Goal: Task Accomplishment & Management: Manage account settings

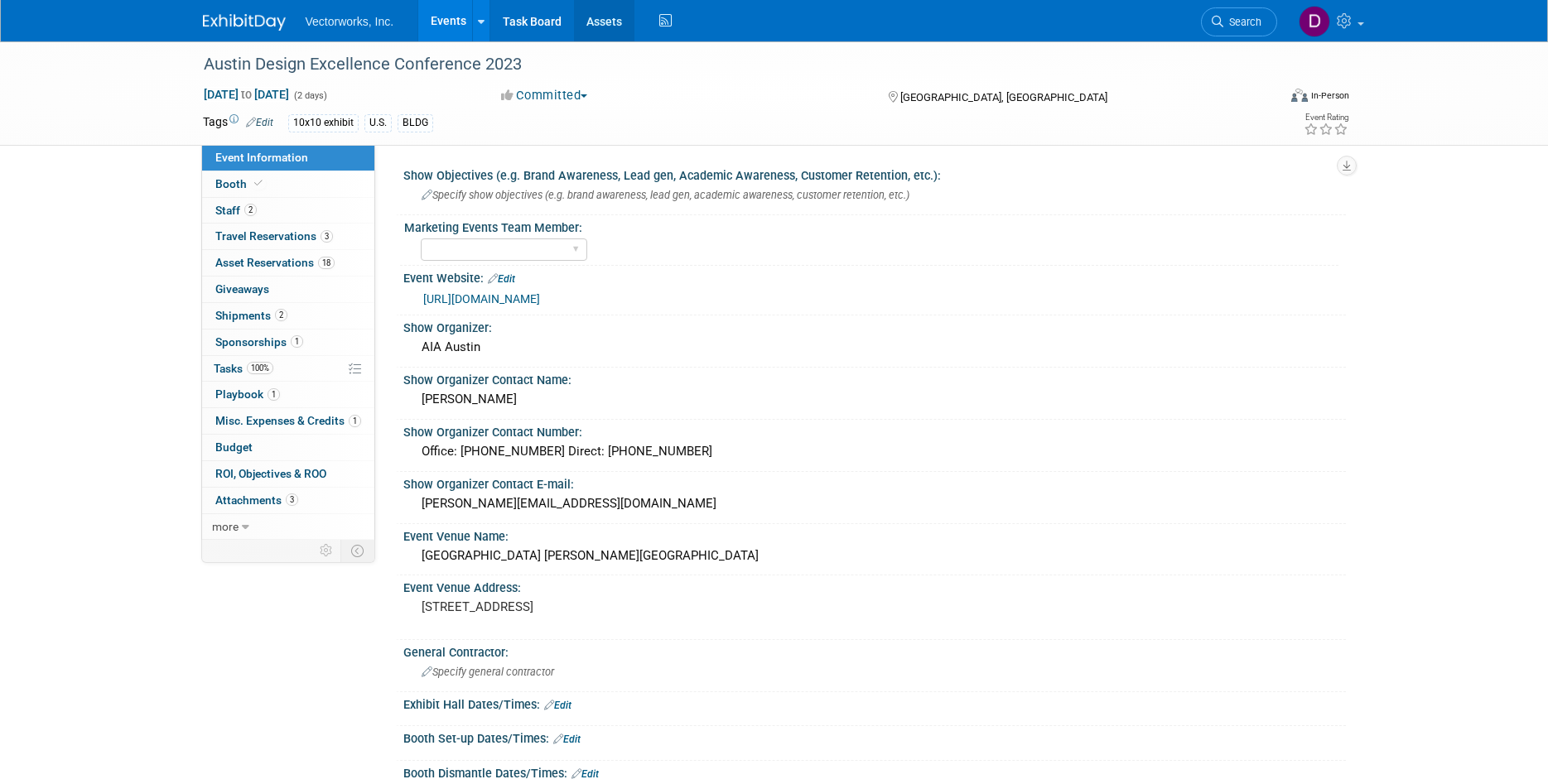
click at [591, 26] on link "Assets" at bounding box center [604, 20] width 60 height 42
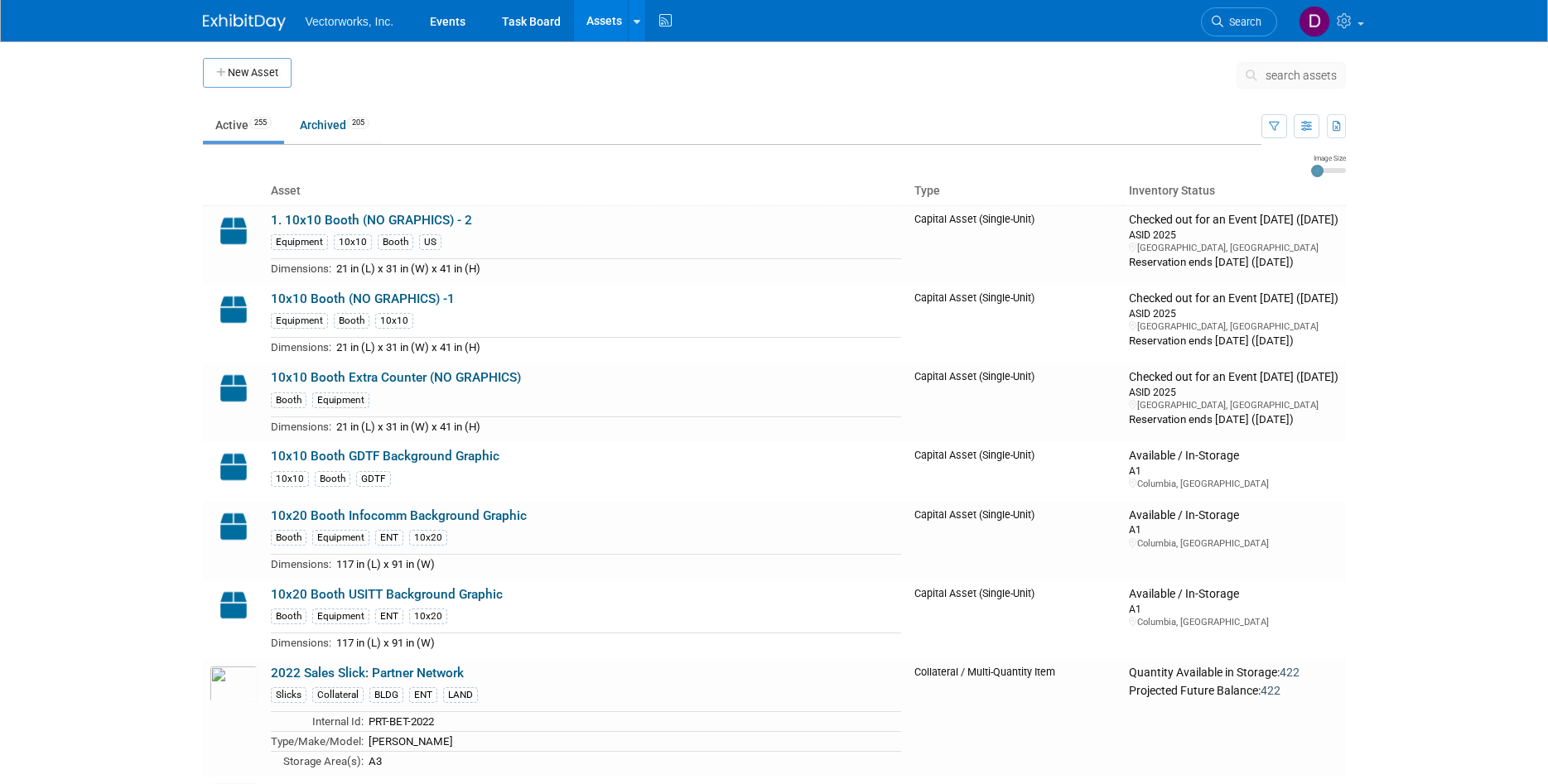
click at [1253, 72] on icon at bounding box center [1254, 75] width 18 height 11
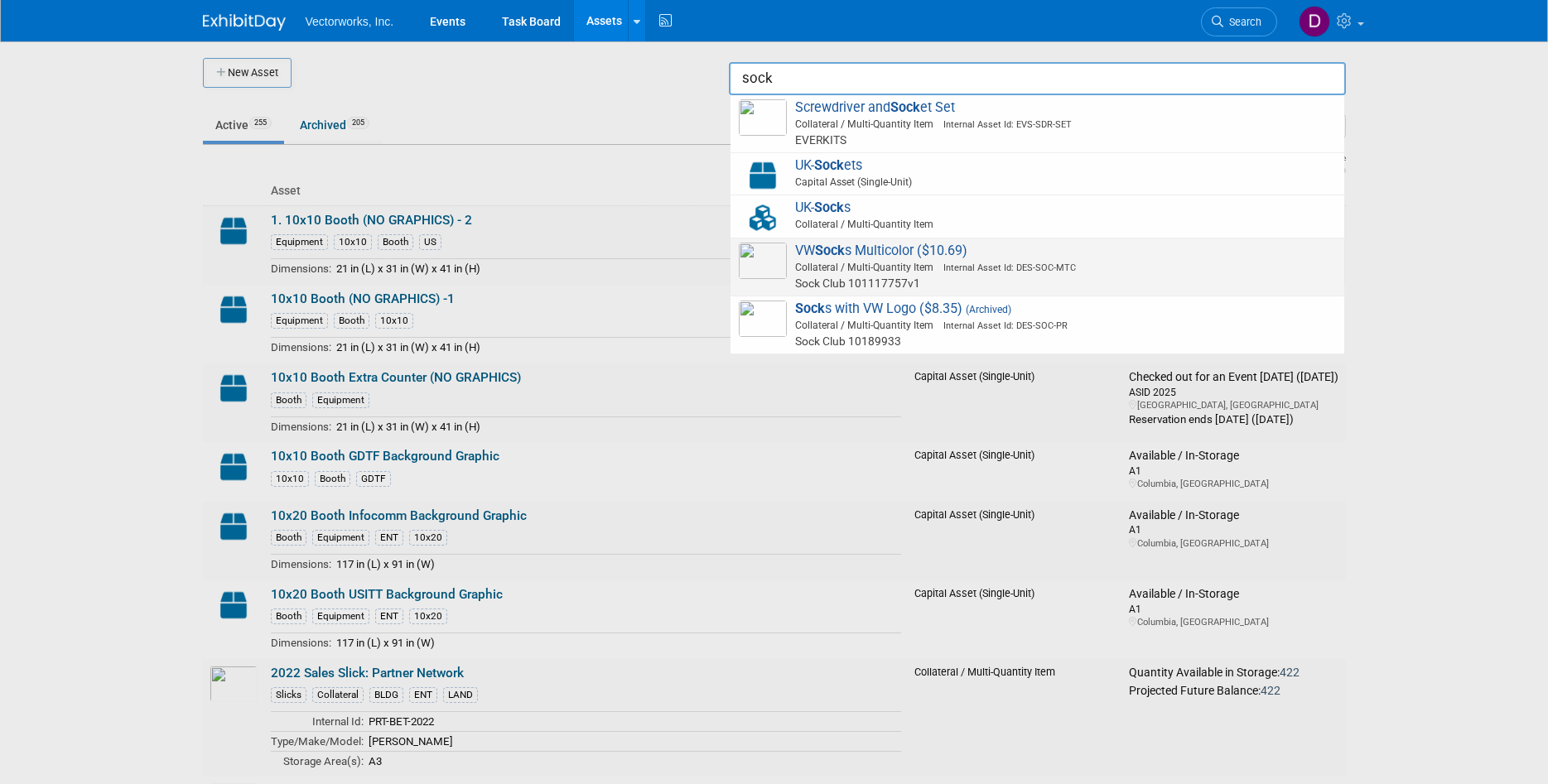
click at [967, 243] on span "VW Sock s Multicolor ($10.69) Collateral / Multi-Quantity Item Internal Asset I…" at bounding box center [1037, 267] width 597 height 49
type input "VW Socks Multicolor ($10.69)"
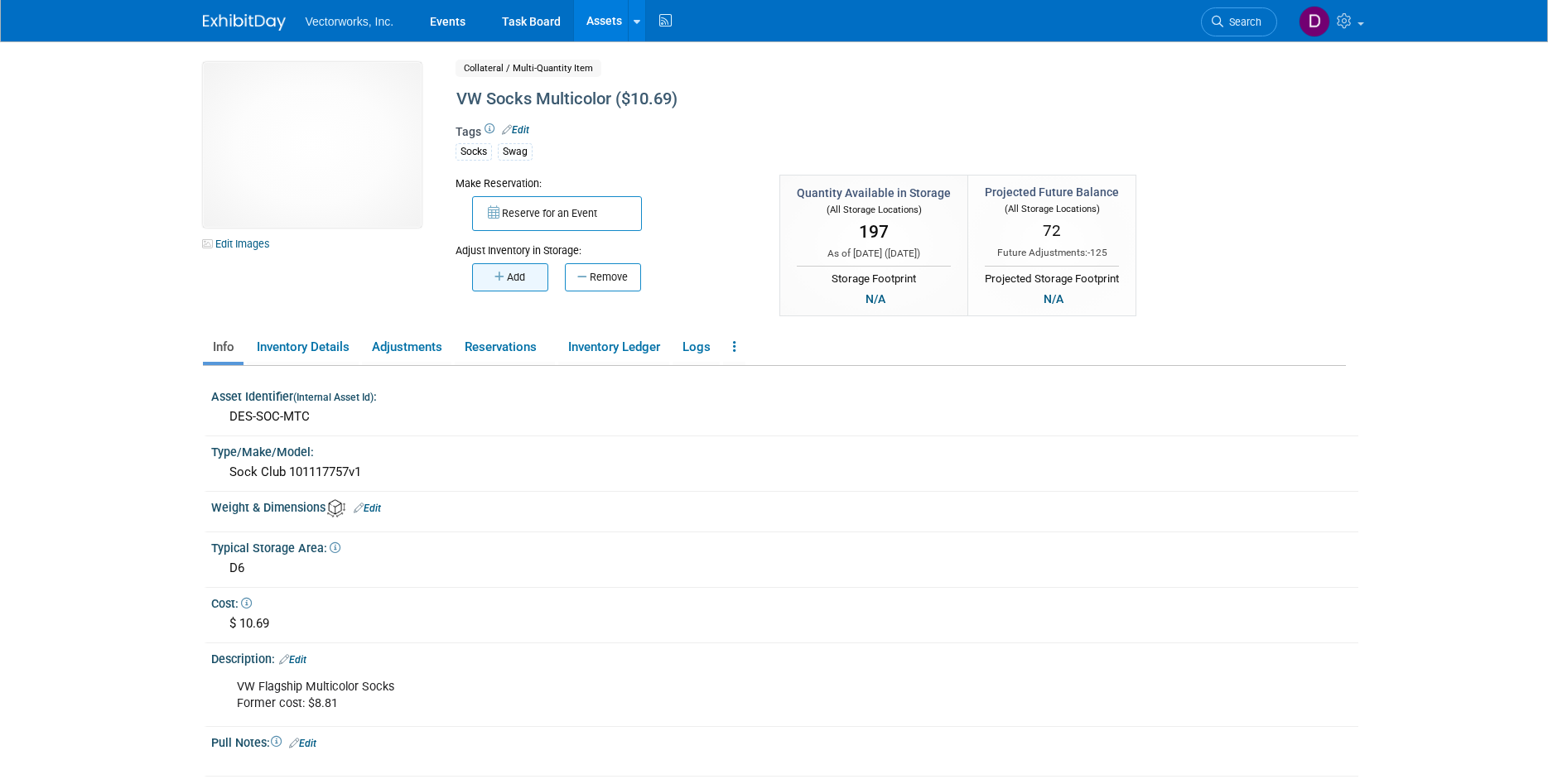
click at [484, 287] on button "Add" at bounding box center [510, 278] width 76 height 28
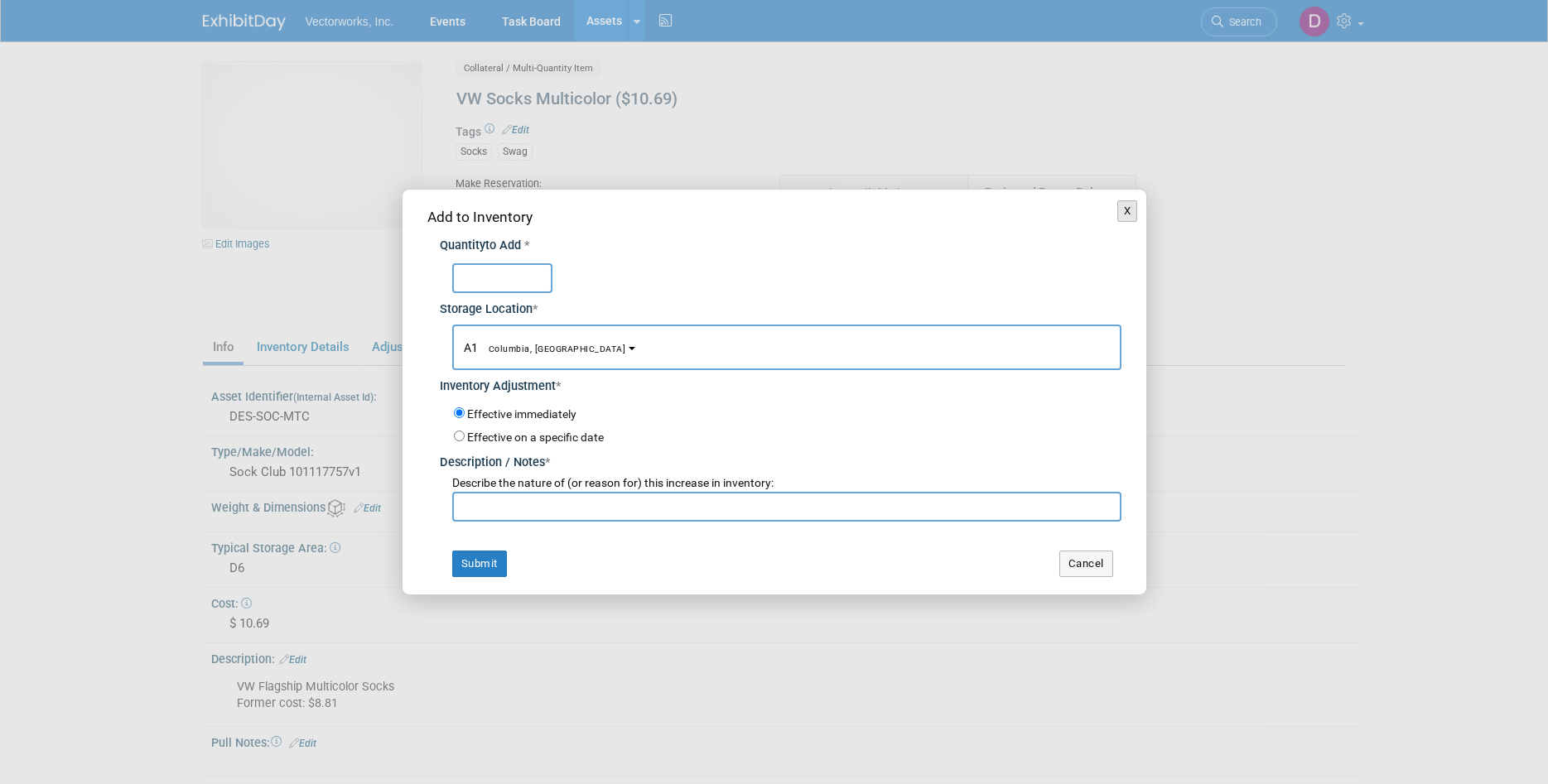
click at [1122, 202] on button "X" at bounding box center [1127, 211] width 20 height 21
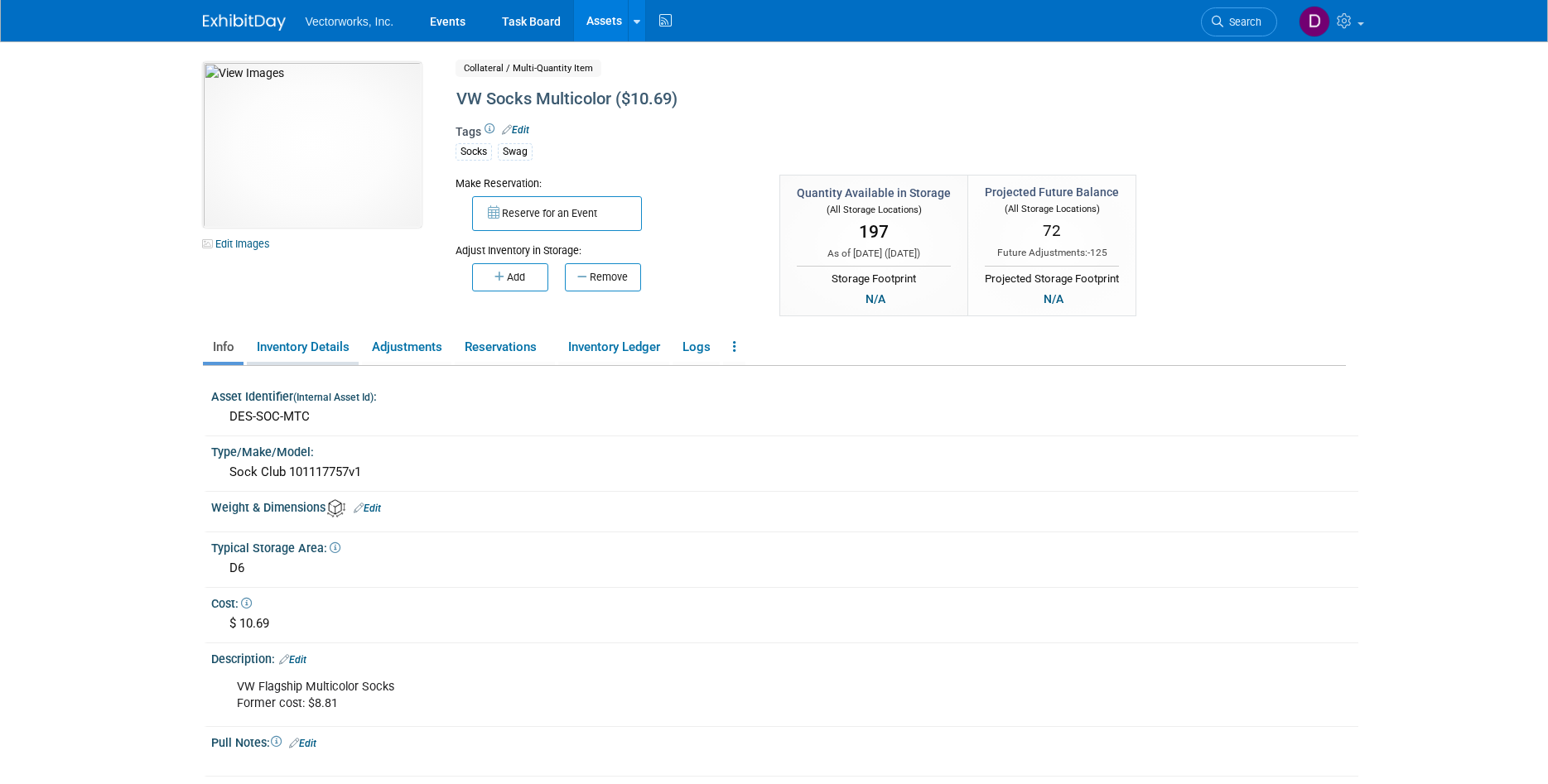
click at [339, 352] on link "Inventory Details" at bounding box center [302, 347] width 111 height 29
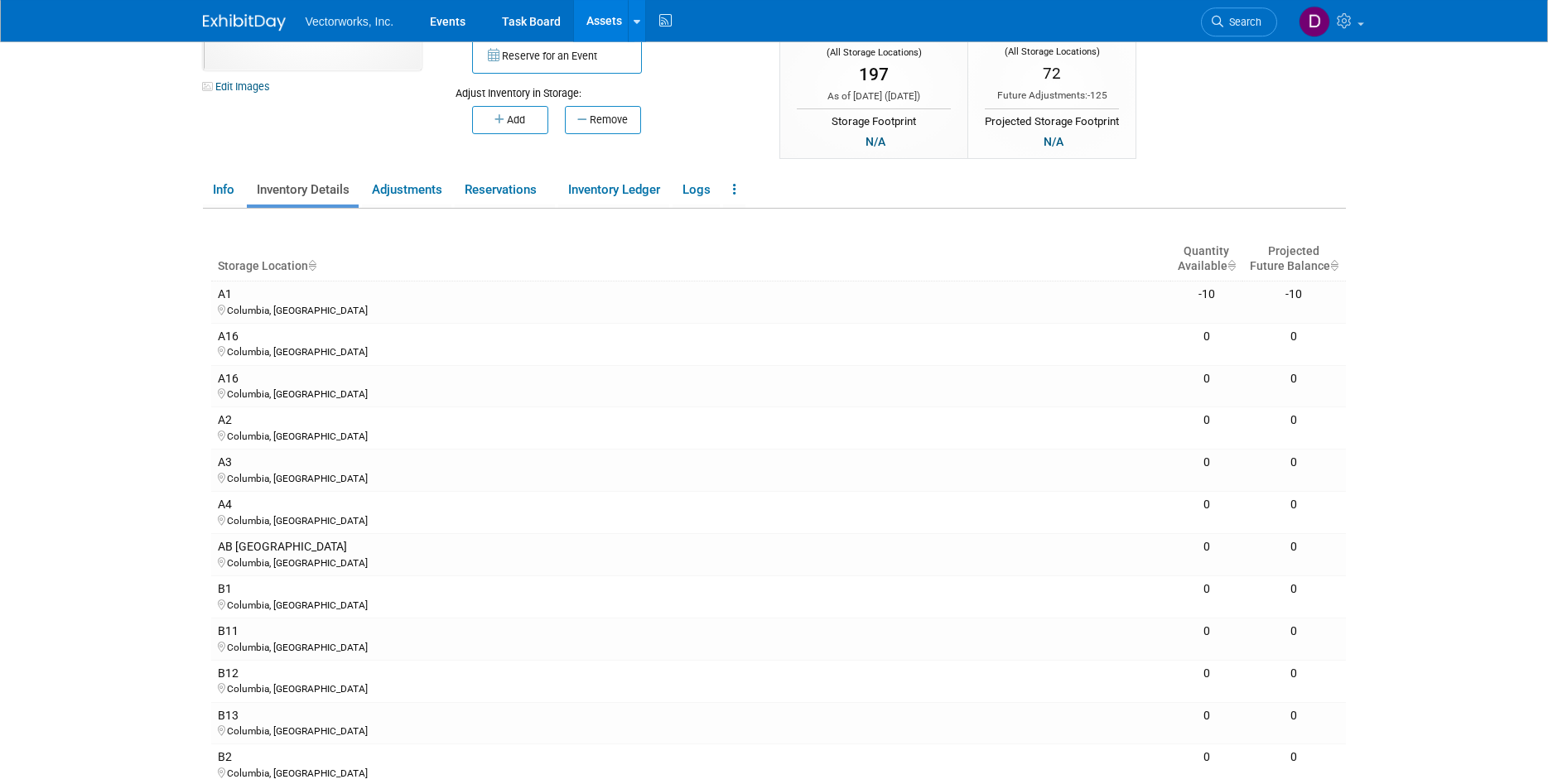
scroll to position [127, 0]
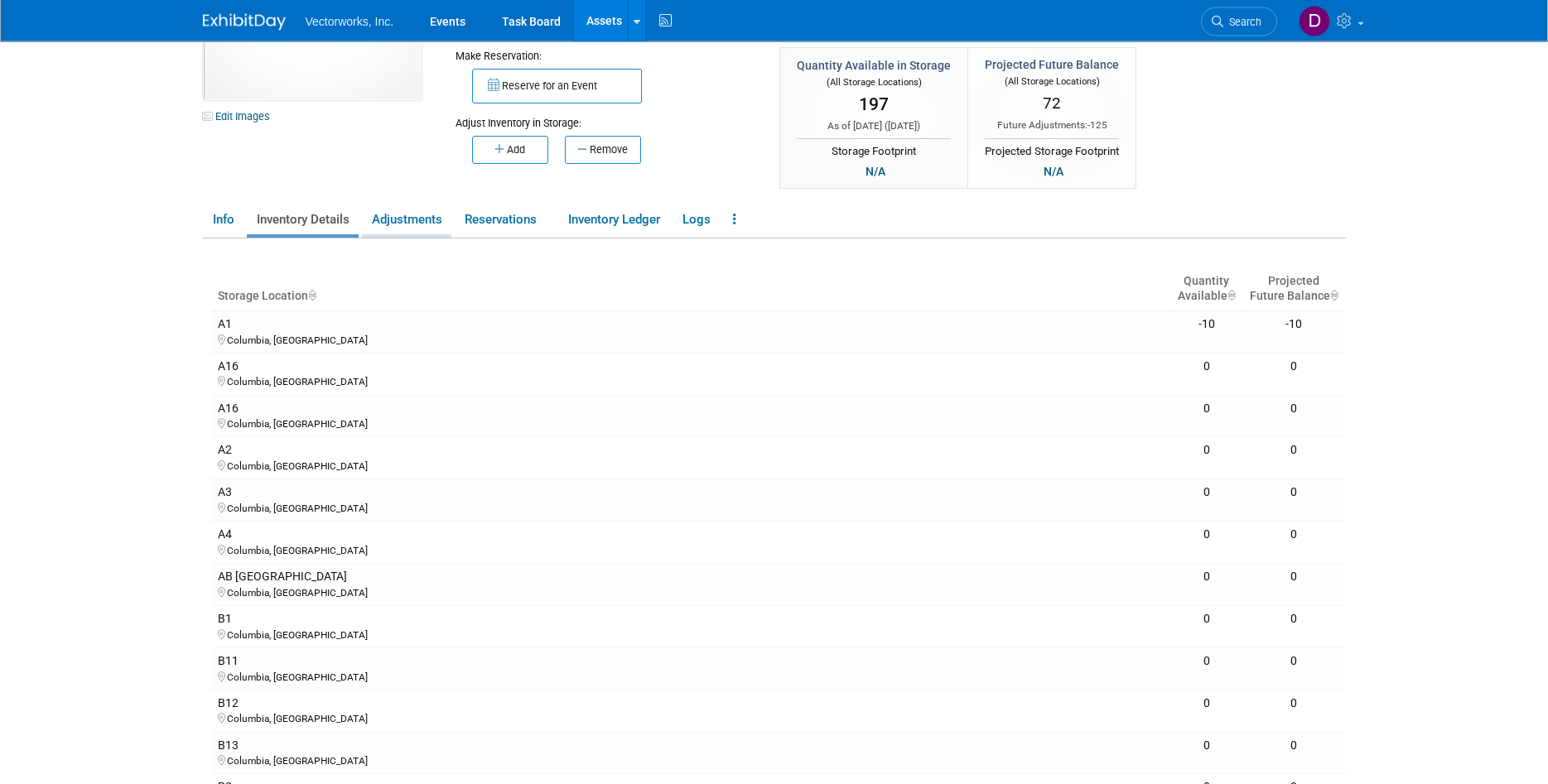
click at [424, 228] on link "Adjustments" at bounding box center [406, 219] width 89 height 29
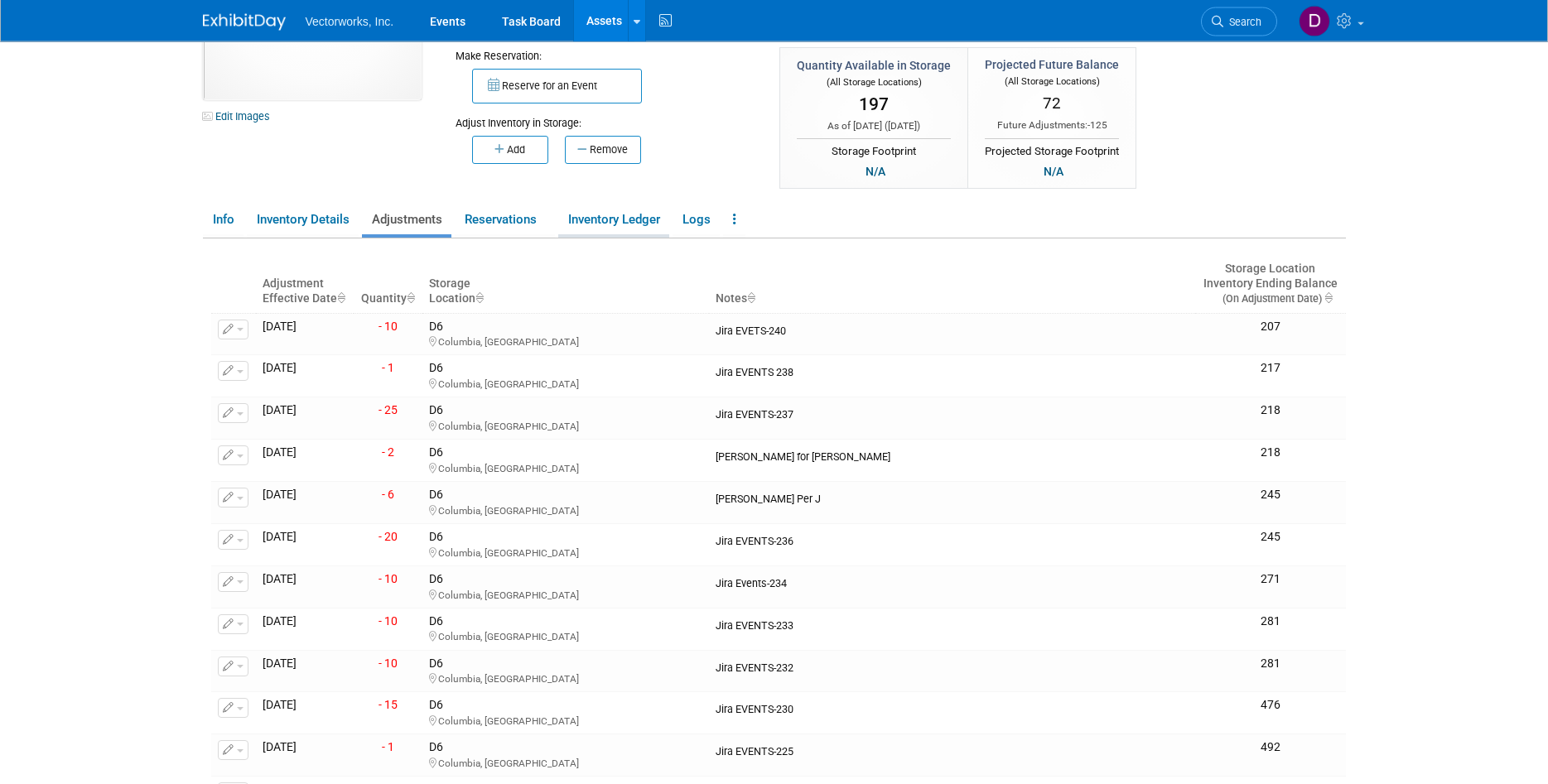
click at [616, 222] on link "Inventory Ledger" at bounding box center [614, 219] width 111 height 29
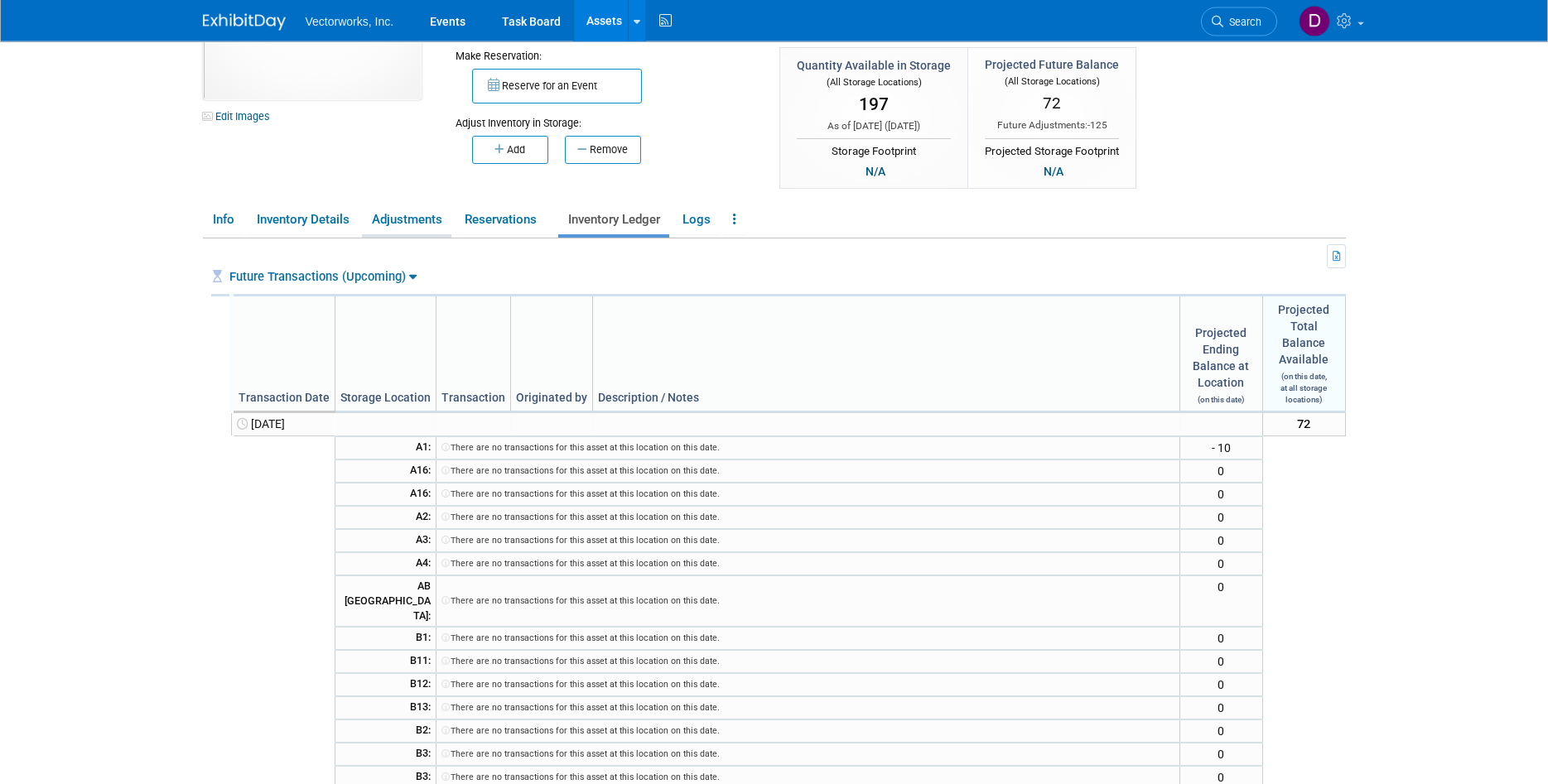
click at [393, 218] on link "Adjustments" at bounding box center [406, 219] width 89 height 29
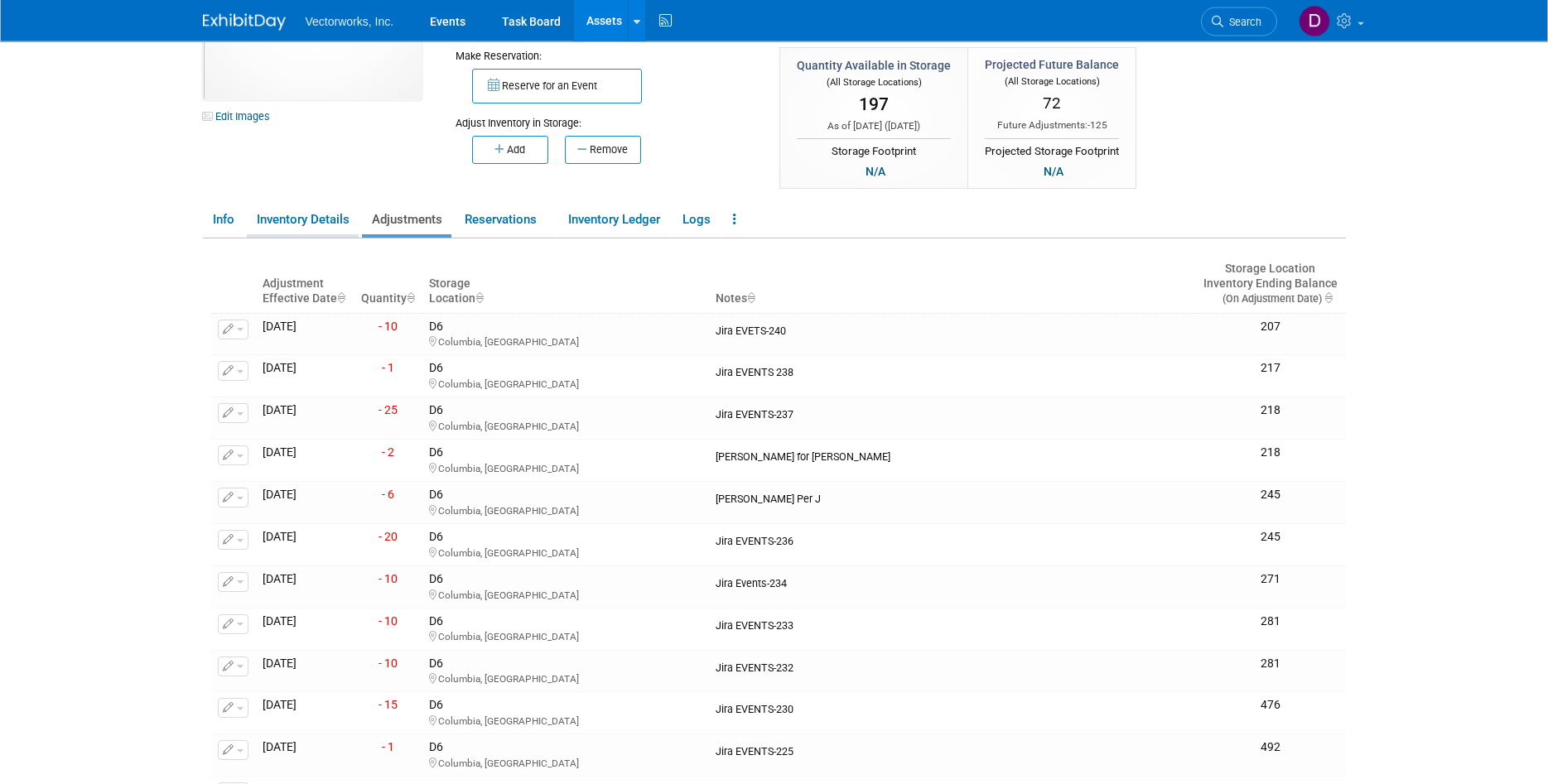
click at [279, 220] on link "Inventory Details" at bounding box center [302, 219] width 111 height 29
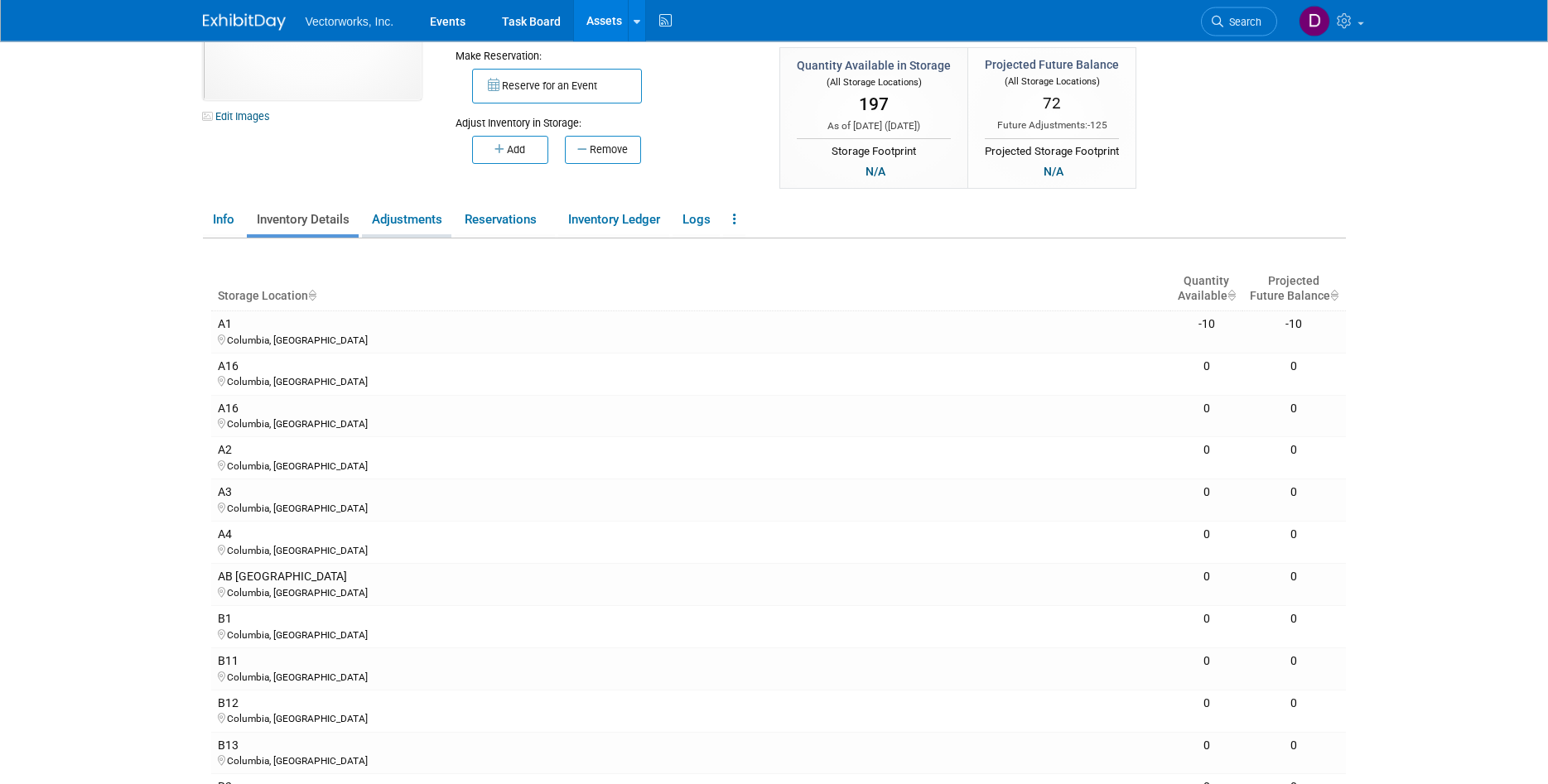
click at [404, 223] on link "Adjustments" at bounding box center [406, 219] width 89 height 29
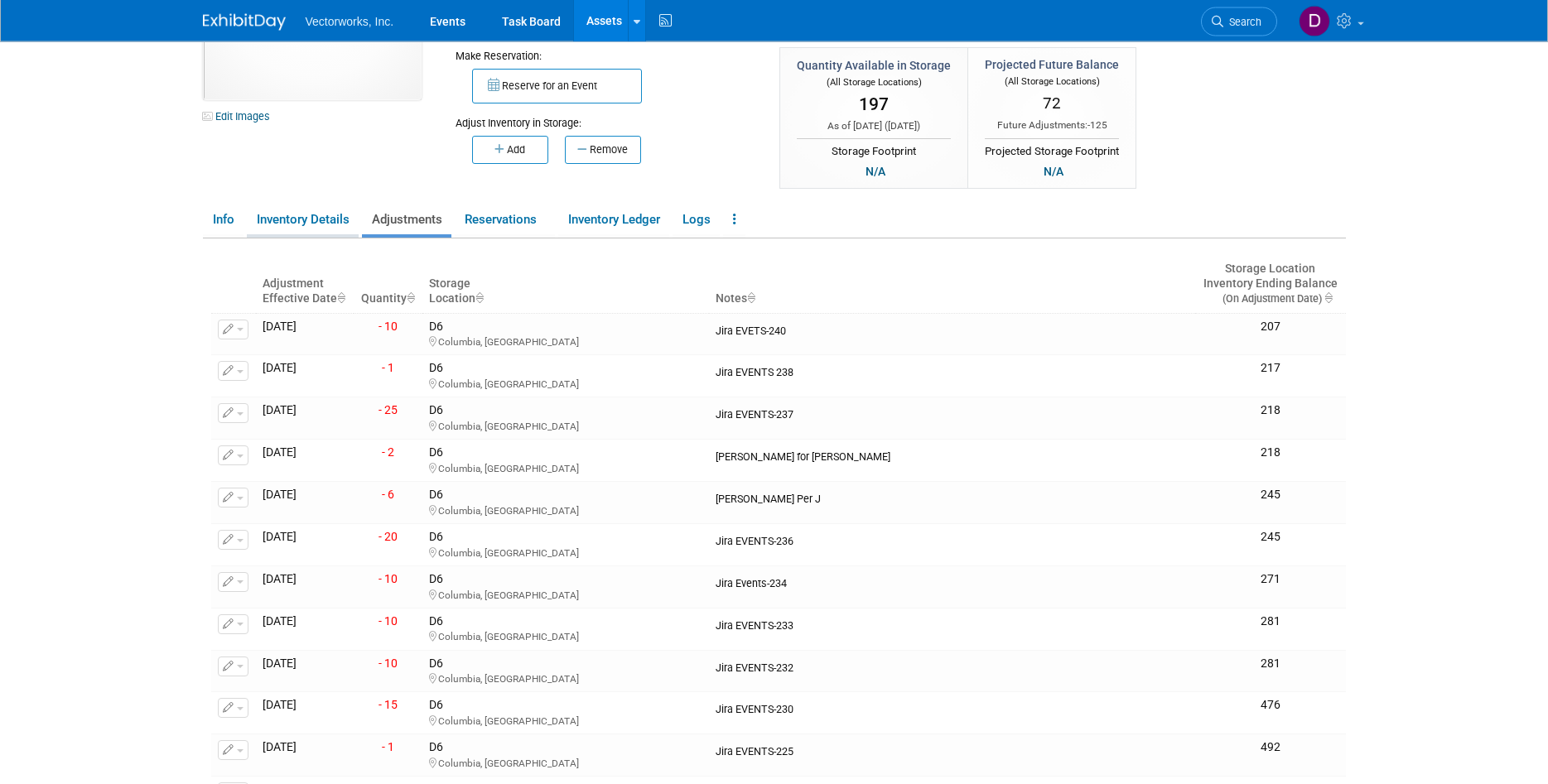
click at [335, 221] on link "Inventory Details" at bounding box center [302, 219] width 111 height 29
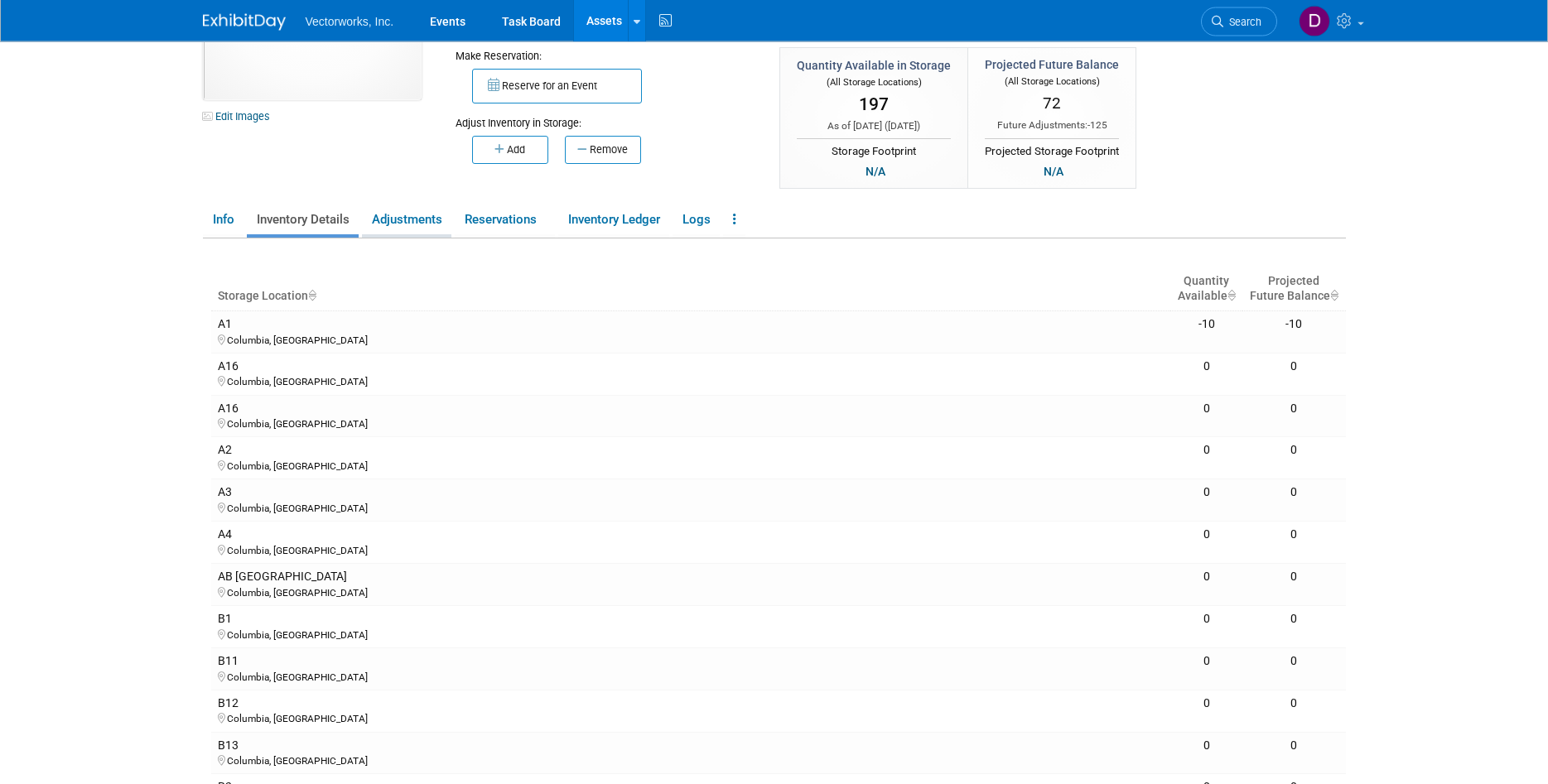
click at [433, 225] on link "Adjustments" at bounding box center [406, 219] width 89 height 29
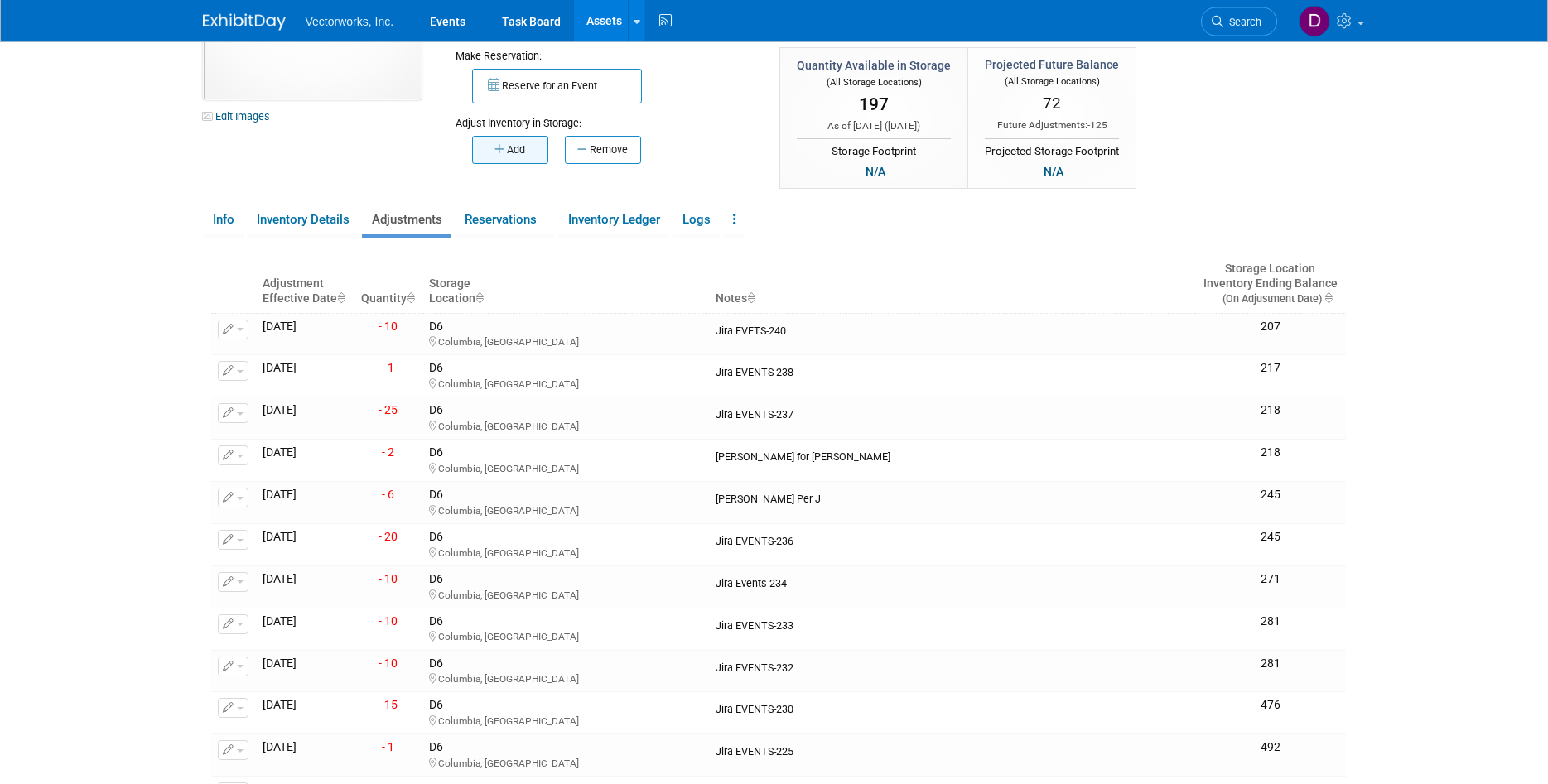
click at [539, 151] on button "Add" at bounding box center [510, 150] width 76 height 28
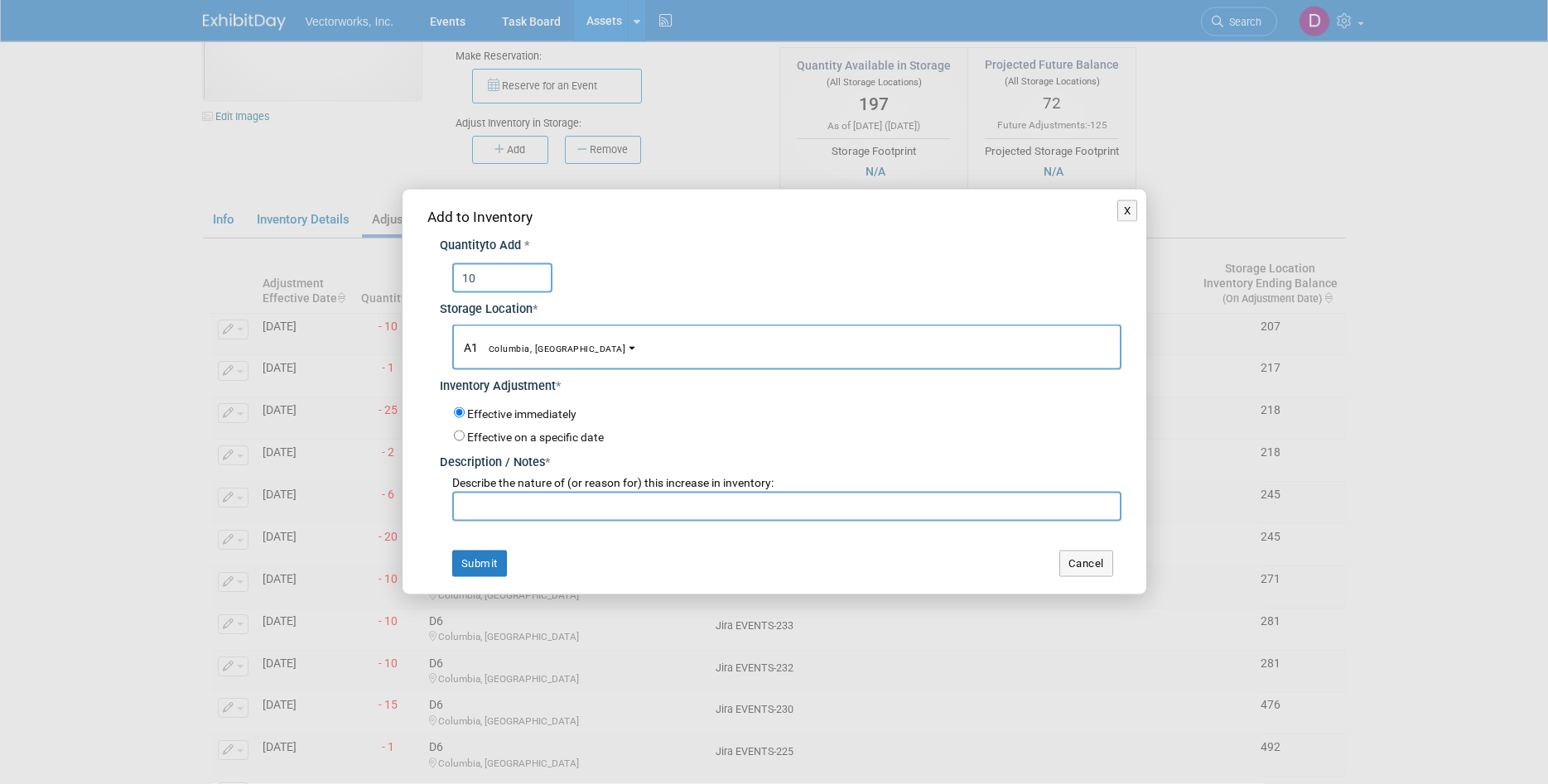
type input "10"
click at [544, 498] on input "text" at bounding box center [787, 507] width 669 height 30
click at [539, 500] on input "text" at bounding box center [787, 507] width 669 height 30
type input "Inventory Adjustment"
click at [483, 575] on button "Submit" at bounding box center [480, 564] width 55 height 27
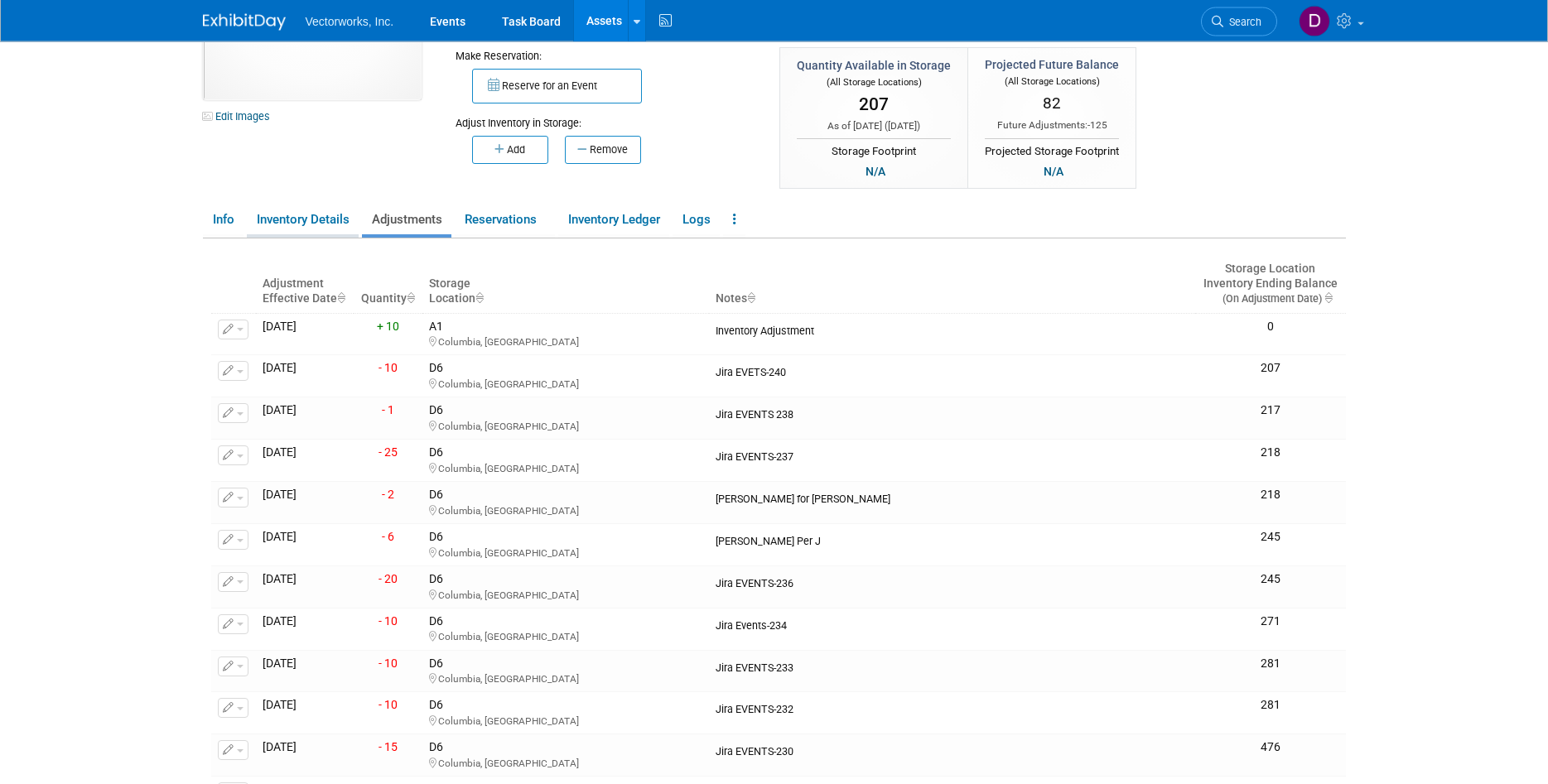
click at [317, 216] on link "Inventory Details" at bounding box center [302, 219] width 111 height 29
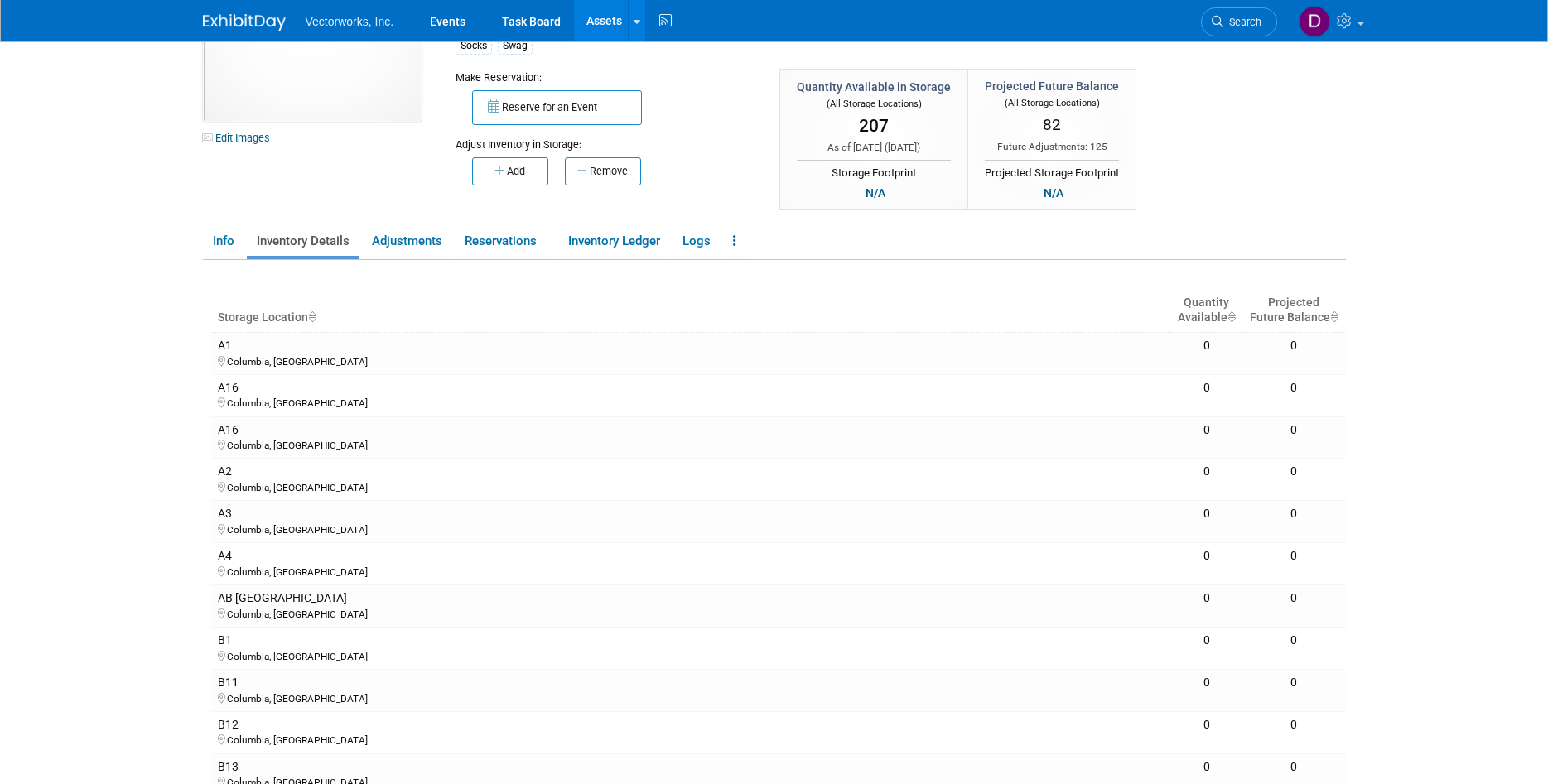
scroll to position [0, 0]
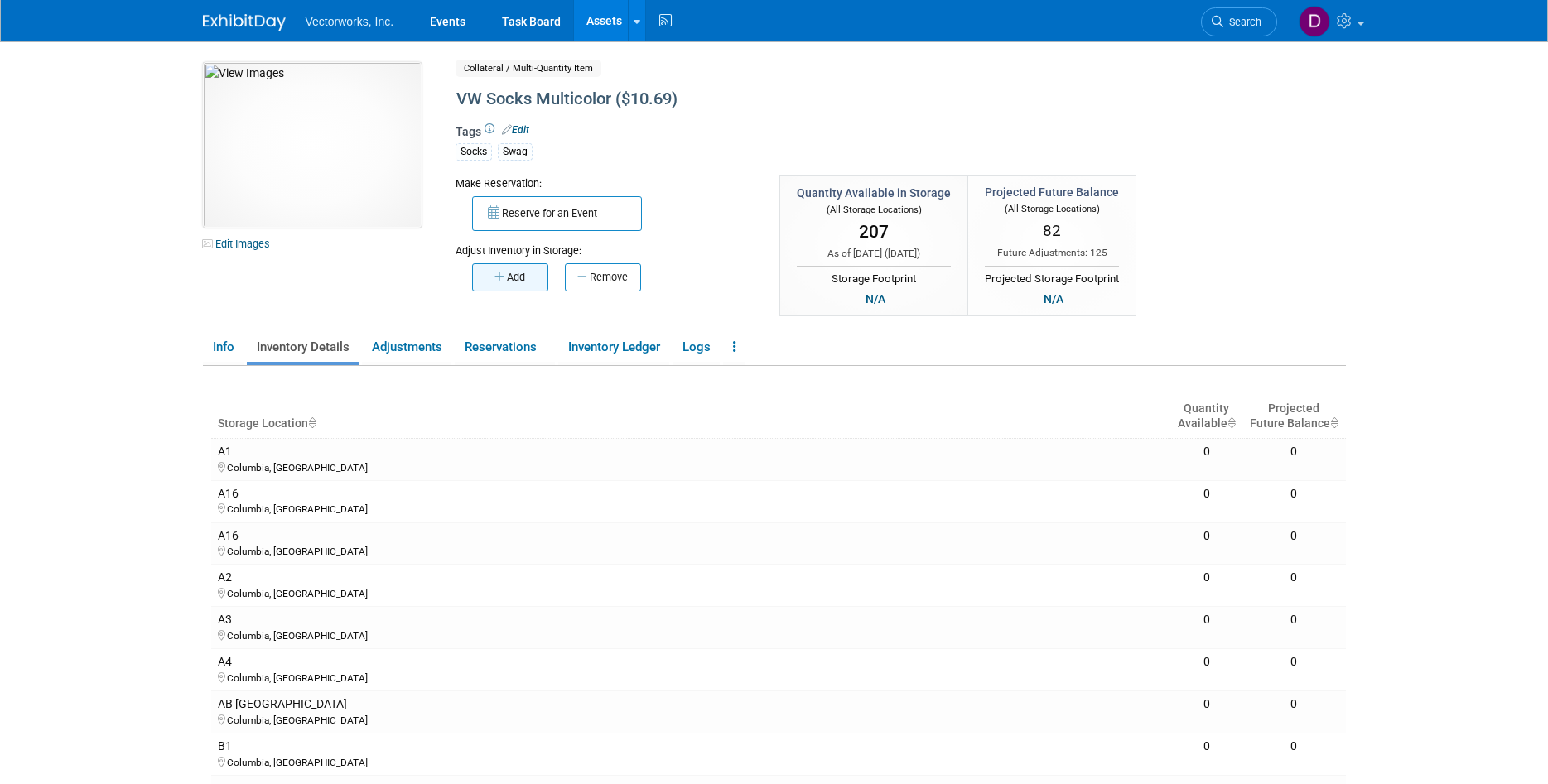
click at [520, 279] on button "Add" at bounding box center [510, 278] width 76 height 28
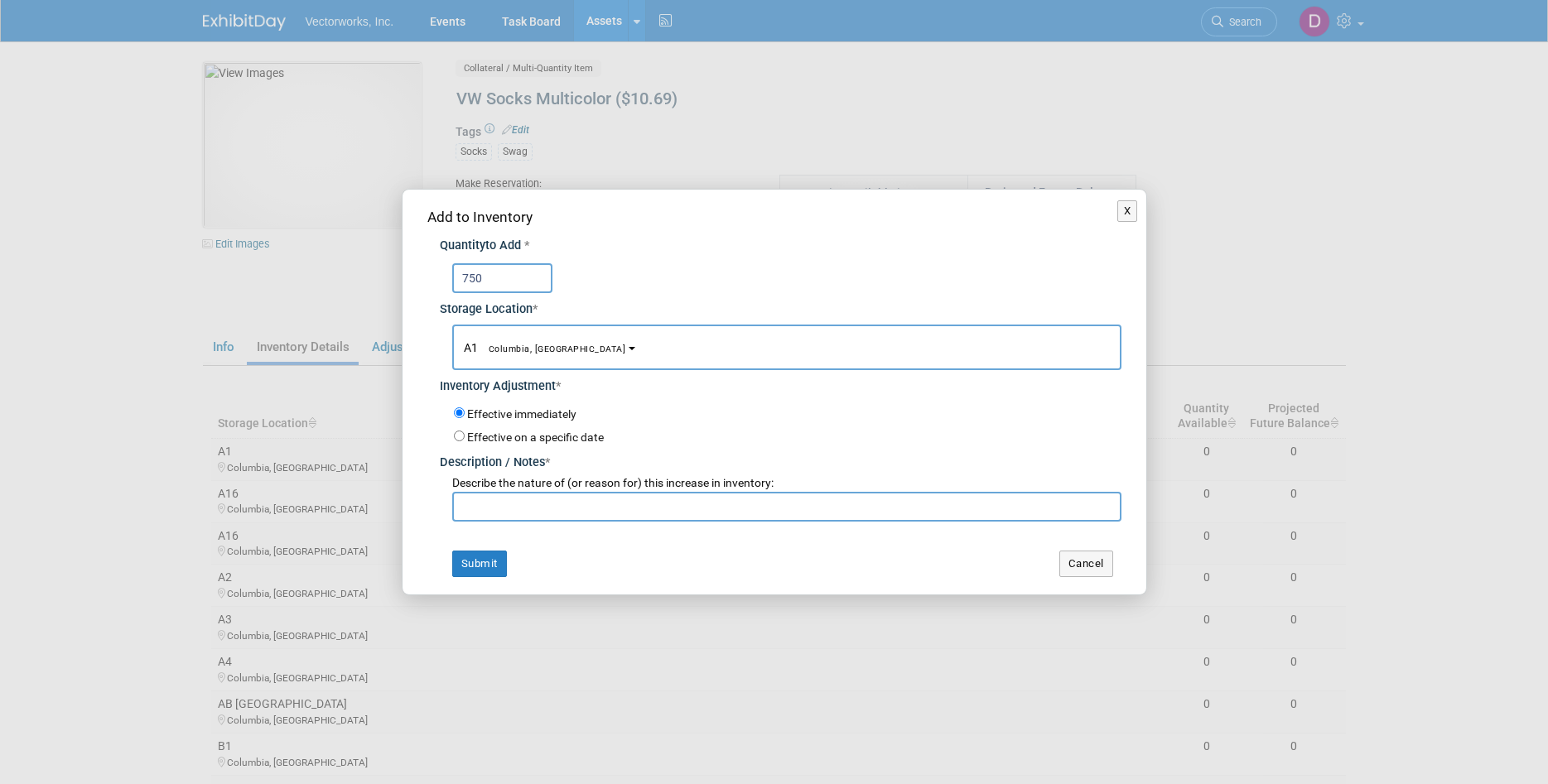
type input "750"
click at [629, 347] on b "button" at bounding box center [631, 349] width 6 height 4
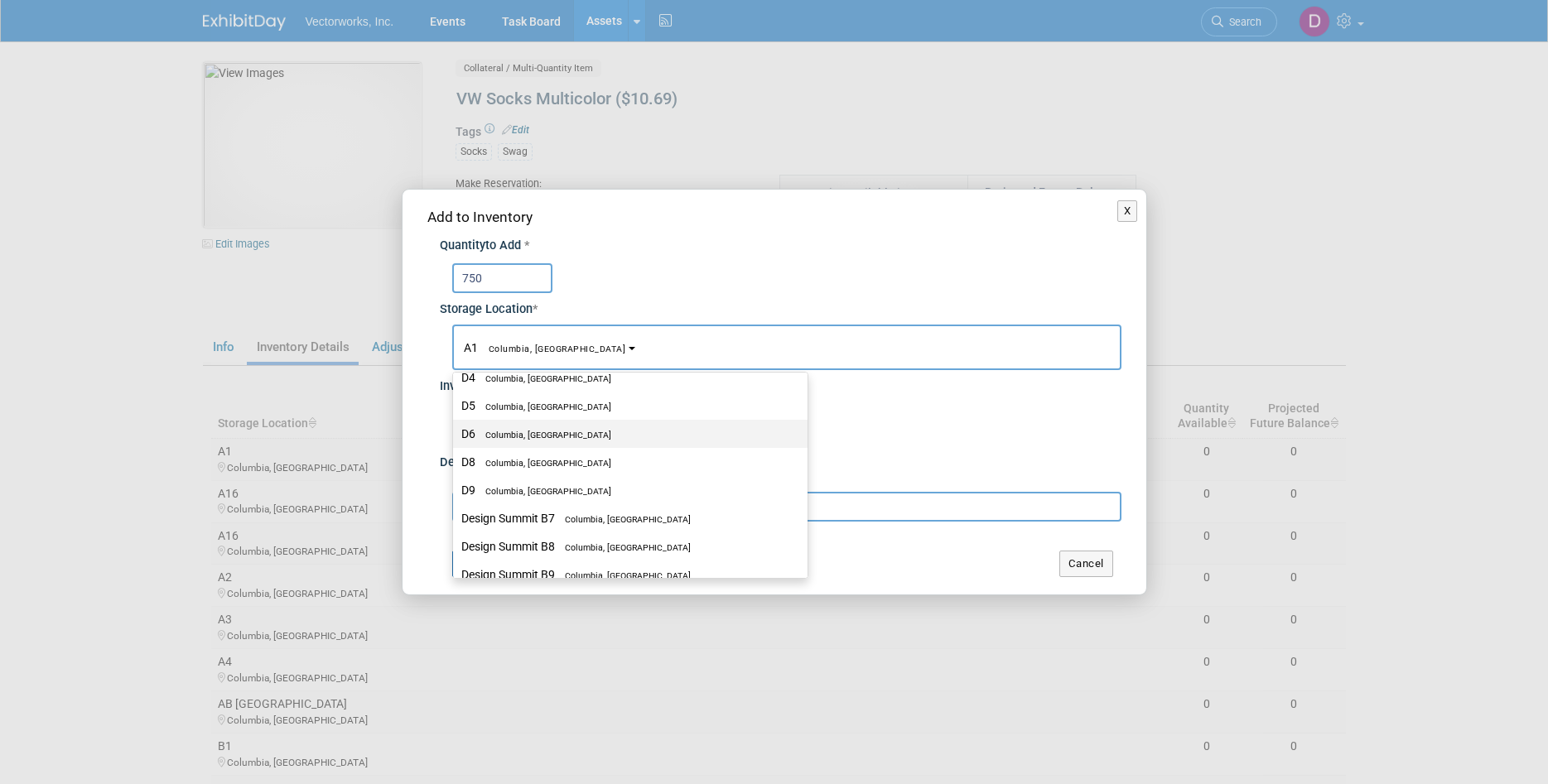
scroll to position [588, 0]
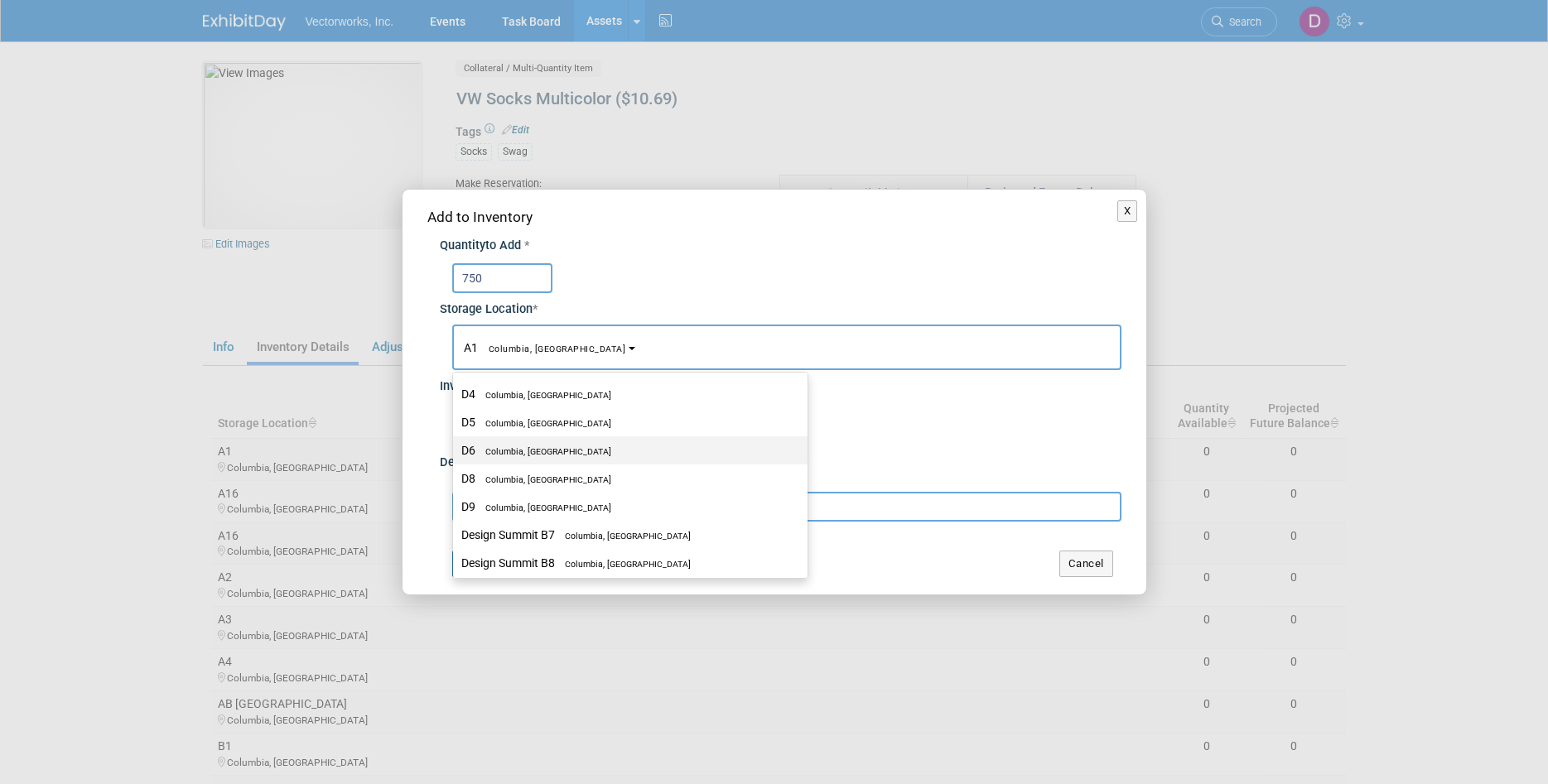
click at [512, 451] on span "Columbia, [GEOGRAPHIC_DATA]" at bounding box center [544, 452] width 136 height 11
click at [455, 451] on input "D6 Columbia, MD" at bounding box center [450, 451] width 11 height 11
select select "11222697"
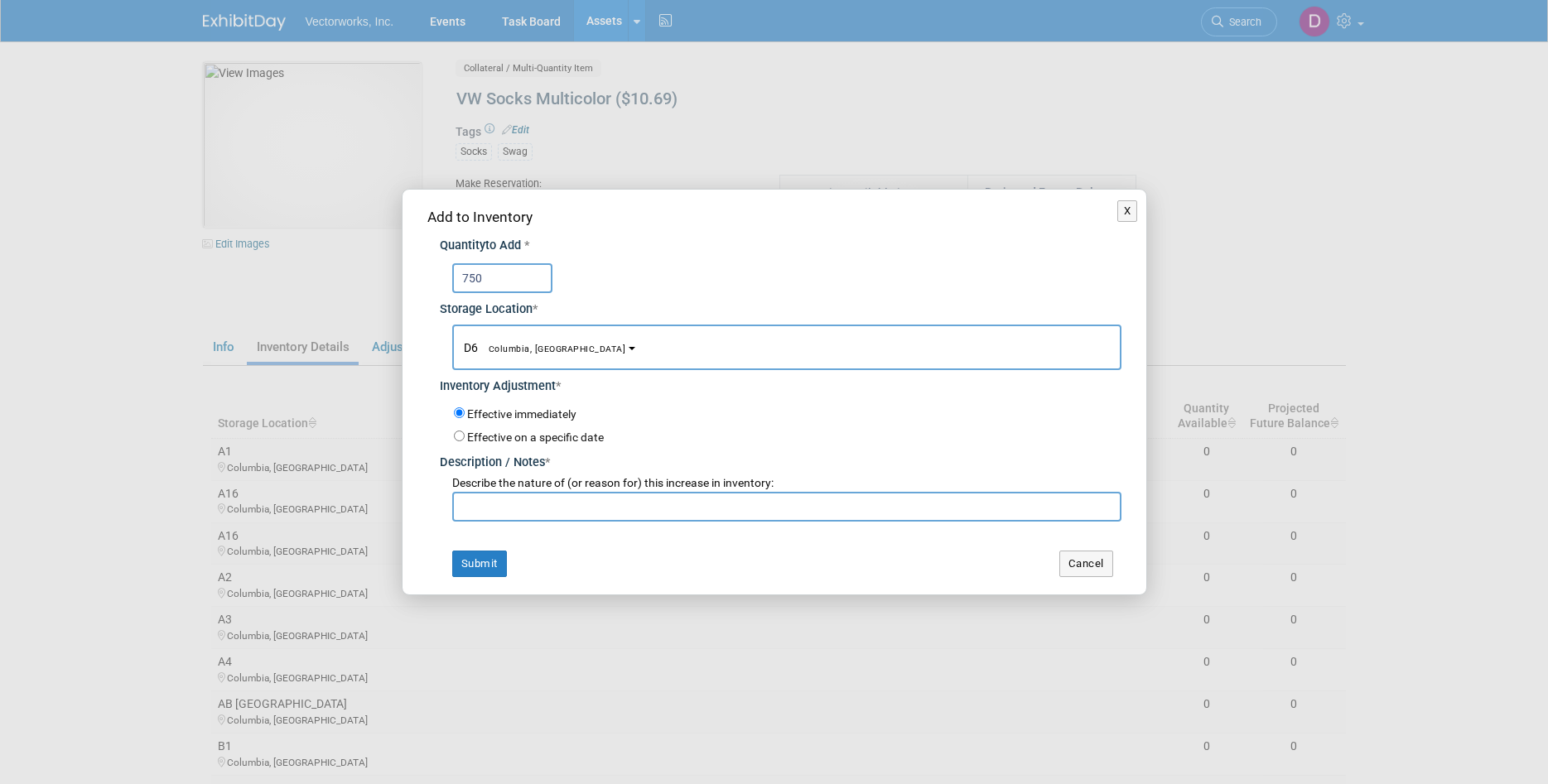
click at [500, 506] on input "text" at bounding box center [787, 507] width 669 height 30
click at [553, 499] on input "Recvd 08/18/20225" at bounding box center [787, 507] width 669 height 30
type input "Recvd [DATE]"
click at [484, 571] on button "Submit" at bounding box center [480, 564] width 55 height 27
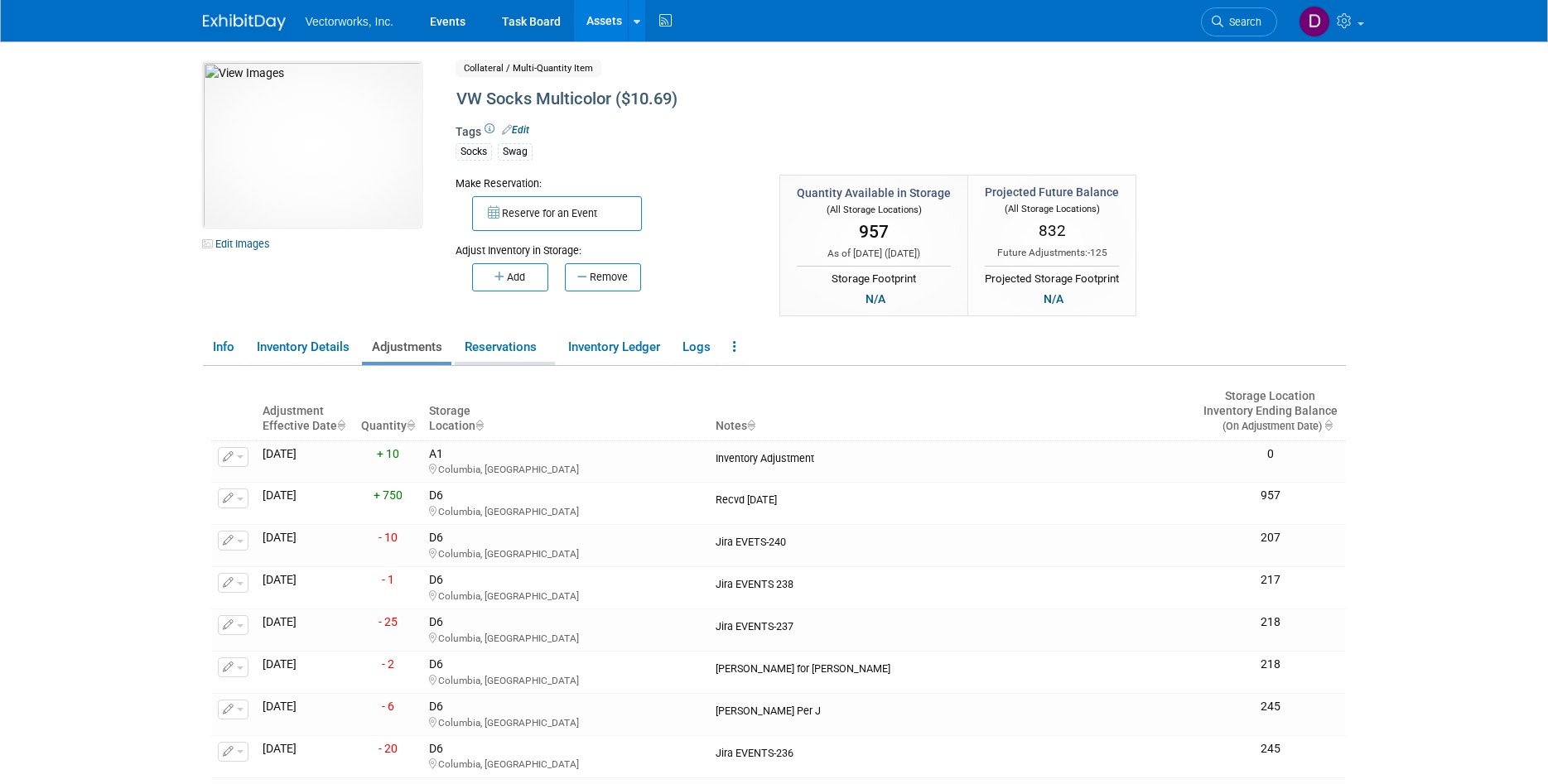
click at [521, 347] on link "Reservations" at bounding box center [504, 347] width 100 height 29
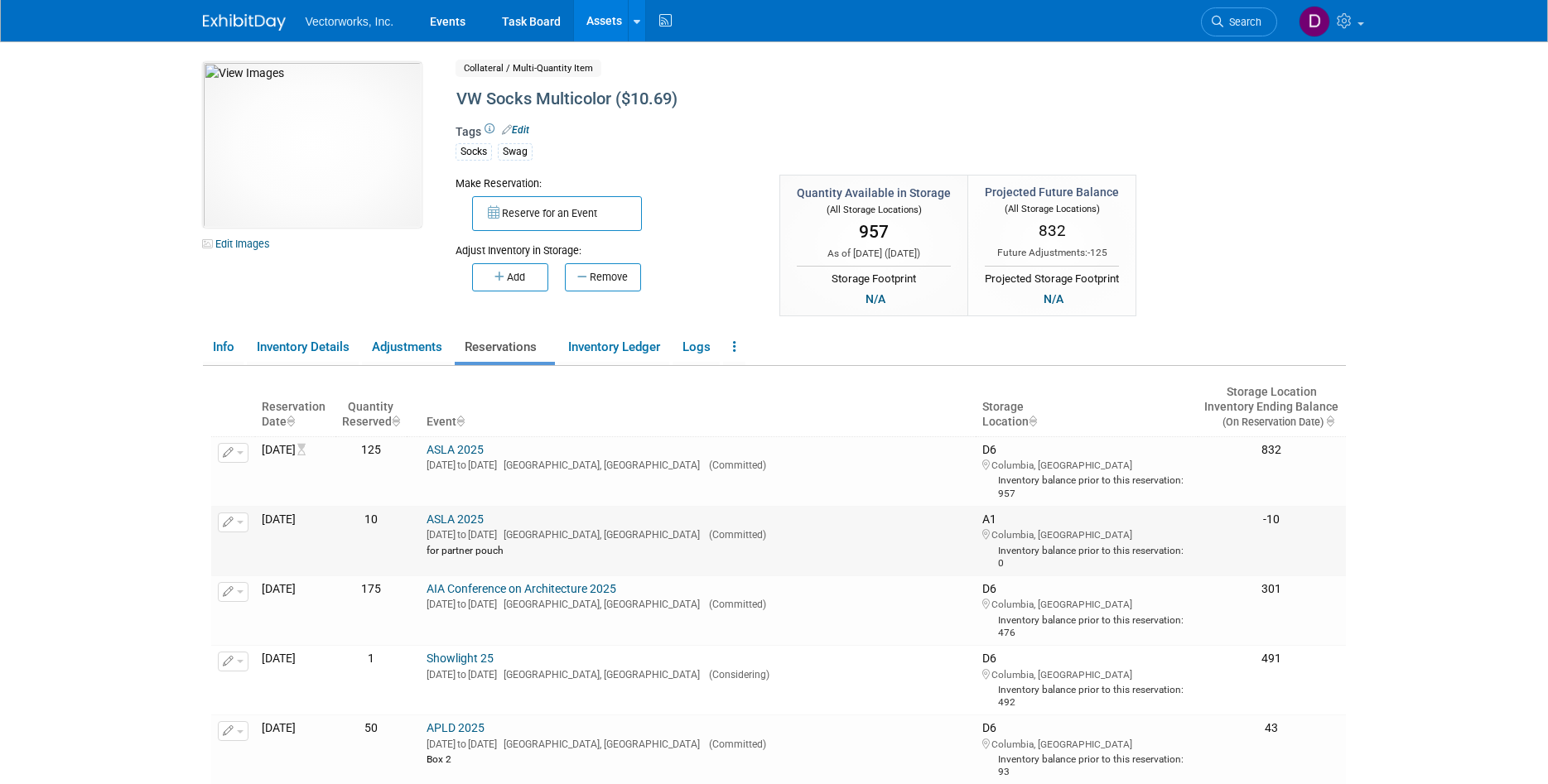
click at [484, 514] on link "ASLA 2025" at bounding box center [454, 519] width 57 height 13
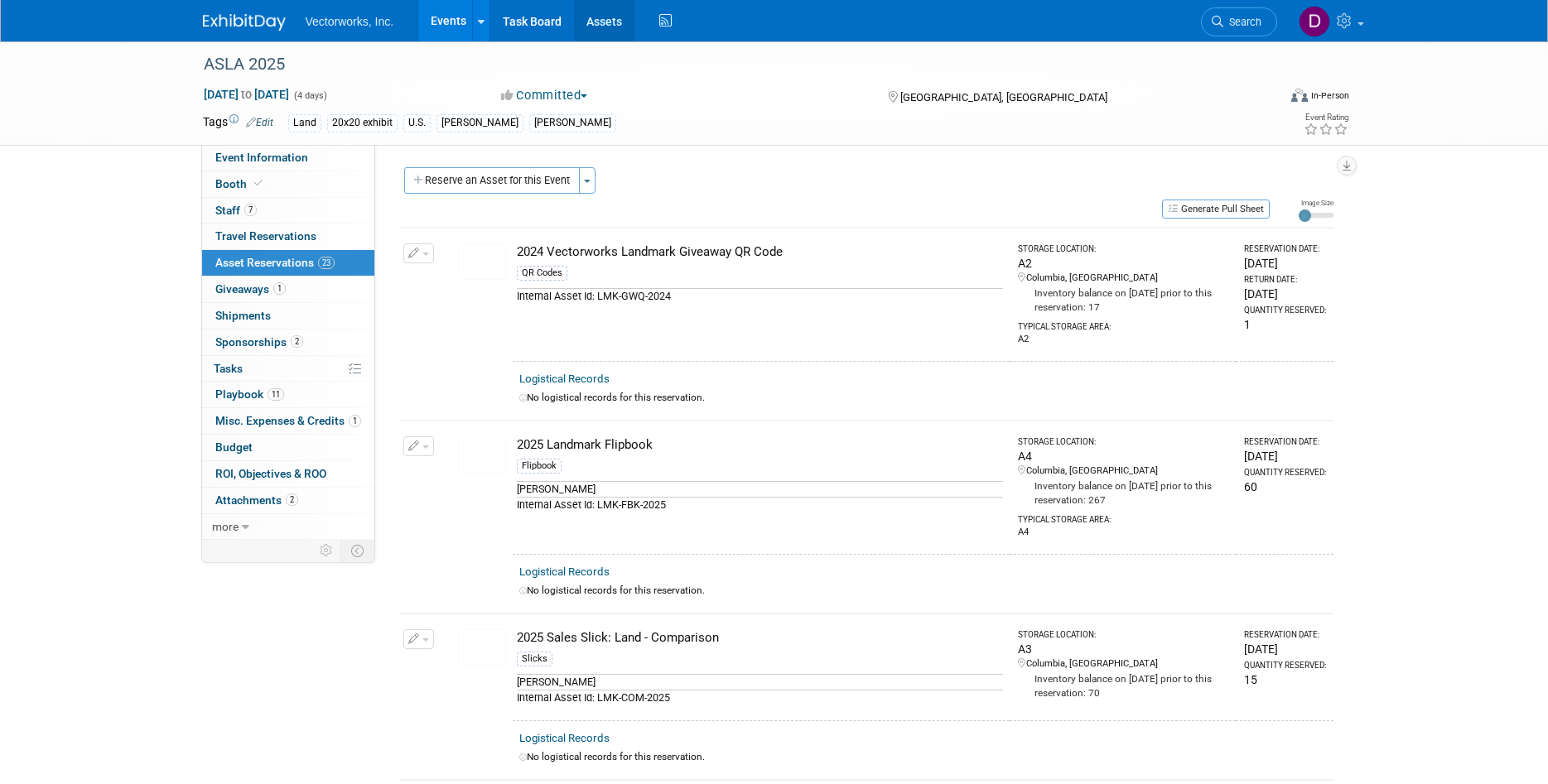
click at [606, 16] on link "Assets" at bounding box center [604, 20] width 60 height 42
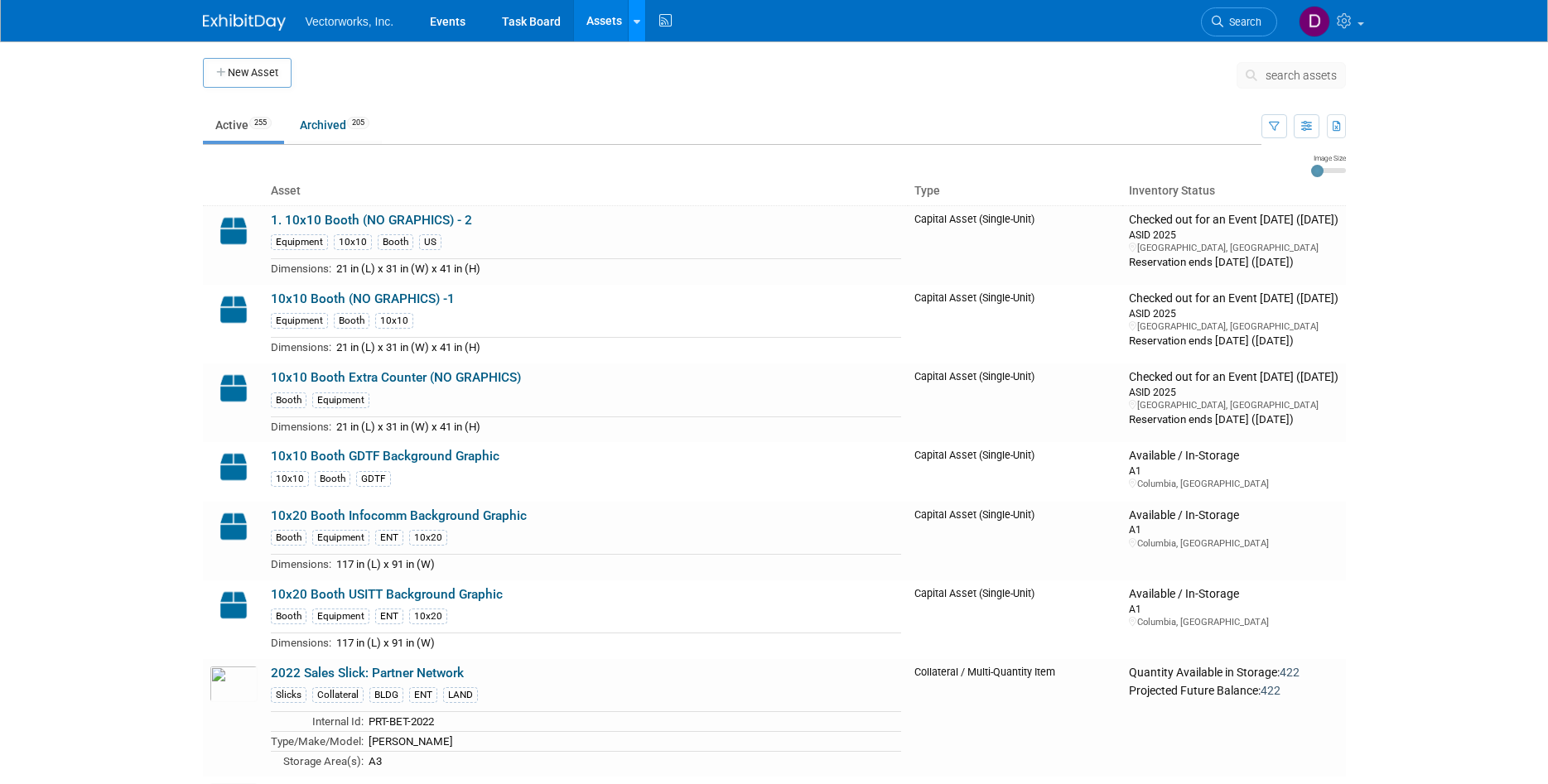
click at [628, 22] on link at bounding box center [637, 20] width 18 height 42
click at [683, 85] on link "Search Assets" at bounding box center [702, 83] width 147 height 23
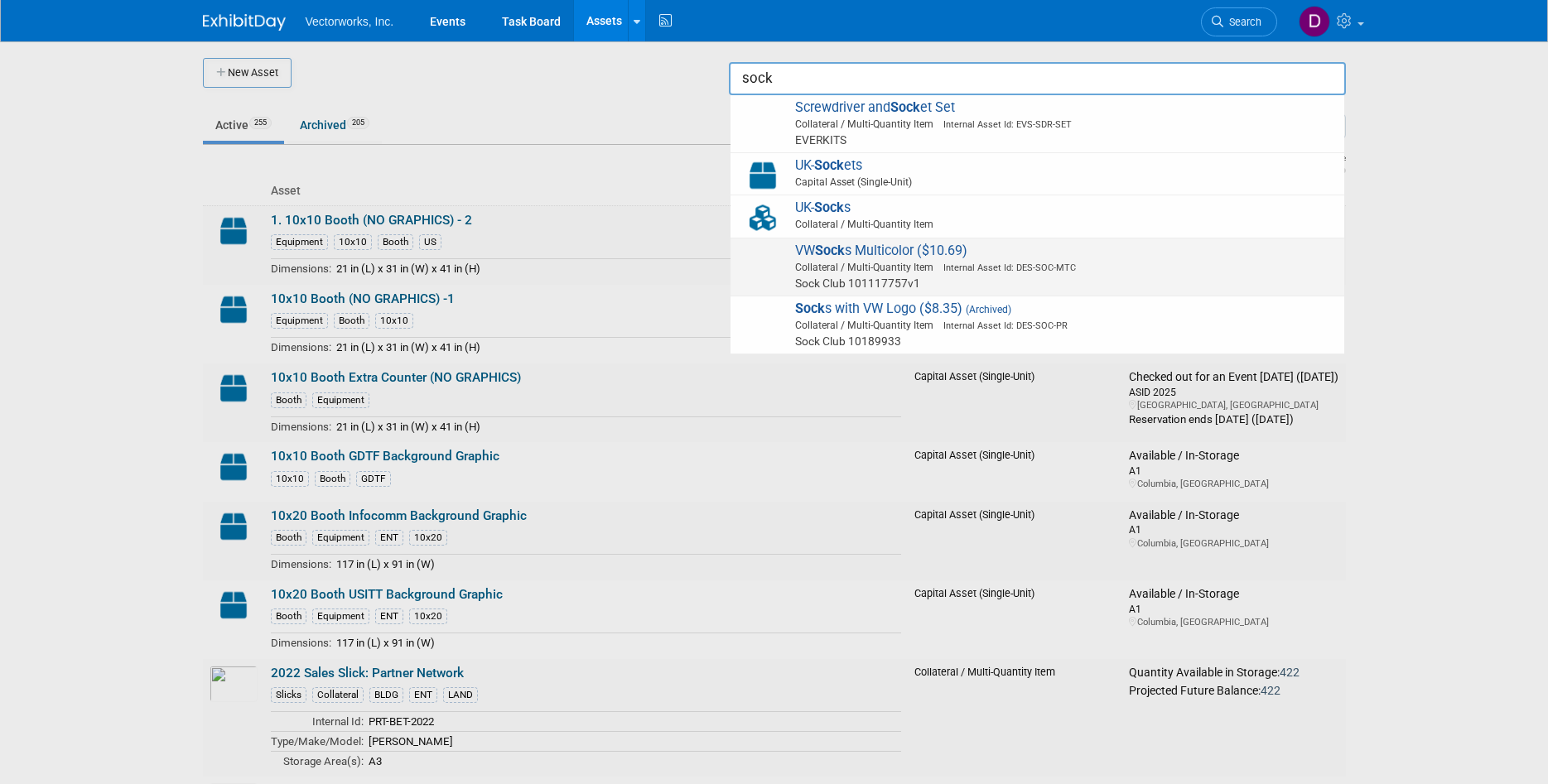
click at [940, 278] on span "Sock Club 101117757v1" at bounding box center [1040, 283] width 592 height 17
type input "VW Socks Multicolor ($10.69)"
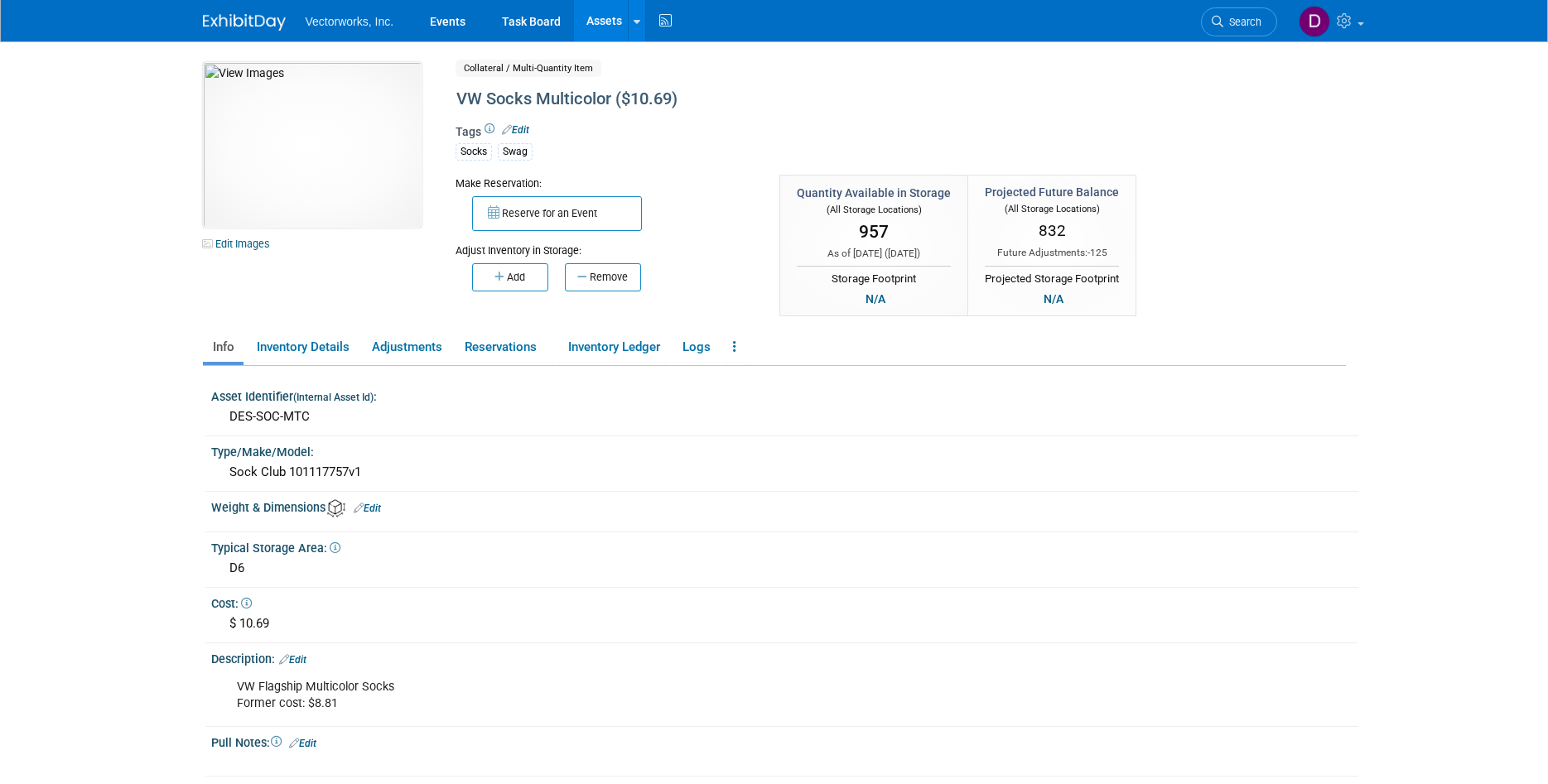
click at [894, 228] on div "957" at bounding box center [873, 232] width 154 height 31
click at [658, 349] on link "Inventory Ledger" at bounding box center [614, 347] width 111 height 29
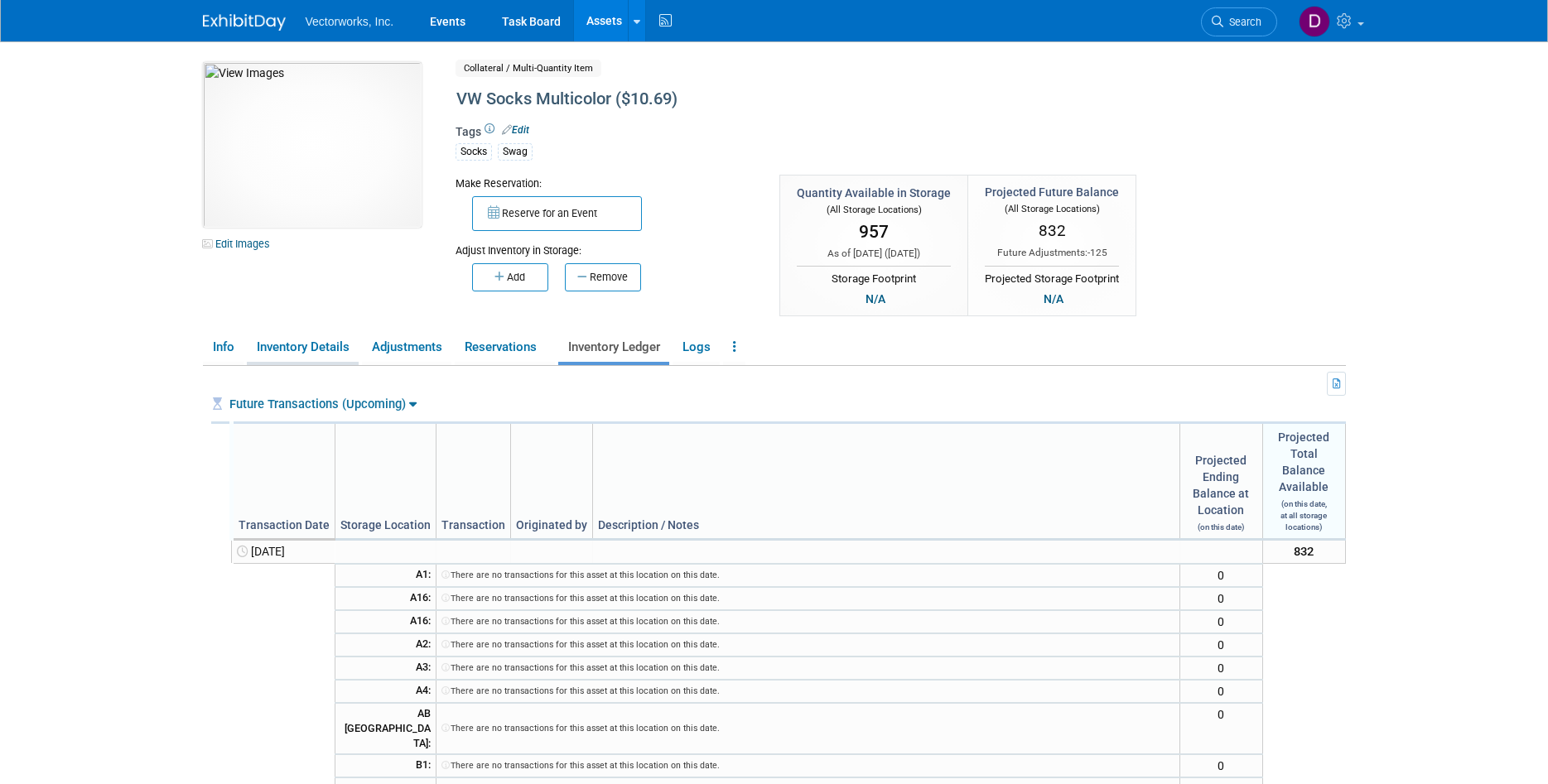
click at [326, 344] on link "Inventory Details" at bounding box center [302, 347] width 111 height 29
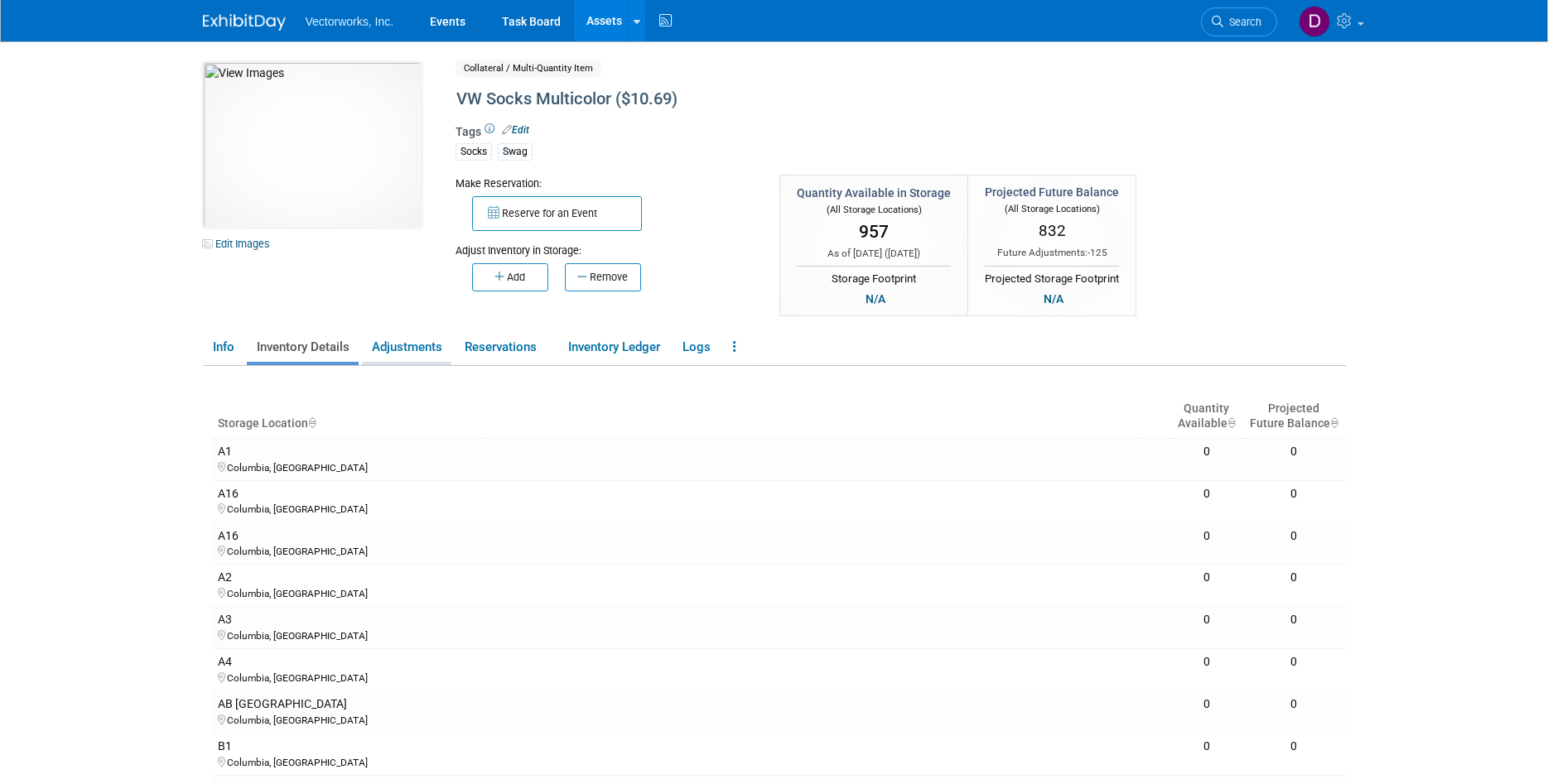
click at [412, 356] on link "Adjustments" at bounding box center [406, 347] width 89 height 29
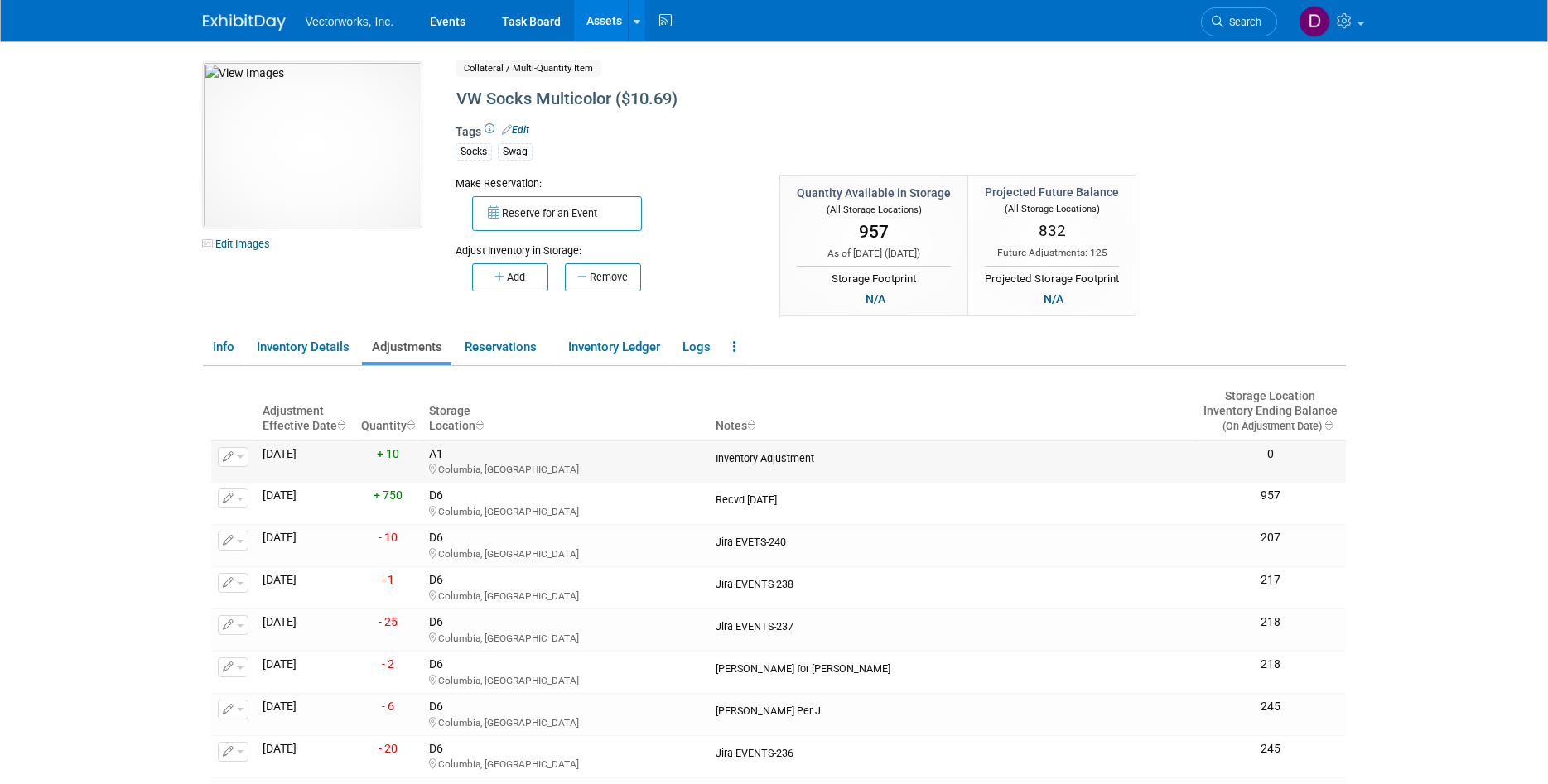
click at [243, 460] on button "button" at bounding box center [233, 457] width 31 height 19
click at [260, 479] on button "Change Adjustment" at bounding box center [296, 483] width 138 height 22
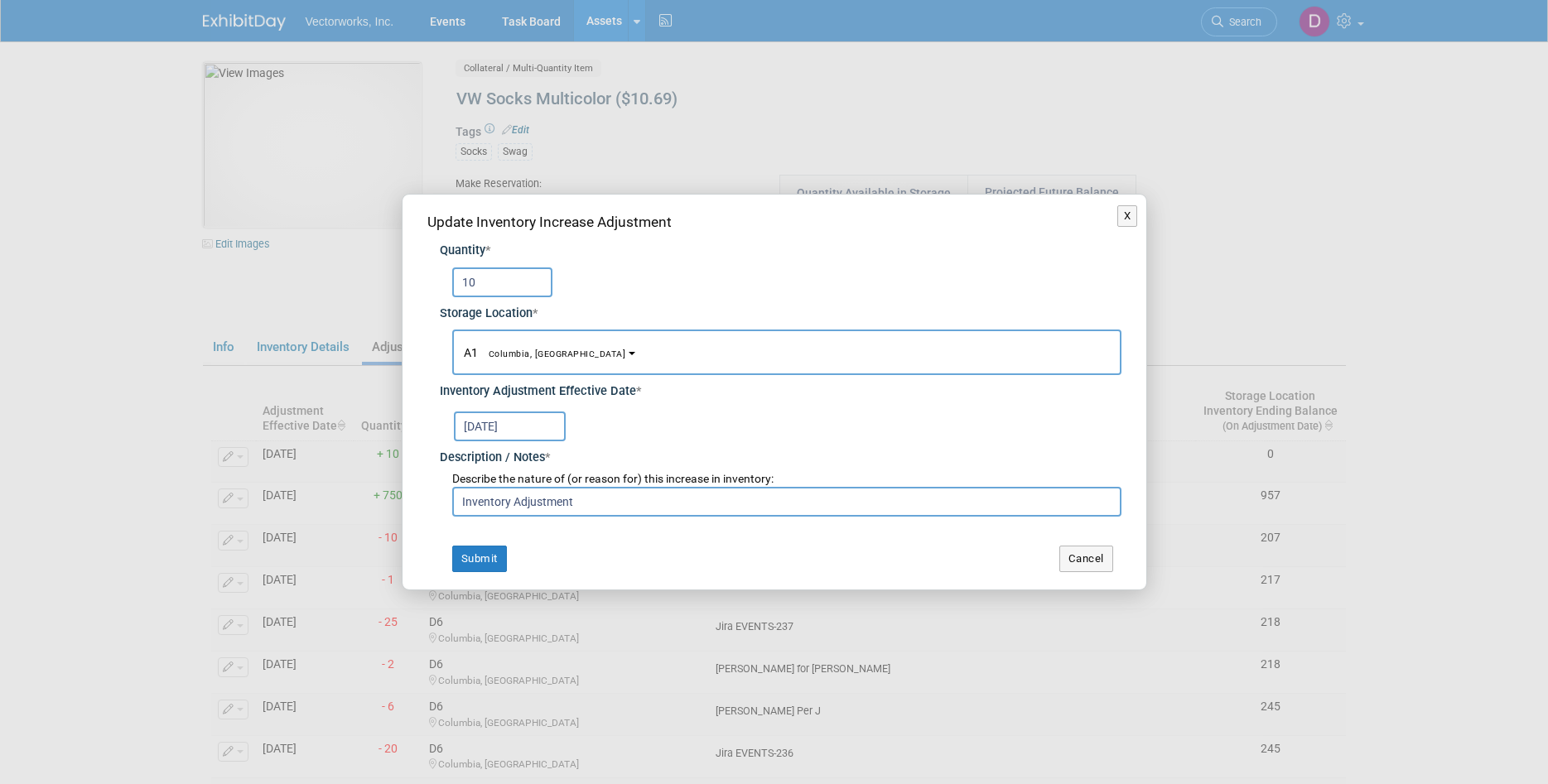
click at [531, 288] on input "10" at bounding box center [502, 283] width 100 height 30
type input "1"
type input "20"
click at [494, 549] on button "Submit" at bounding box center [480, 559] width 55 height 27
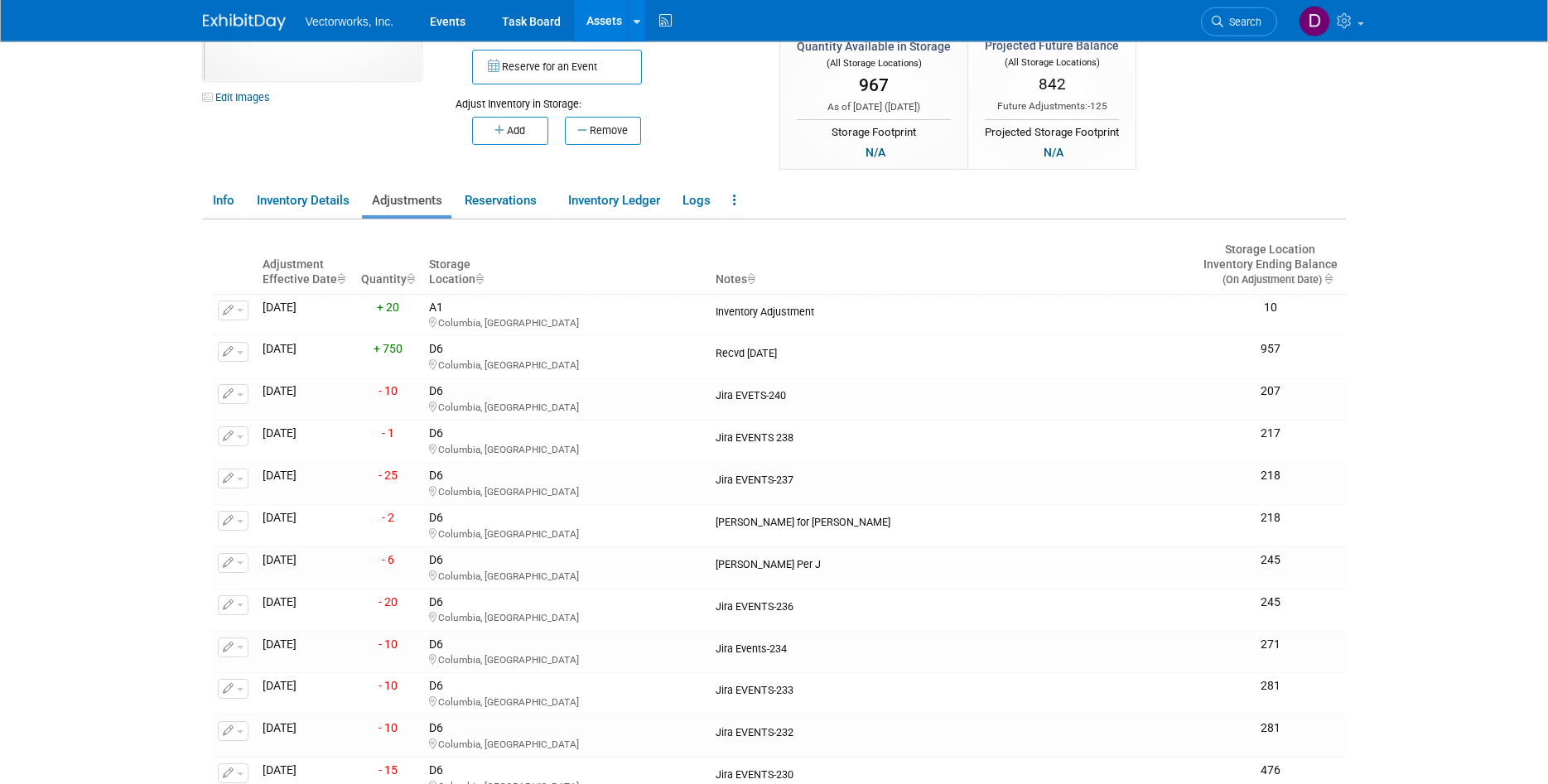
scroll to position [187, 0]
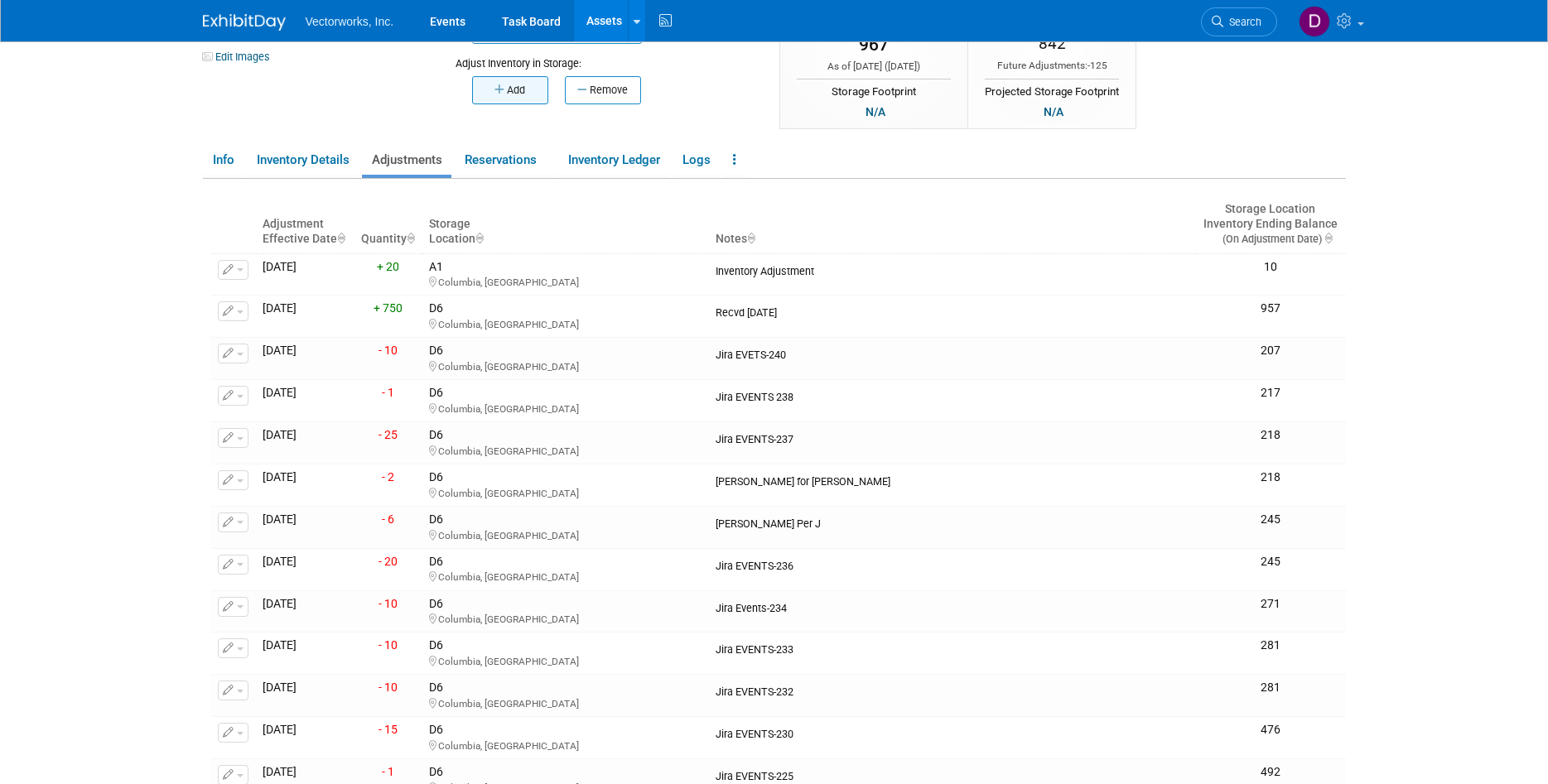
click at [507, 95] on button "Add" at bounding box center [510, 90] width 76 height 28
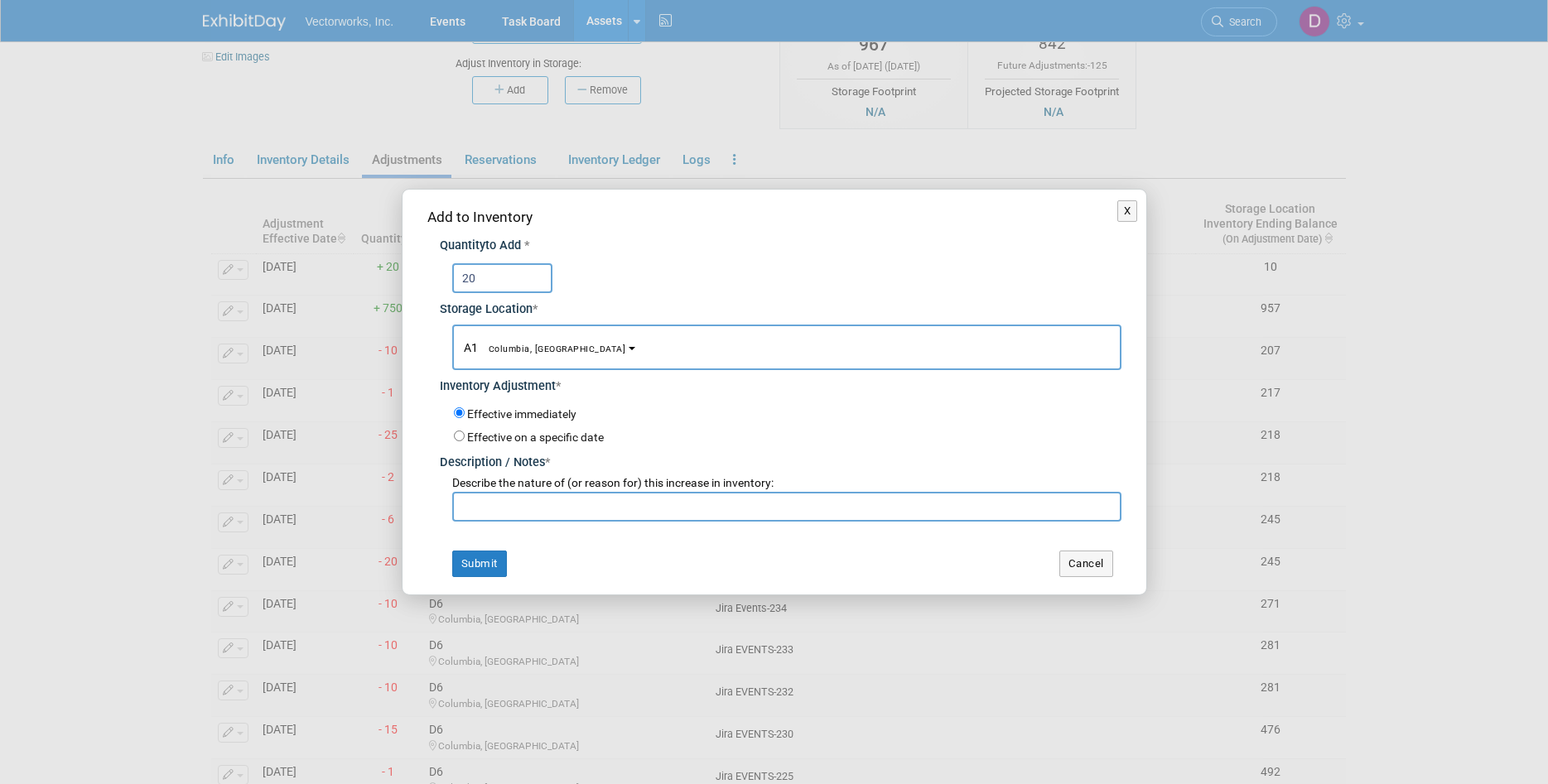
type input "20"
click at [562, 349] on button "A1 Columbia, MD" at bounding box center [787, 347] width 669 height 46
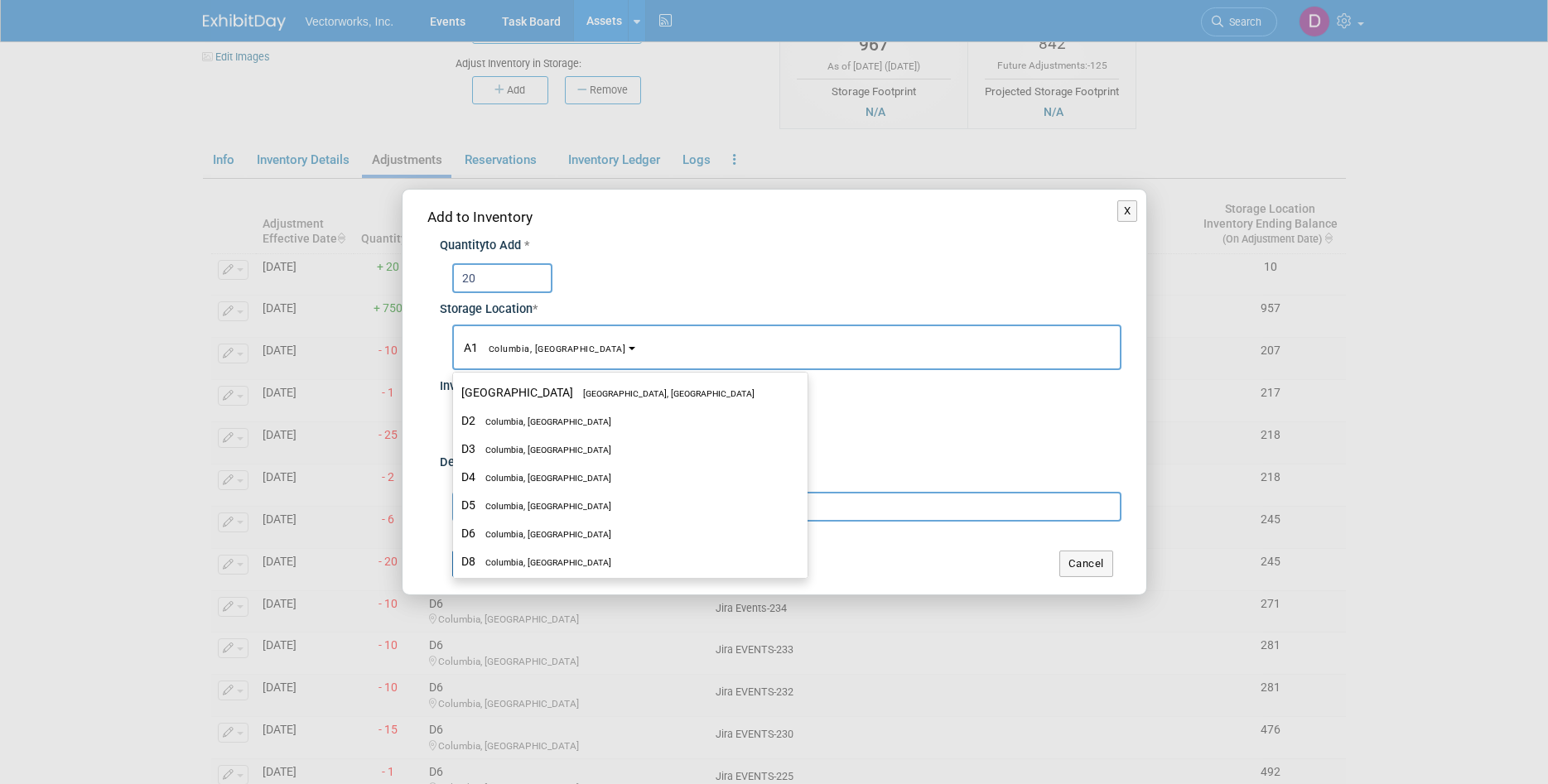
scroll to position [530, 0]
click at [522, 505] on label "D6 Columbia, MD" at bounding box center [626, 508] width 330 height 21
click at [455, 505] on input "D6 Columbia, MD" at bounding box center [450, 509] width 11 height 11
select select "11222697"
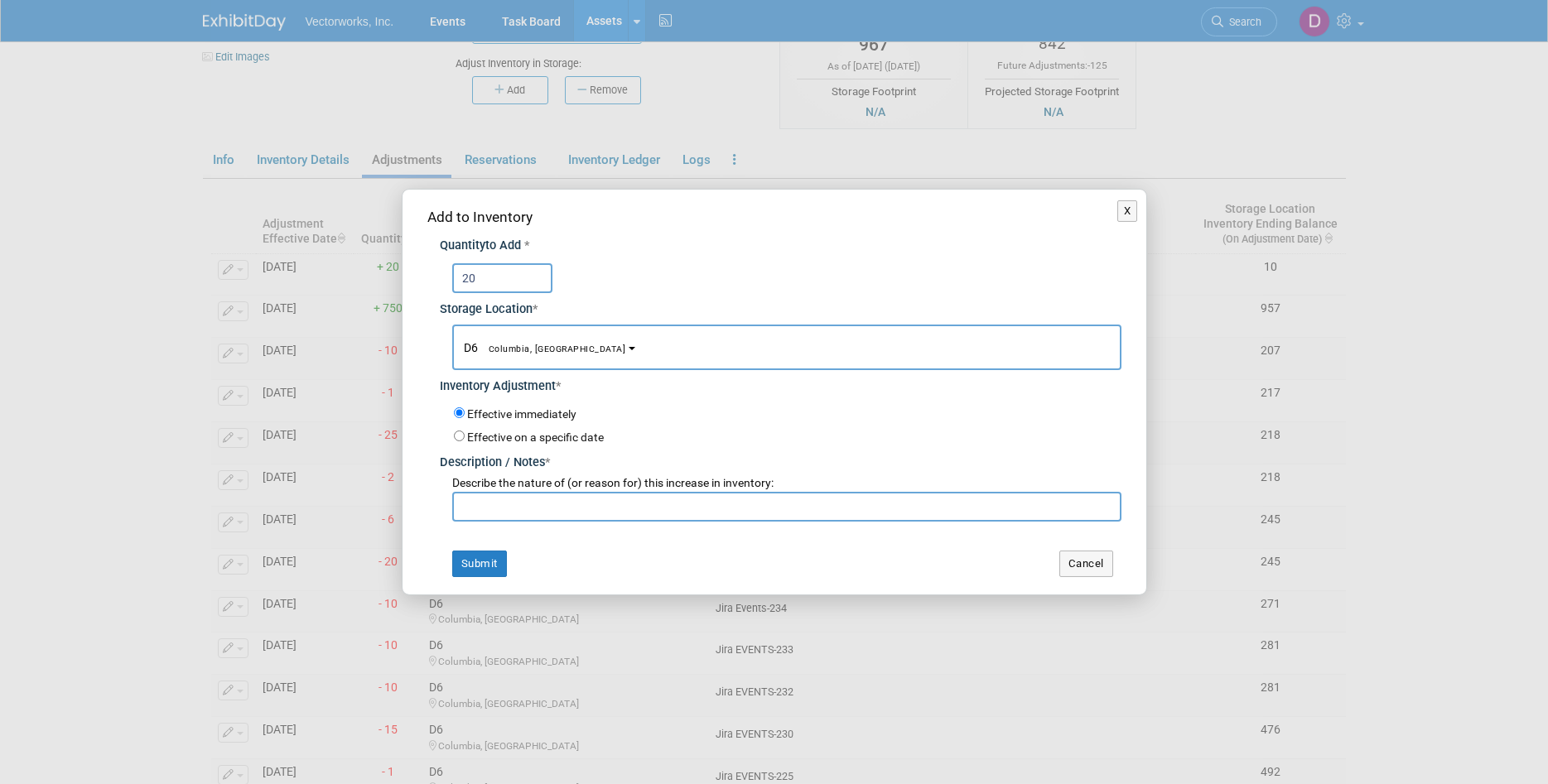
drag, startPoint x: 522, startPoint y: 505, endPoint x: 775, endPoint y: 495, distance: 253.2
click at [520, 503] on input "text" at bounding box center [787, 507] width 669 height 30
type input "Inventory Adjustment from A1 to D6"
click at [492, 564] on button "Submit" at bounding box center [480, 564] width 55 height 27
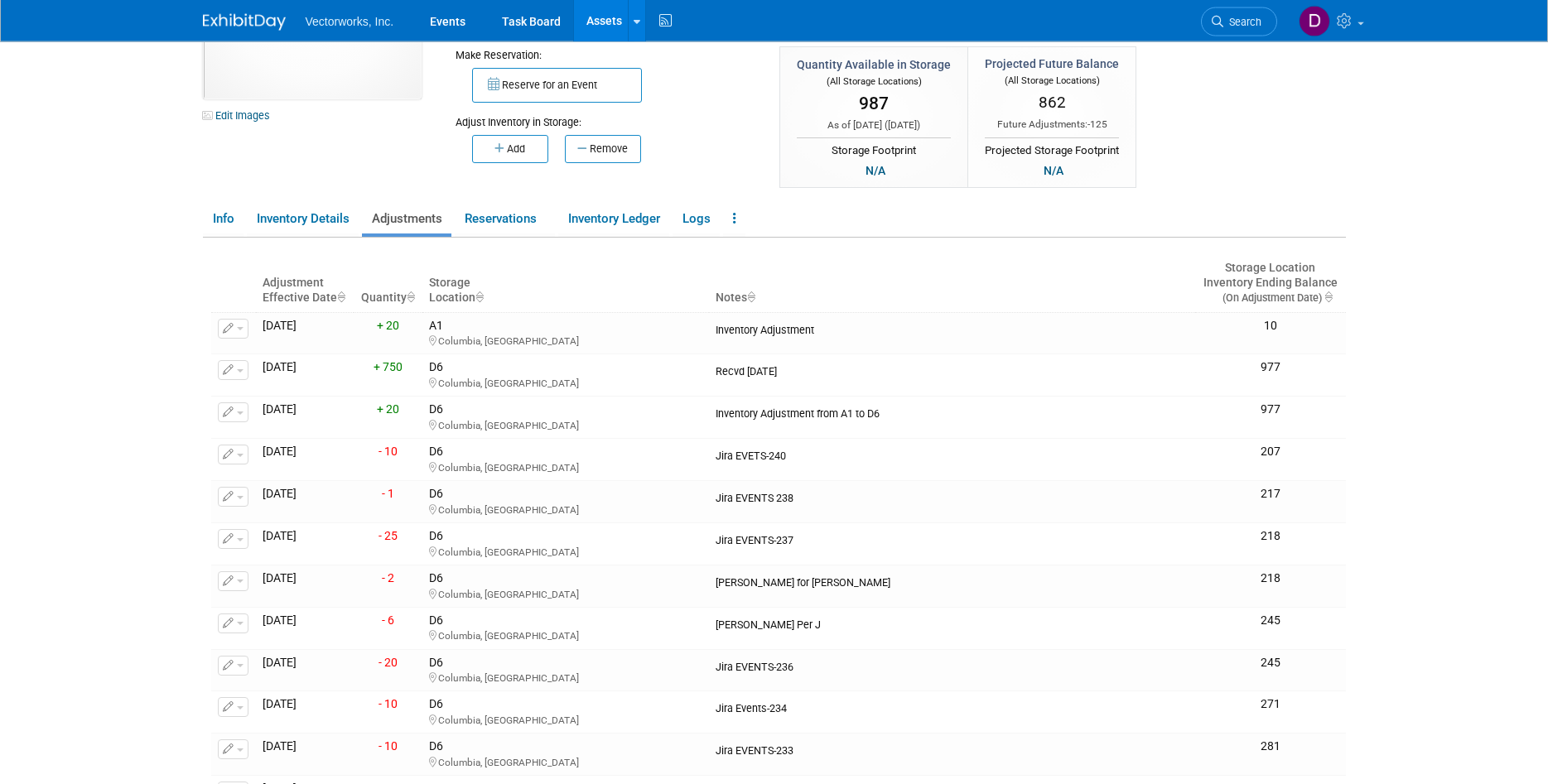
scroll to position [0, 0]
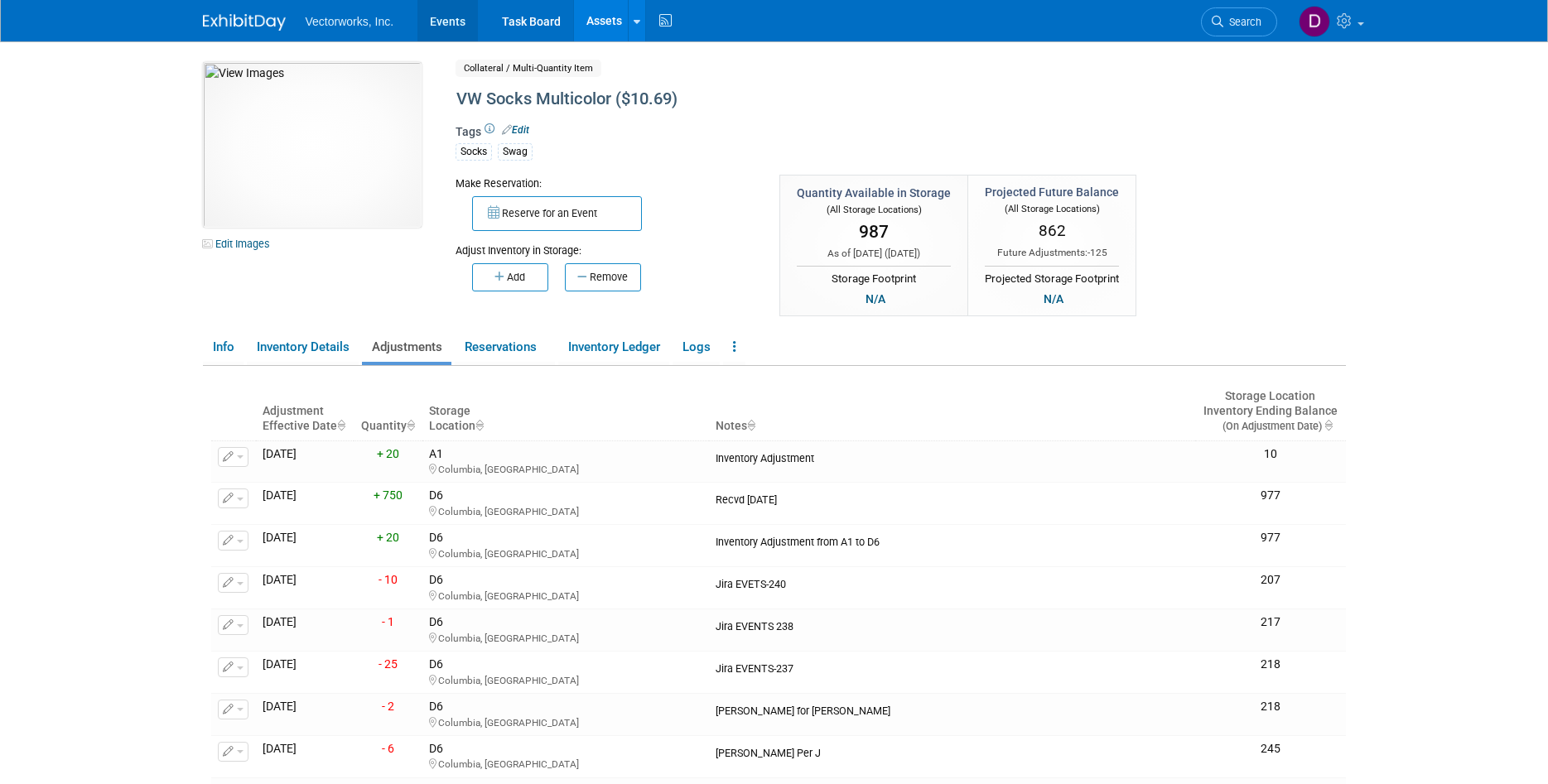
click at [439, 22] on link "Events" at bounding box center [447, 20] width 60 height 42
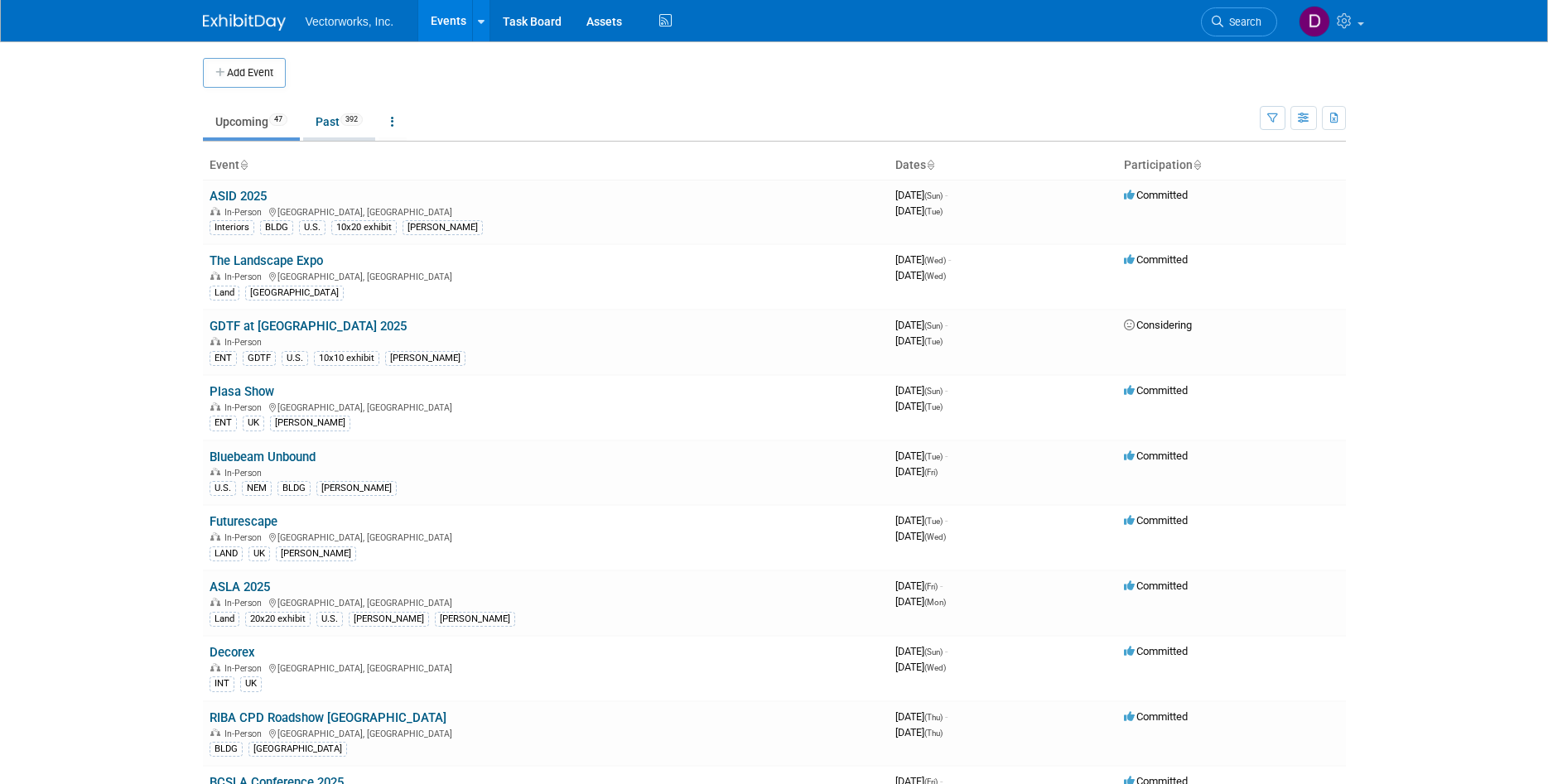
click at [342, 120] on link "Past 392" at bounding box center [339, 122] width 72 height 32
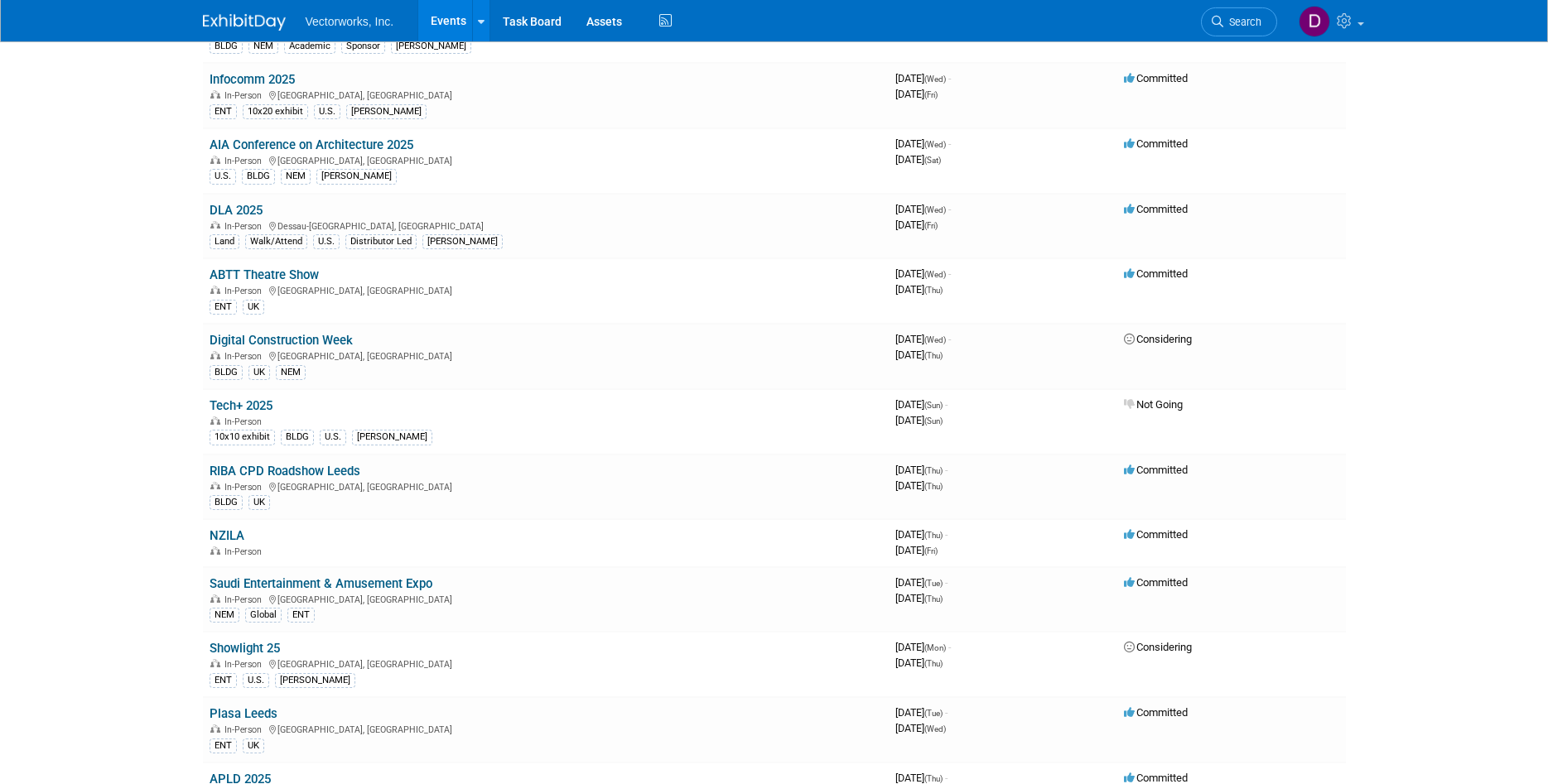
scroll to position [301, 0]
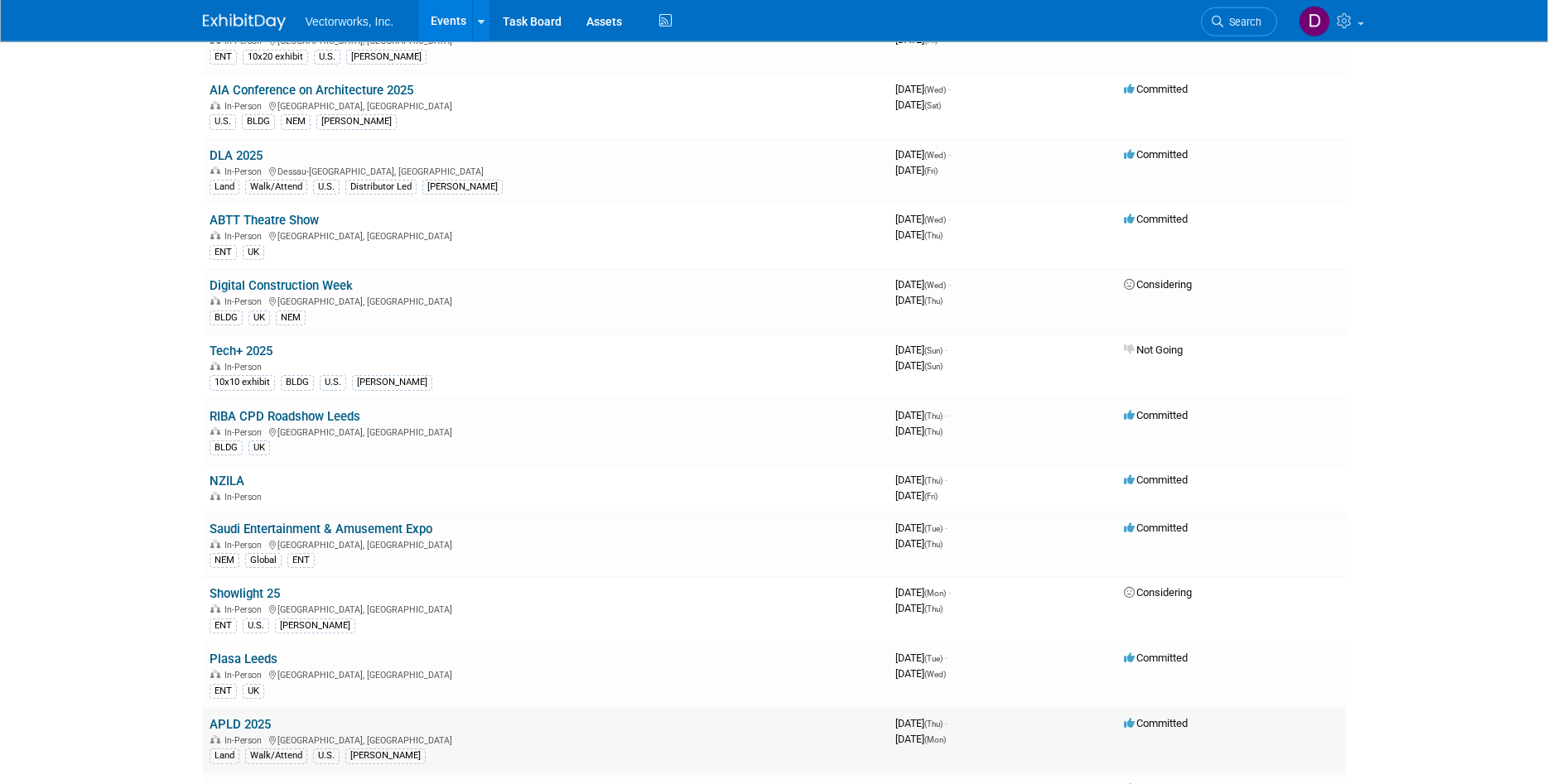
click at [246, 720] on link "APLD 2025" at bounding box center [240, 724] width 61 height 15
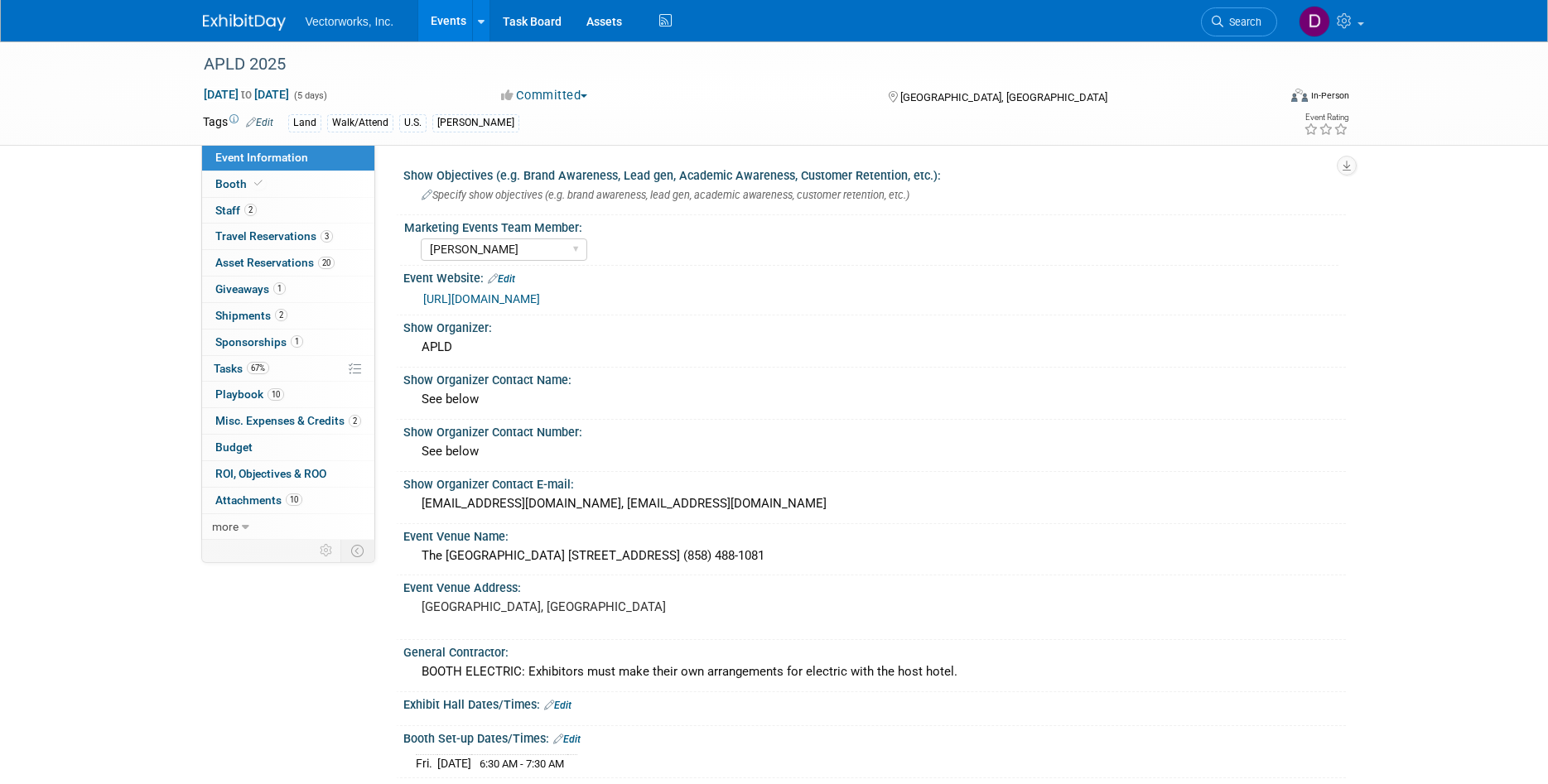
select select "[PERSON_NAME]"
click at [276, 264] on span "Asset Reservations 20" at bounding box center [275, 262] width 119 height 13
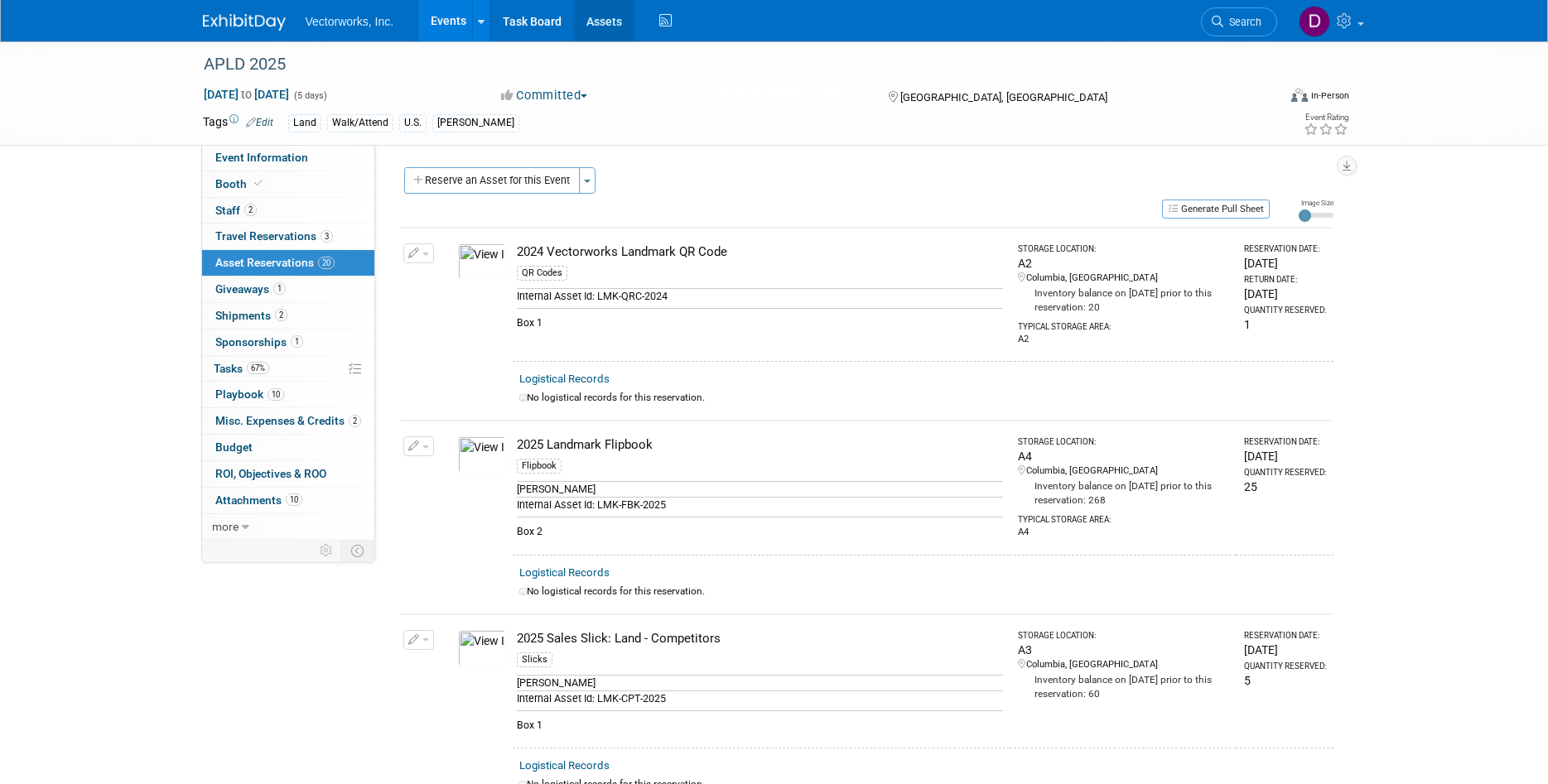
click at [615, 23] on link "Assets" at bounding box center [604, 20] width 60 height 42
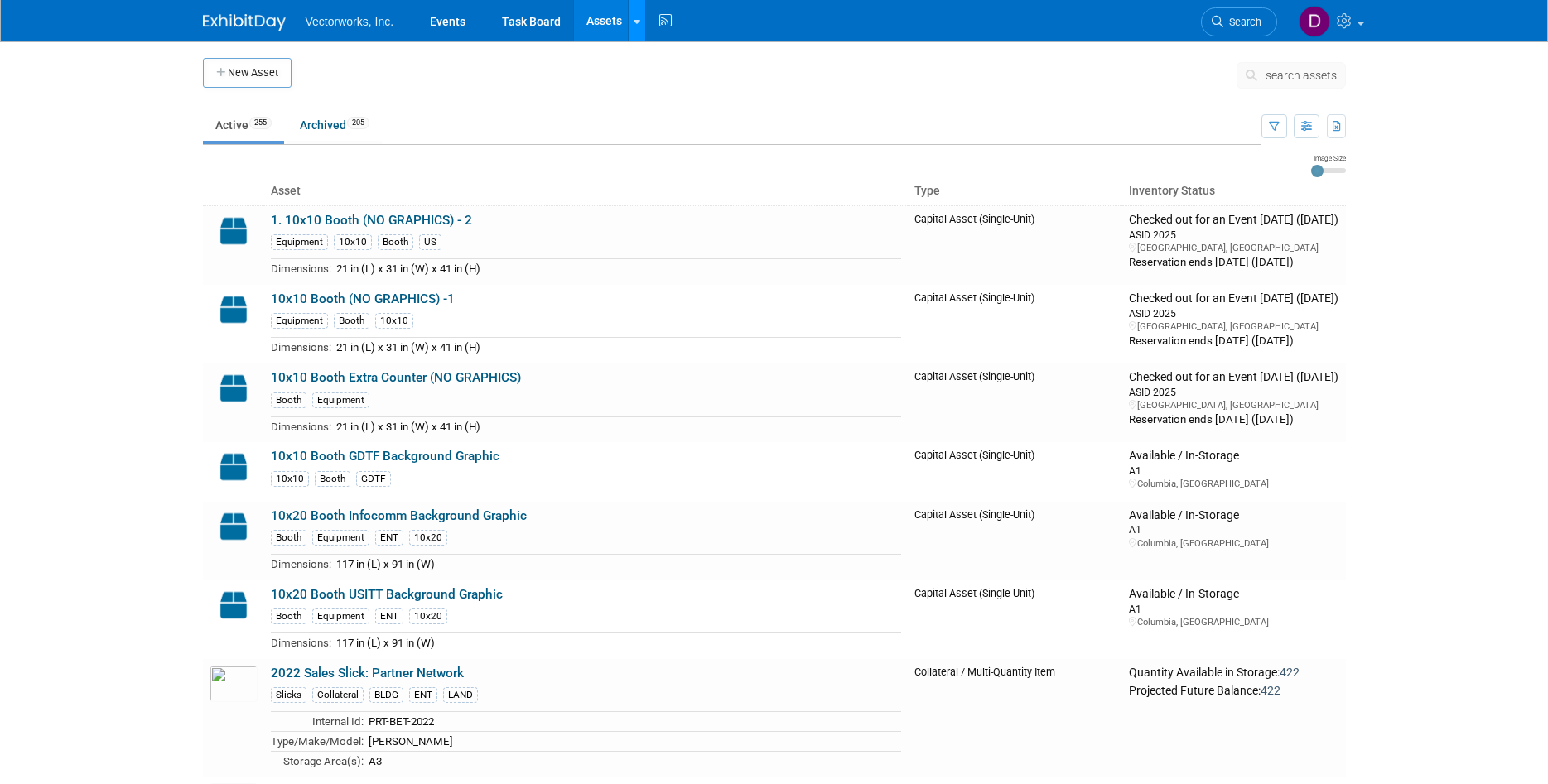
click at [634, 19] on icon at bounding box center [637, 22] width 6 height 11
click at [742, 87] on link "Search Assets" at bounding box center [702, 83] width 147 height 23
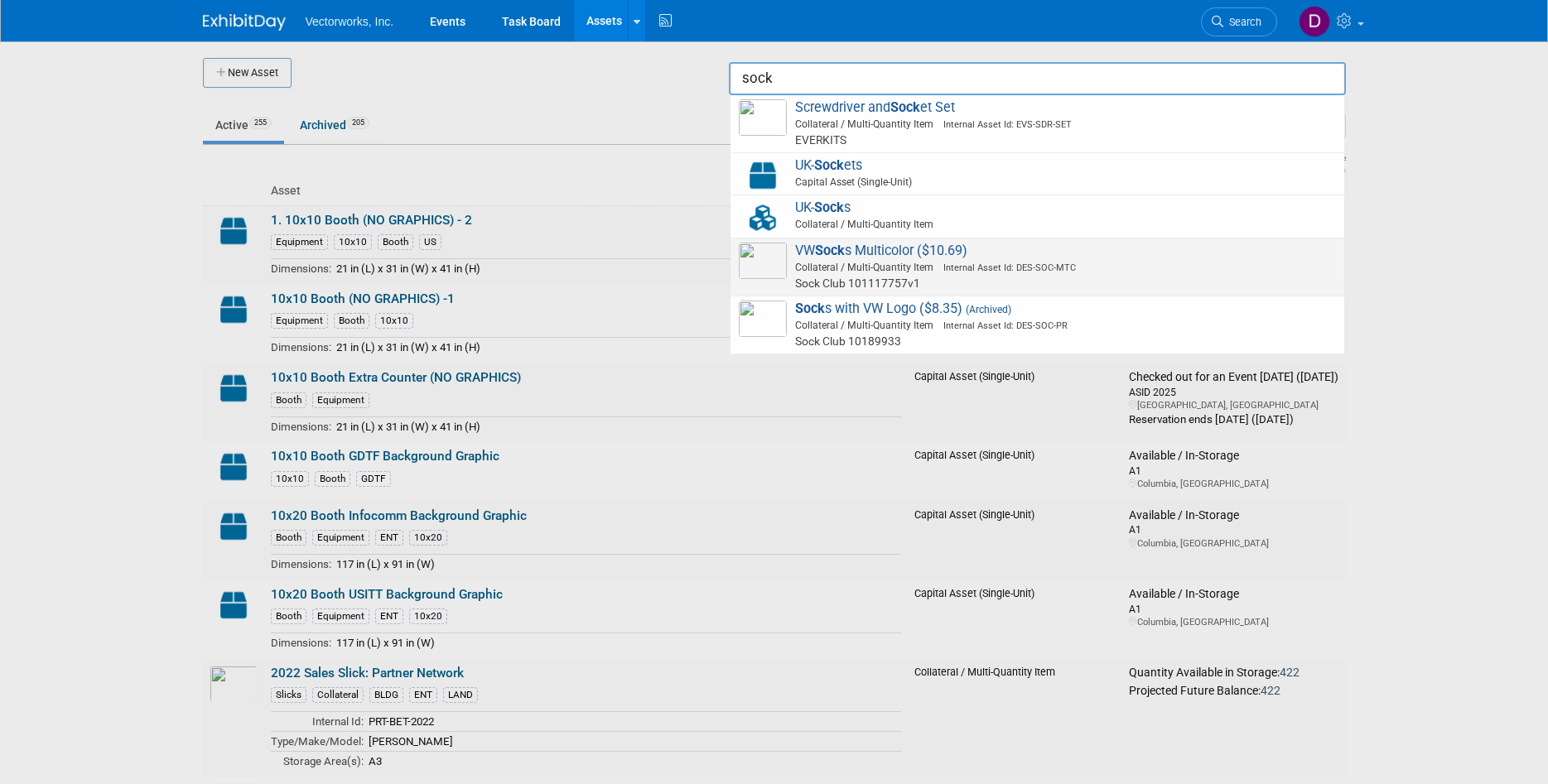
click at [884, 241] on div "VW Sock s Multicolor ($10.69) Collateral / Multi-Quantity Item Internal Asset I…" at bounding box center [1037, 268] width 614 height 58
type input "VW Socks Multicolor ($10.69)"
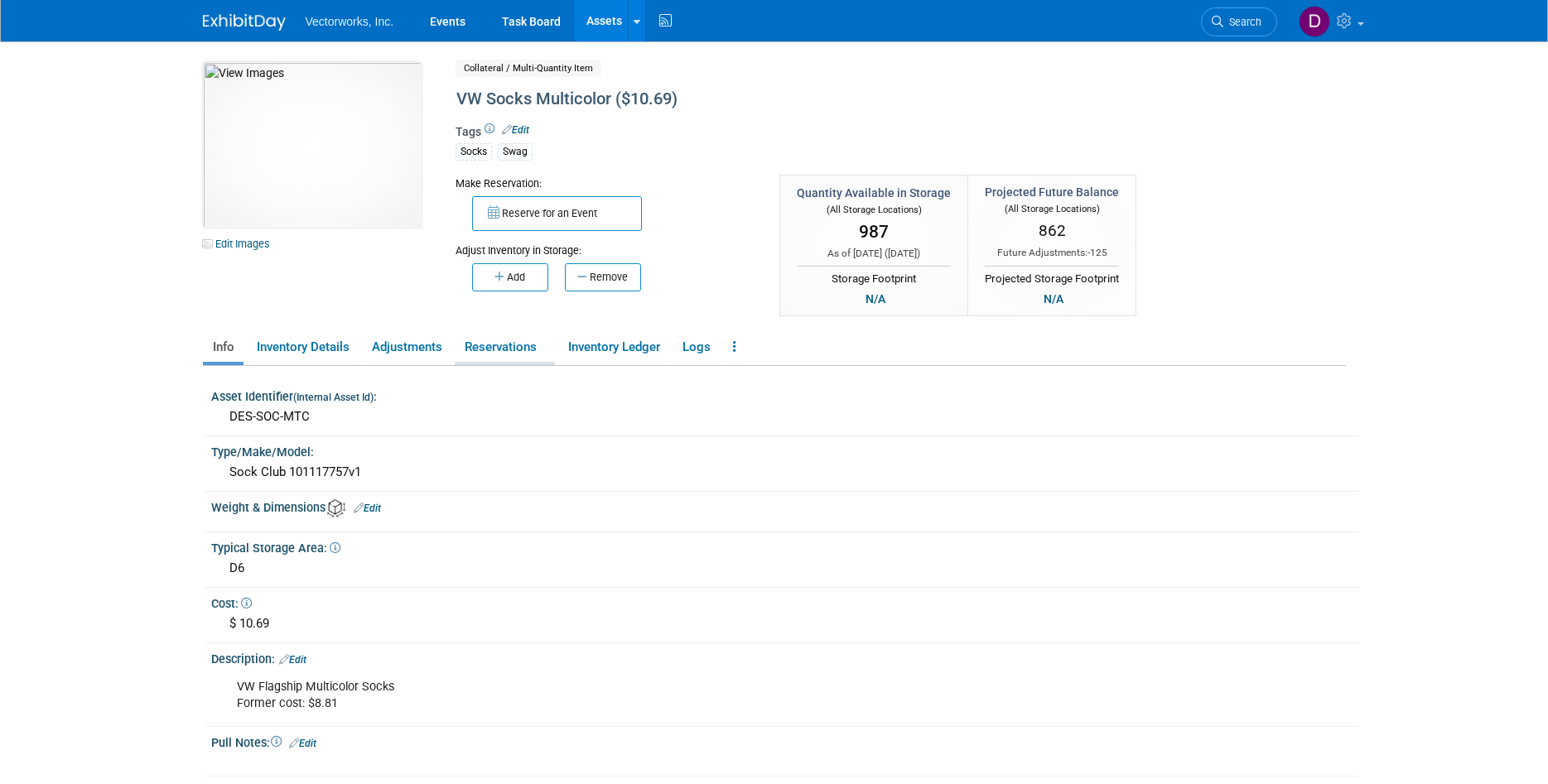
click at [523, 345] on link "Reservations" at bounding box center [504, 347] width 100 height 29
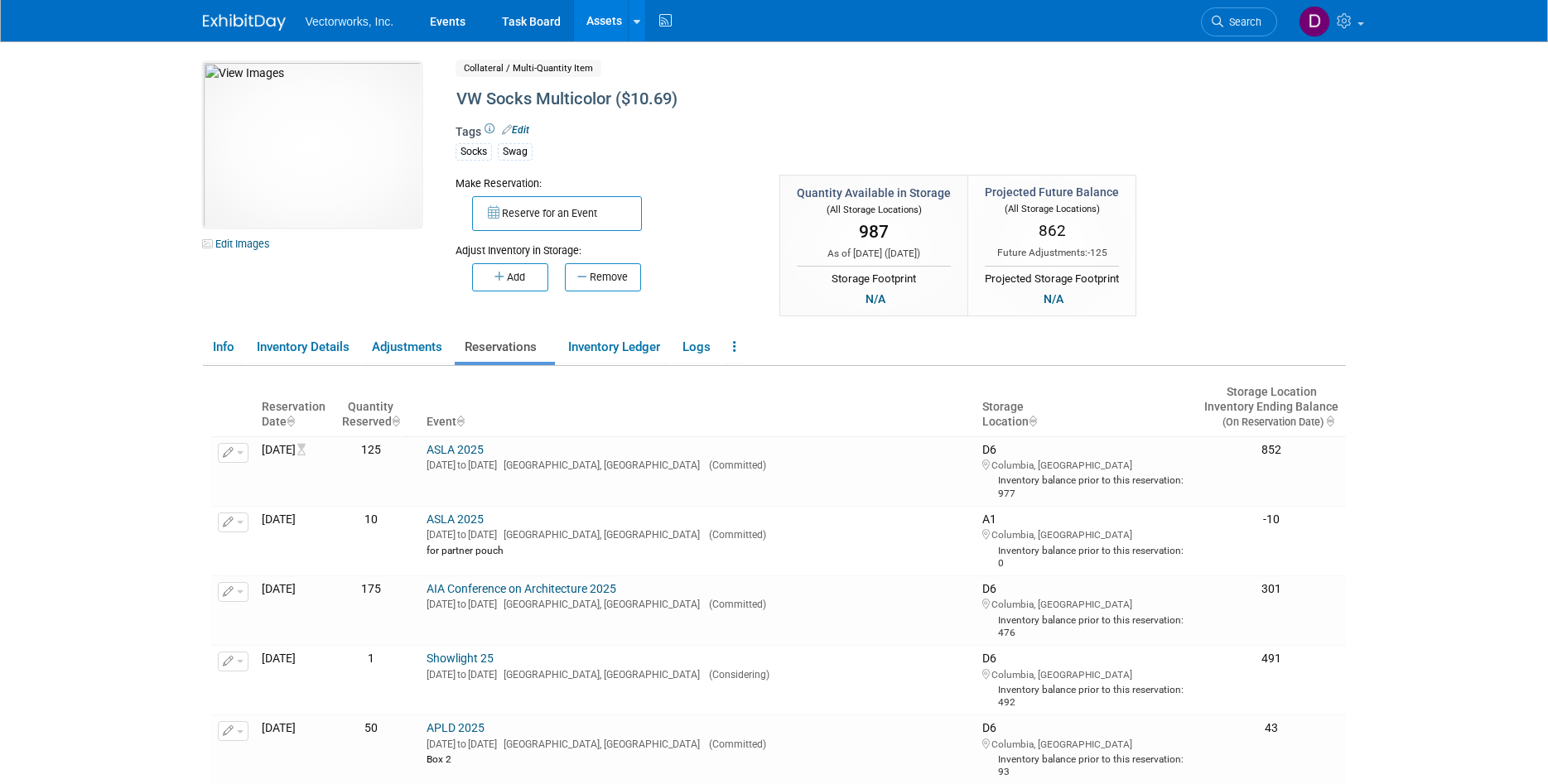
click at [1536, 232] on body "Vectorworks, Inc. Events Task Board Assets New Asset" at bounding box center [774, 392] width 1548 height 784
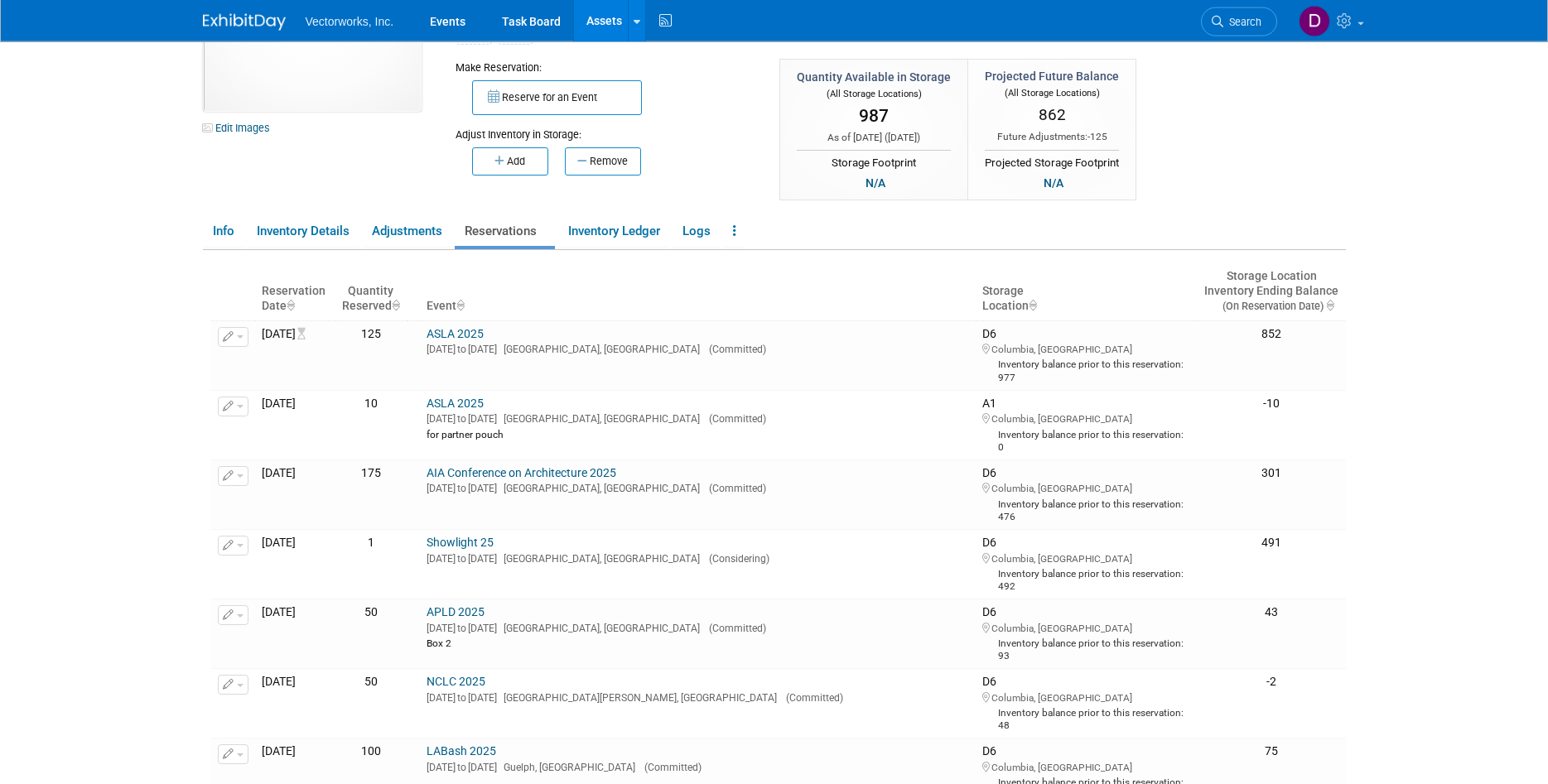
scroll to position [122, 0]
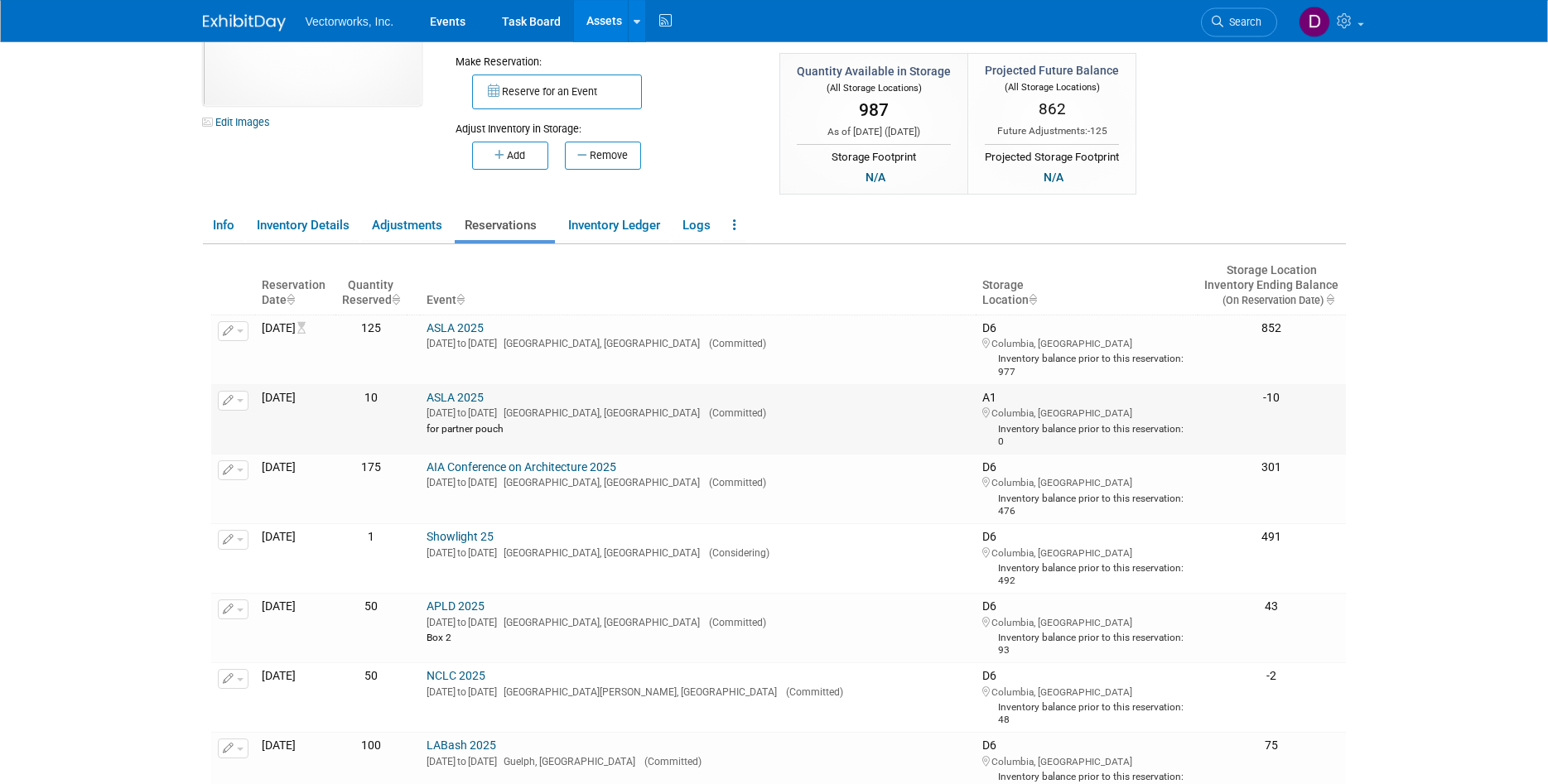
click at [484, 400] on link "ASLA 2025" at bounding box center [454, 397] width 57 height 13
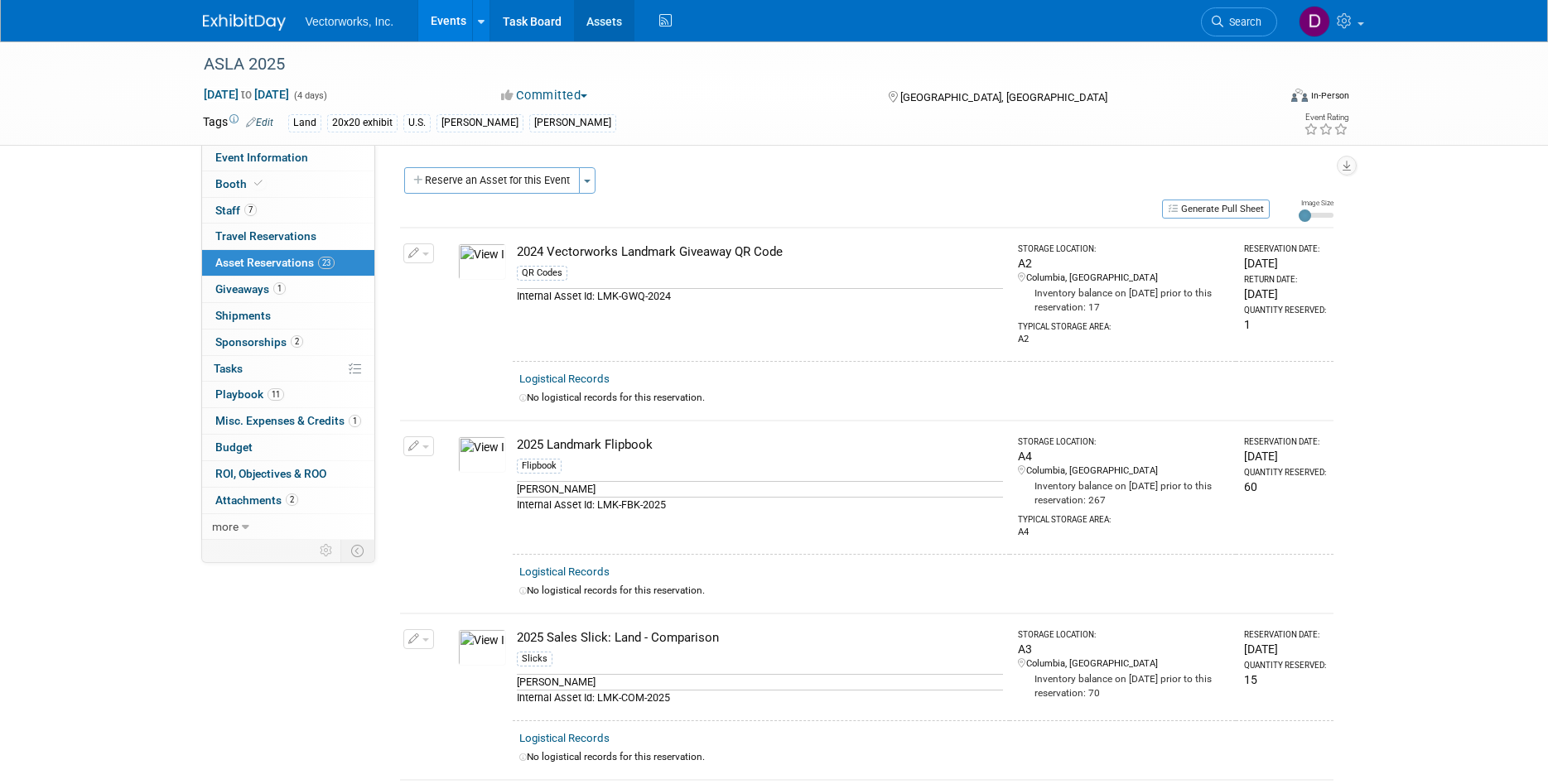
click at [621, 30] on link "Assets" at bounding box center [604, 20] width 60 height 42
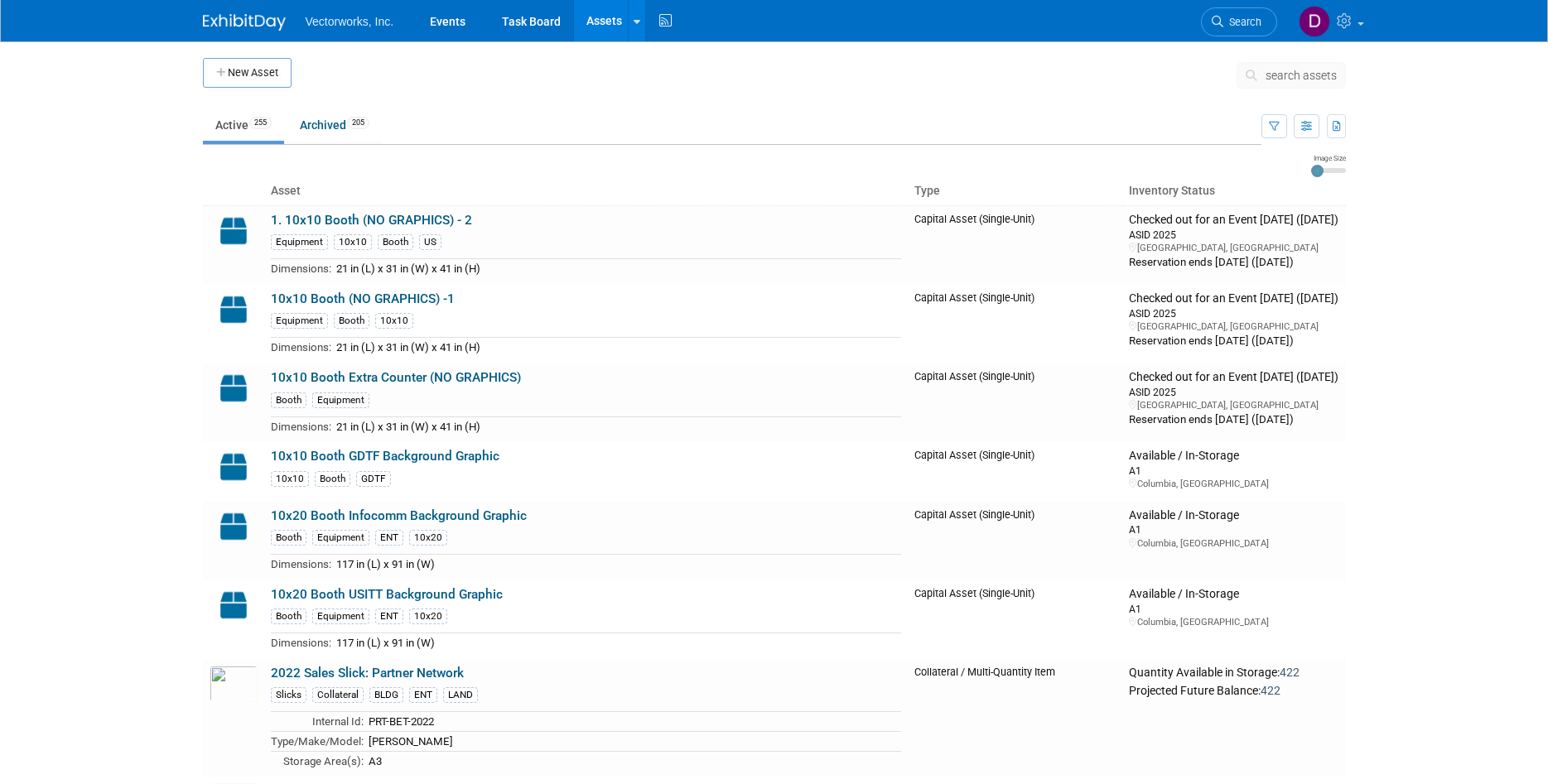
click at [1279, 64] on button "search assets" at bounding box center [1292, 75] width 110 height 27
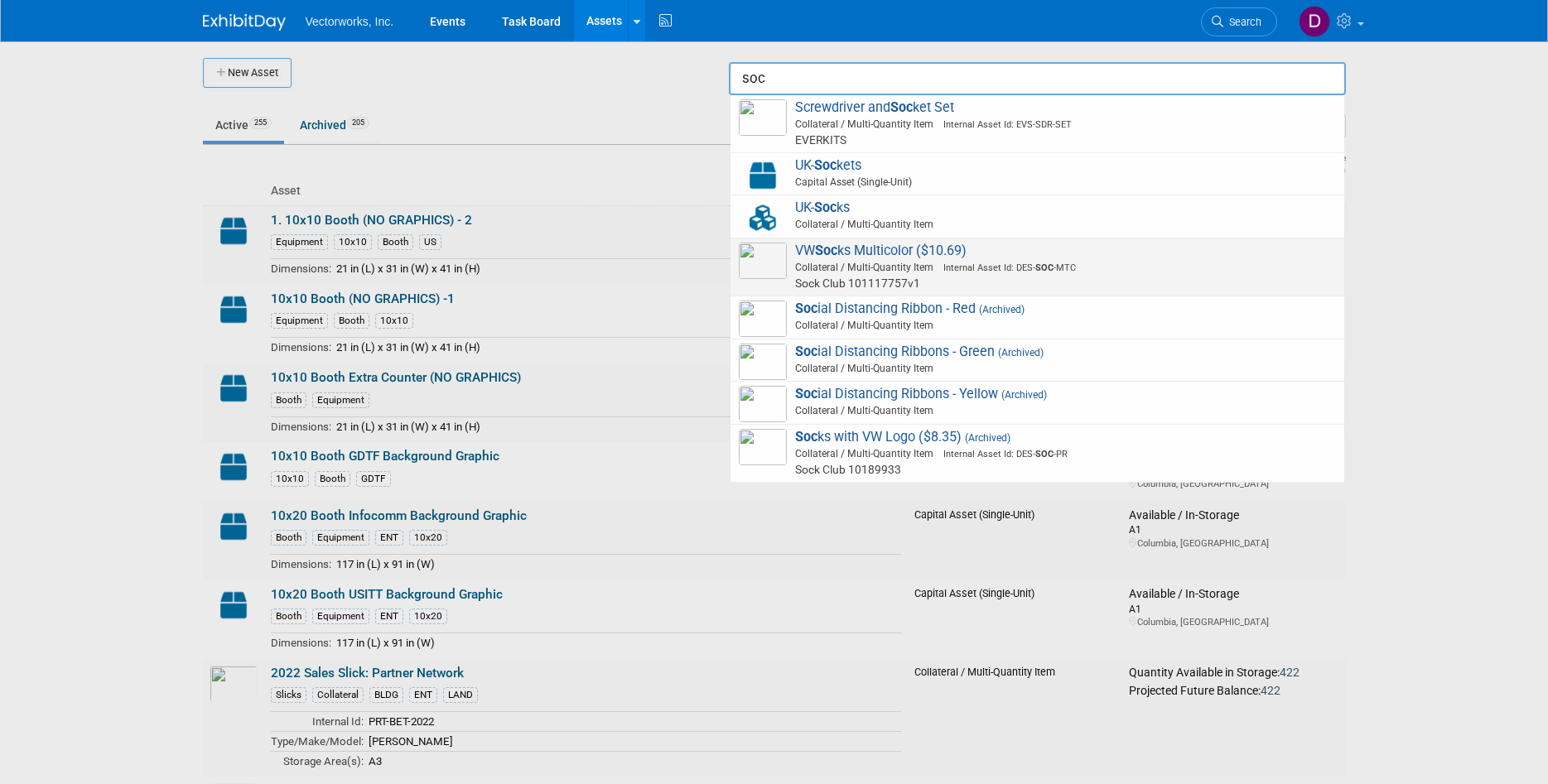
click at [970, 255] on span "VW Soc ks Multicolor ($10.69) Collateral / Multi-Quantity Item Internal Asset I…" at bounding box center [1037, 267] width 597 height 49
type input "VW Socks Multicolor ($10.69)"
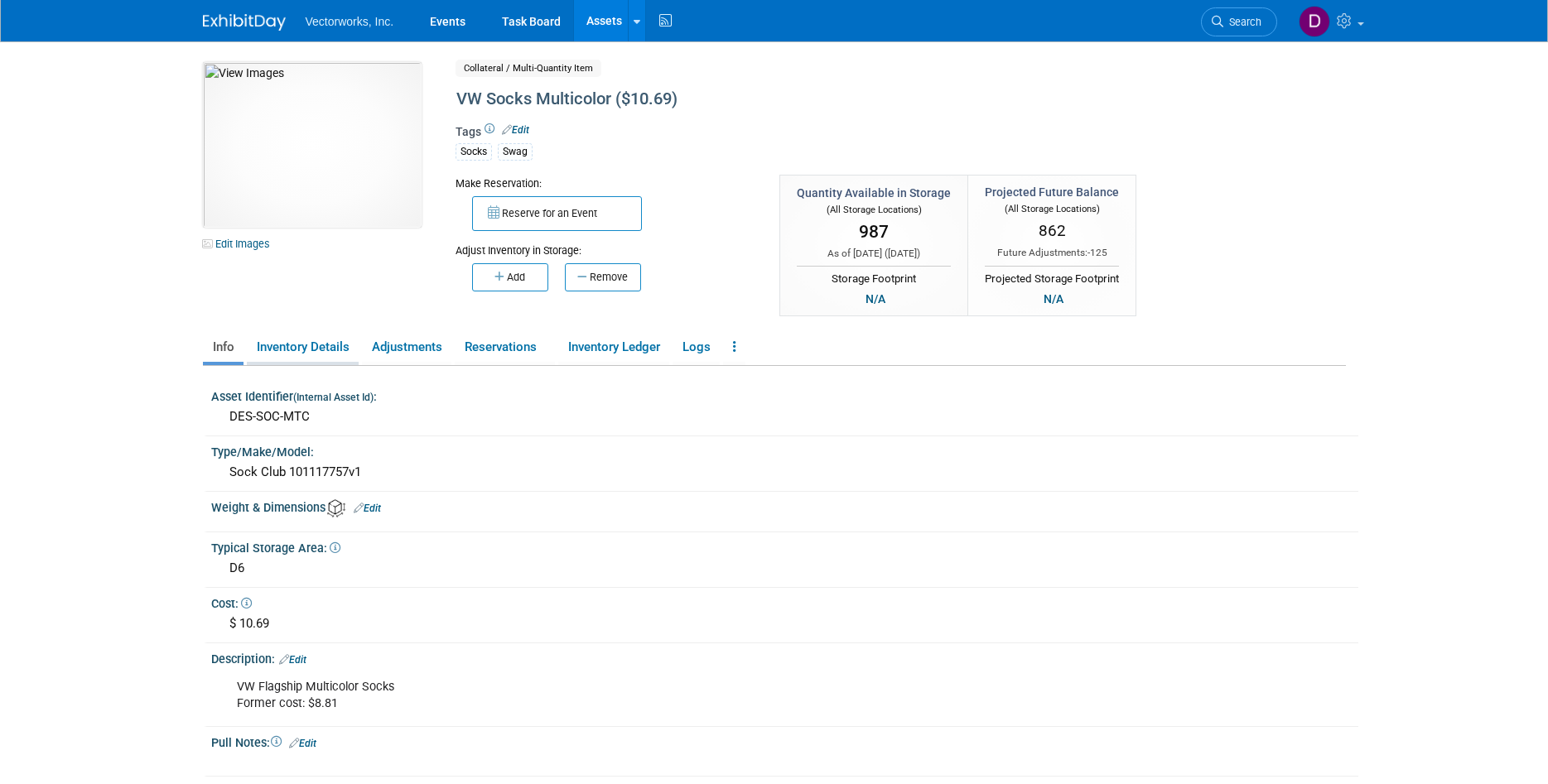
click at [327, 346] on link "Inventory Details" at bounding box center [302, 347] width 111 height 29
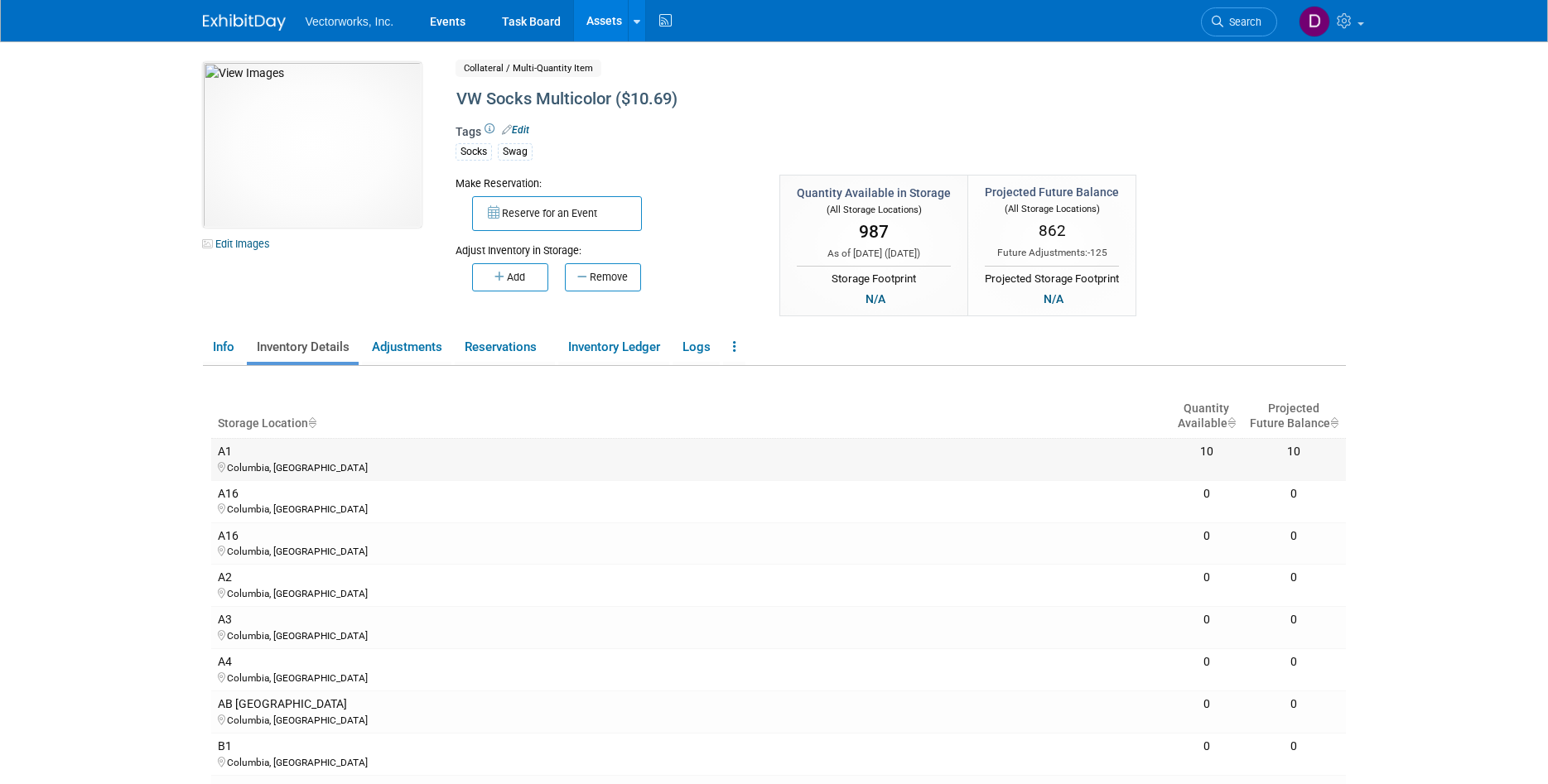
click at [297, 462] on div "Columbia, [GEOGRAPHIC_DATA]" at bounding box center [690, 467] width 947 height 15
click at [415, 350] on link "Adjustments" at bounding box center [406, 347] width 89 height 29
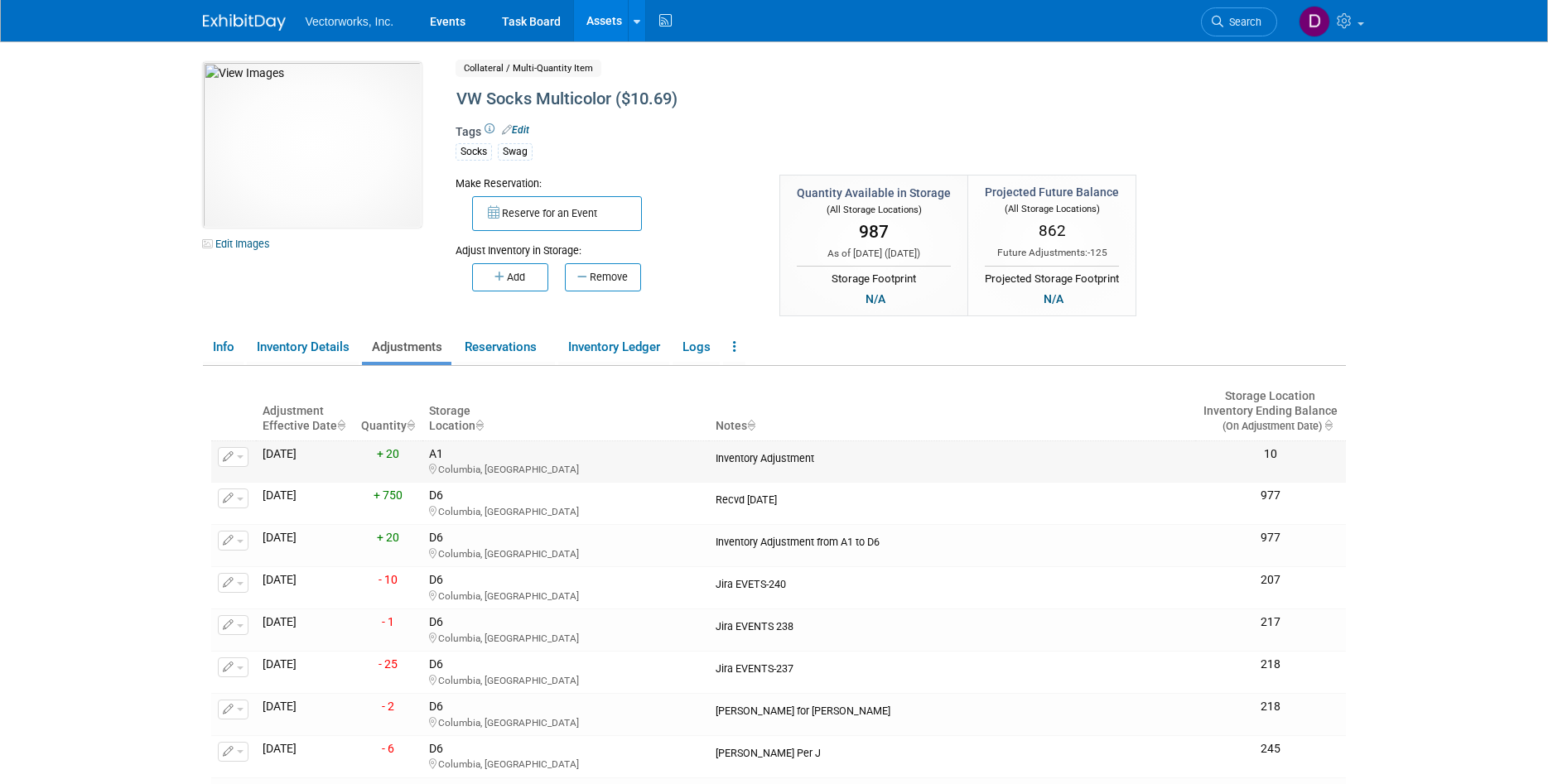
click at [244, 461] on button "button" at bounding box center [233, 457] width 31 height 19
click at [271, 478] on button "Change Adjustment" at bounding box center [296, 483] width 138 height 22
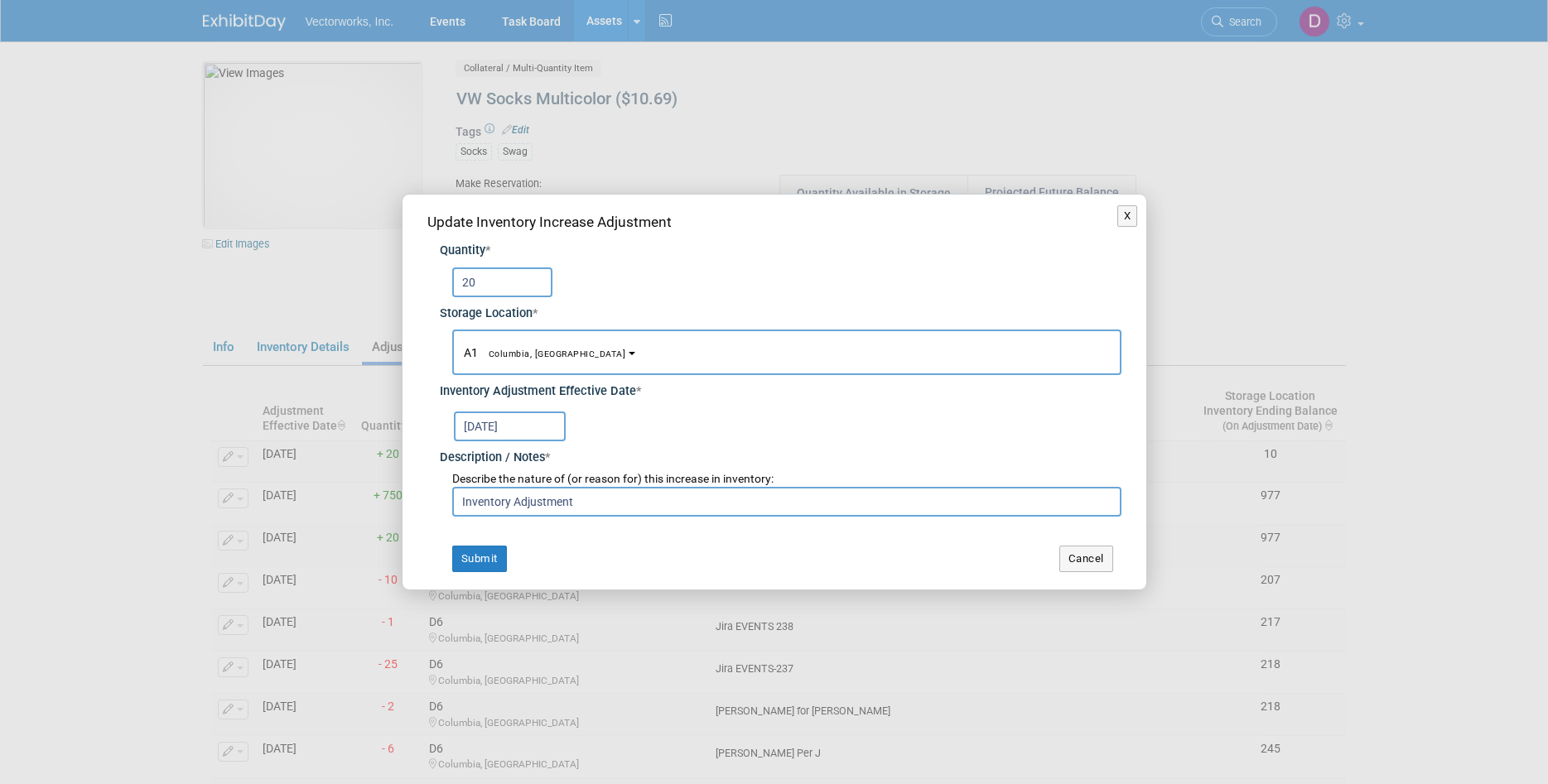
click at [507, 293] on input "20" at bounding box center [502, 283] width 100 height 30
type input "2"
type input "10"
click at [467, 559] on button "Submit" at bounding box center [480, 559] width 55 height 27
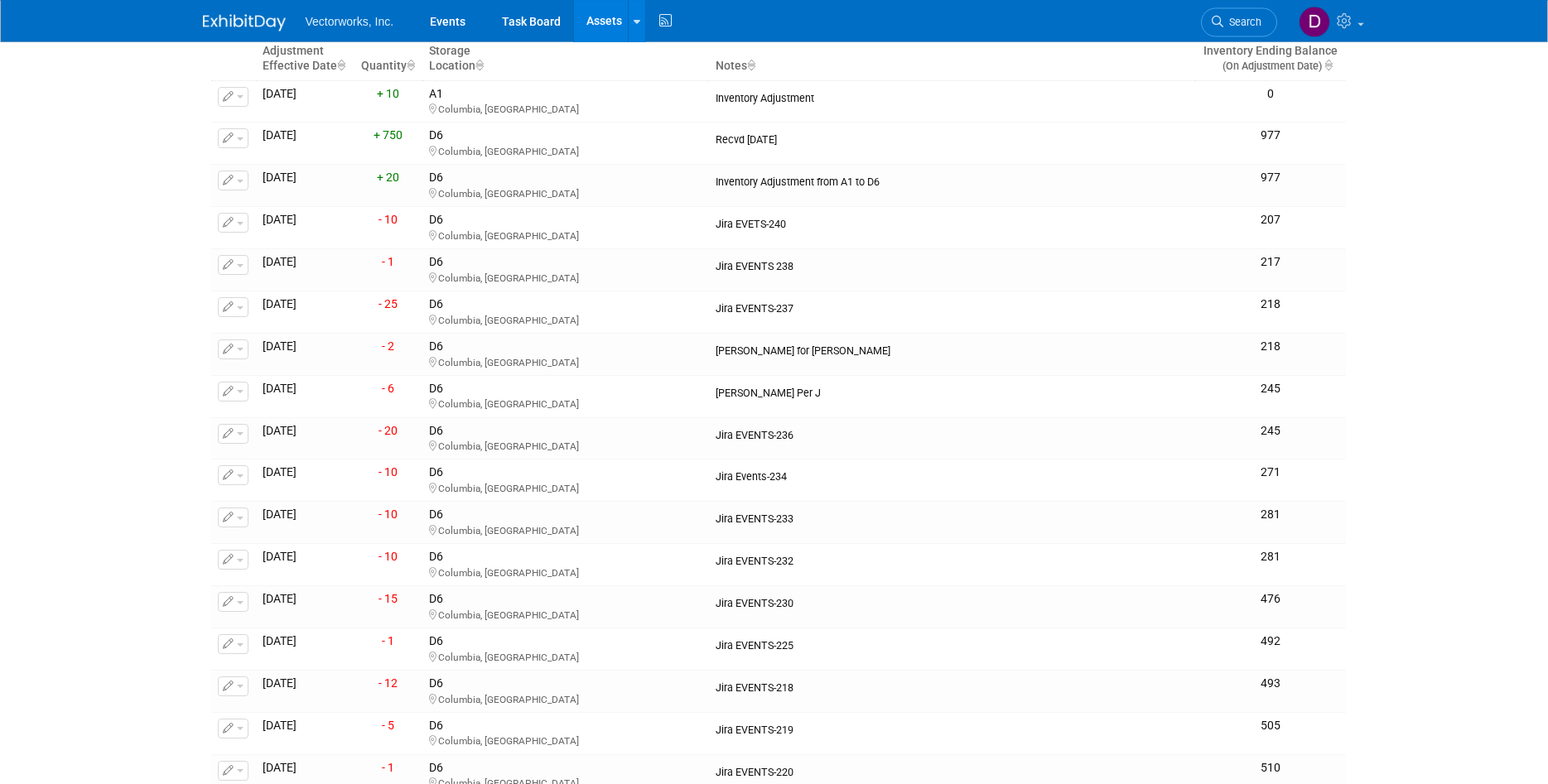
scroll to position [217, 0]
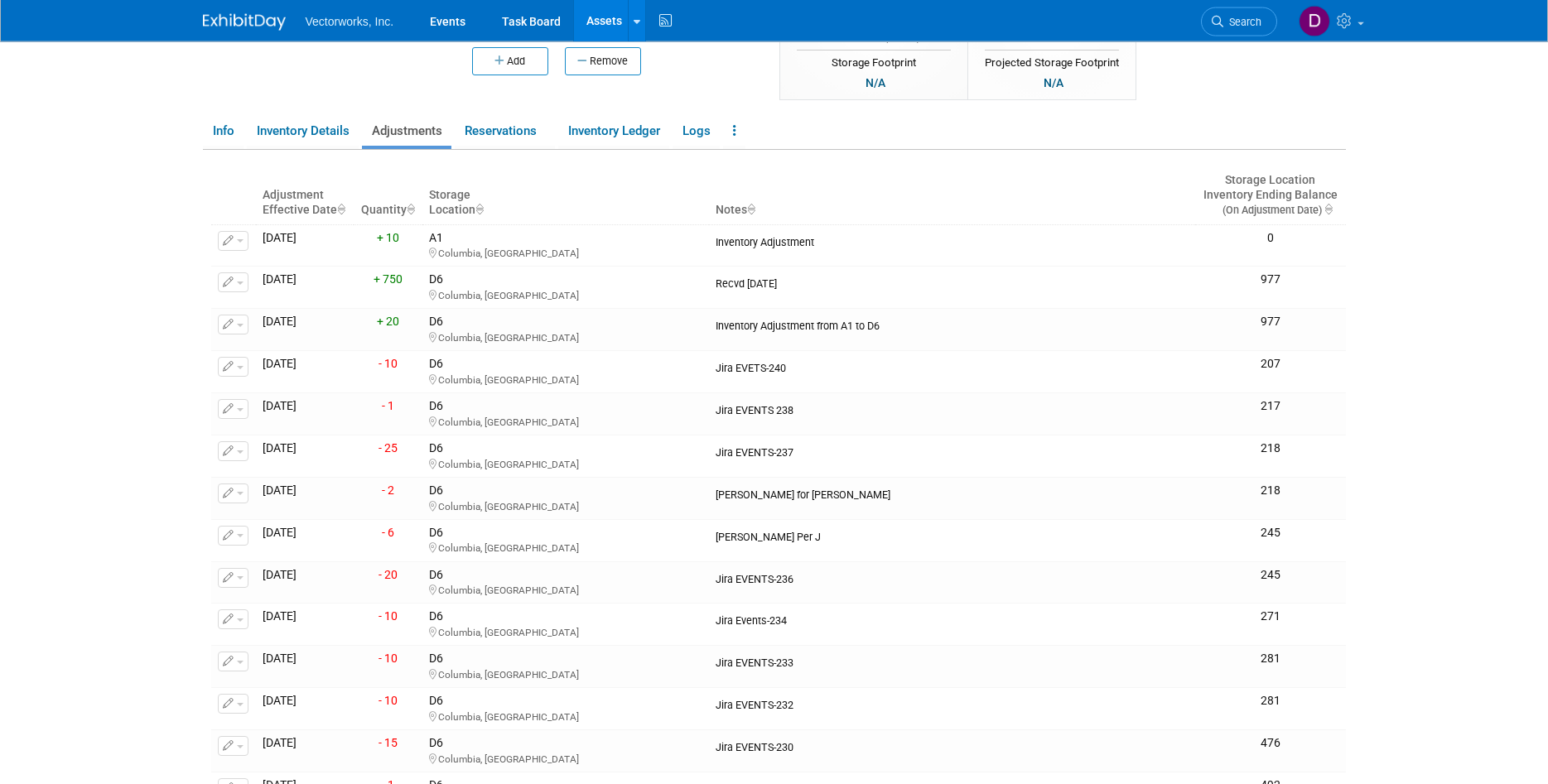
click at [1388, 568] on html "Vectorworks, Inc. Events Task Board Assets New Asset" at bounding box center [774, 175] width 1548 height 784
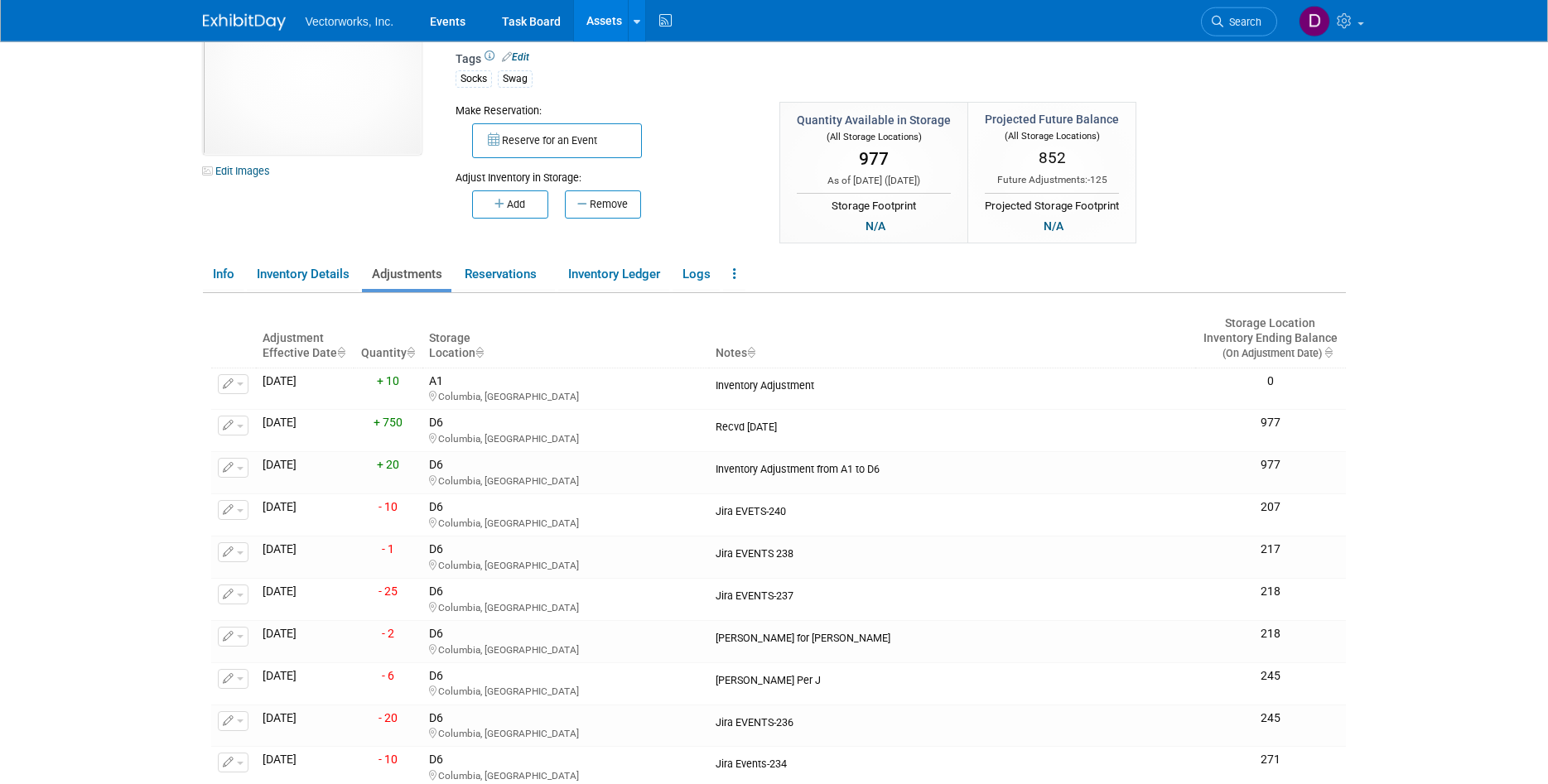
scroll to position [59, 0]
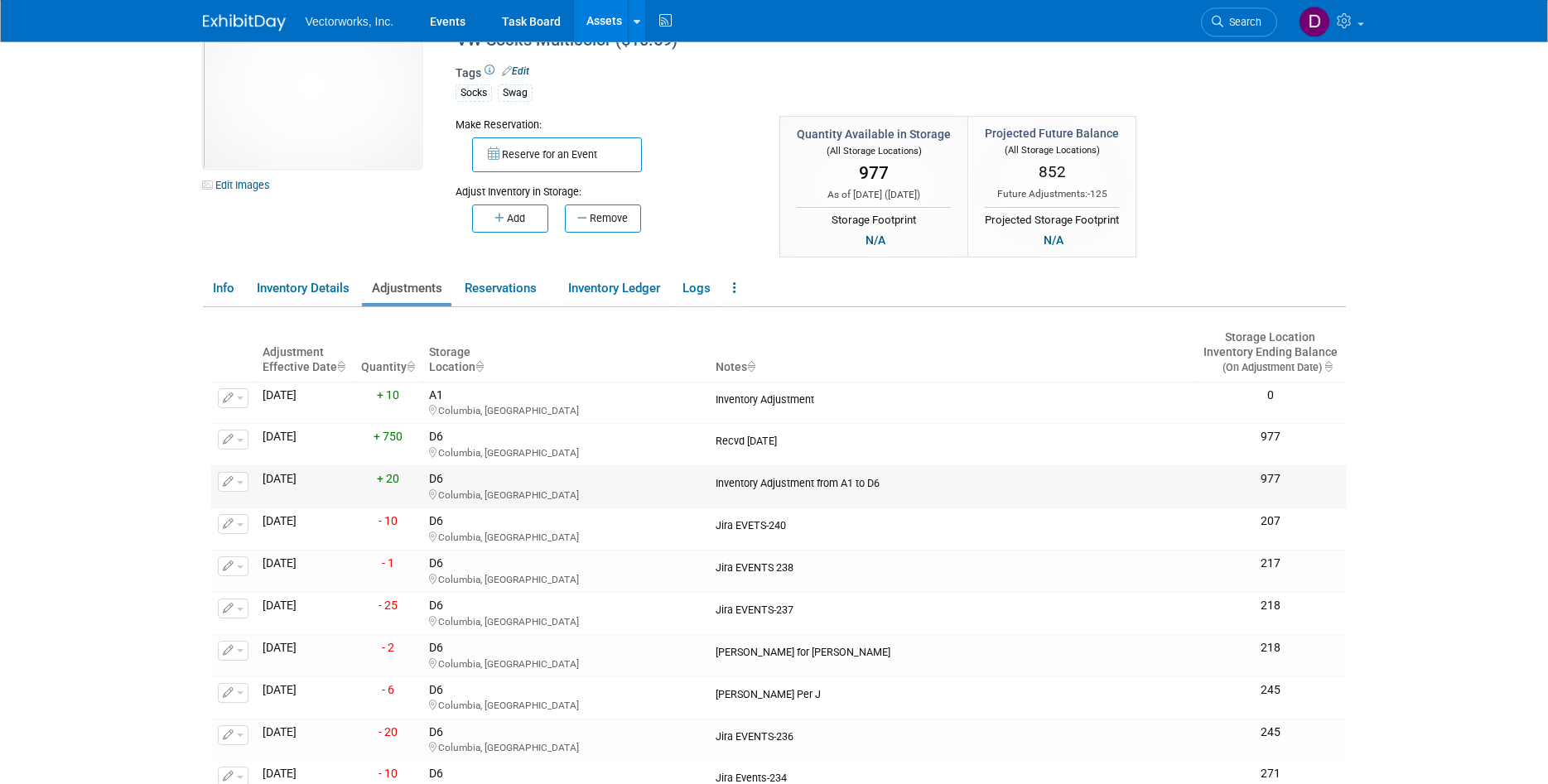
click at [243, 483] on button "button" at bounding box center [233, 482] width 31 height 19
click at [245, 508] on icon "button" at bounding box center [240, 508] width 13 height 11
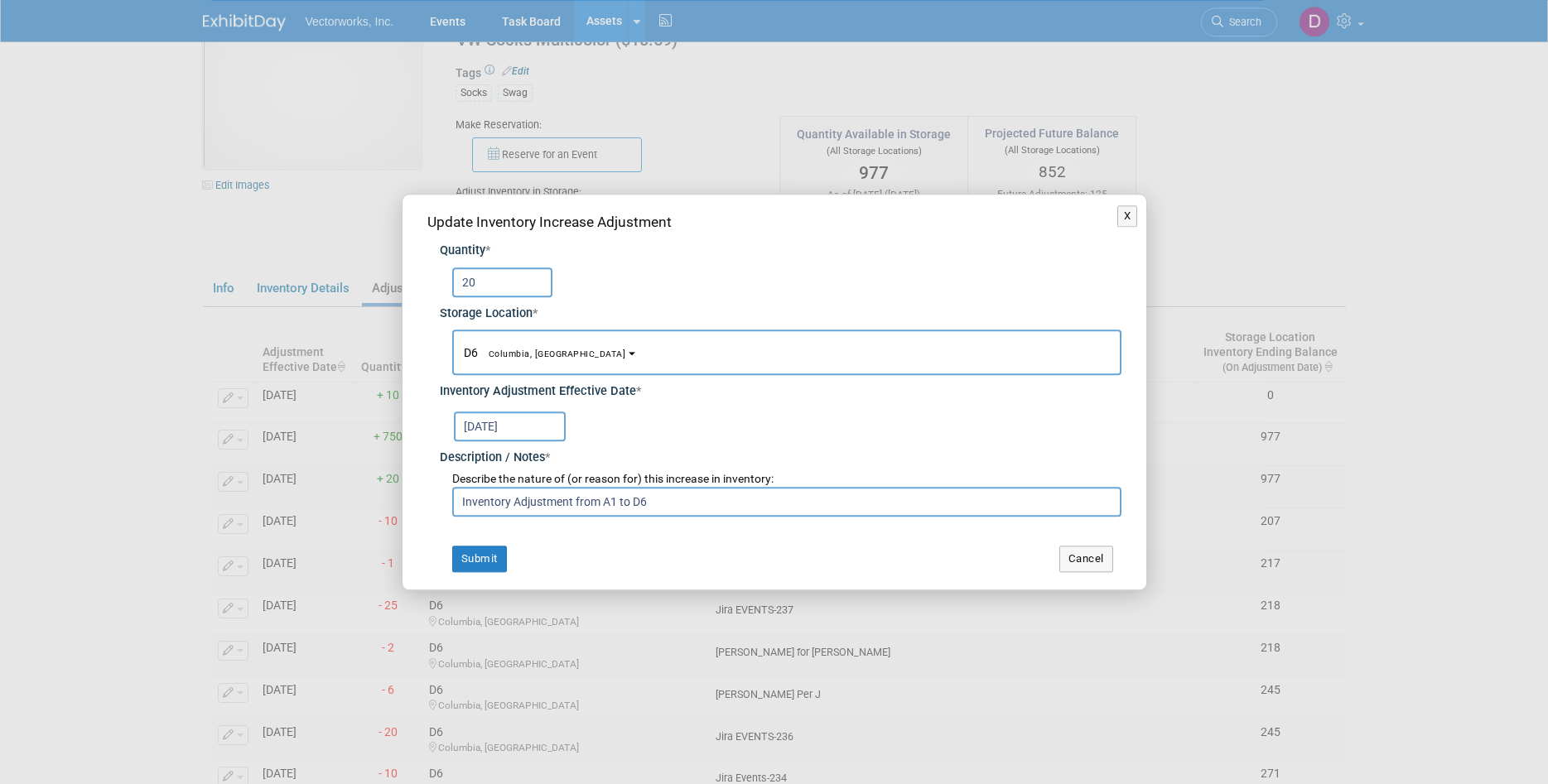
click at [523, 287] on input "20" at bounding box center [502, 283] width 100 height 30
type input "2"
type input "101"
click at [483, 562] on button "Submit" at bounding box center [480, 559] width 55 height 27
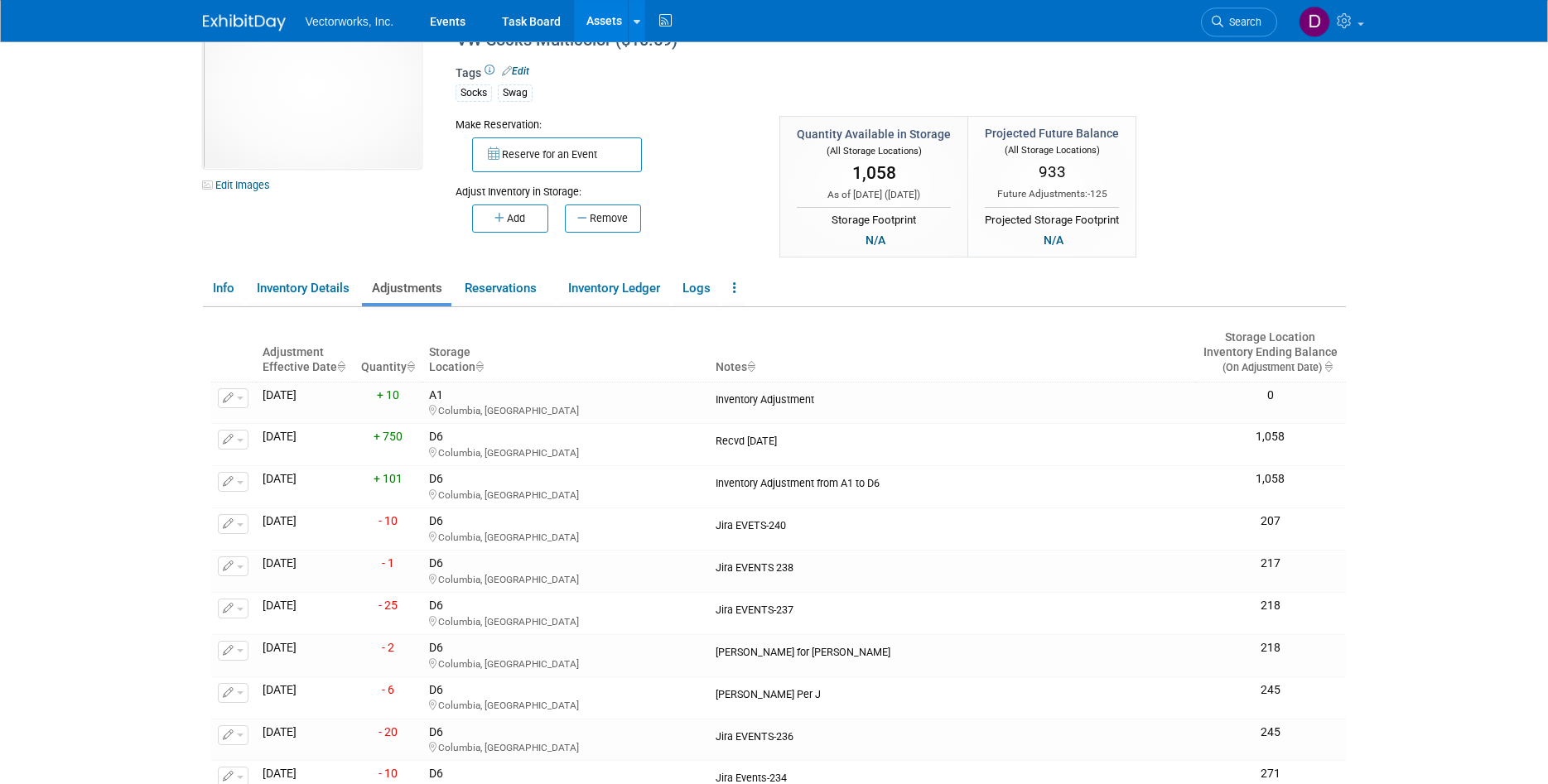
click at [1521, 346] on body "Vectorworks, Inc. Events Task Board Assets New Asset" at bounding box center [774, 332] width 1548 height 784
